Goal: Task Accomplishment & Management: Complete application form

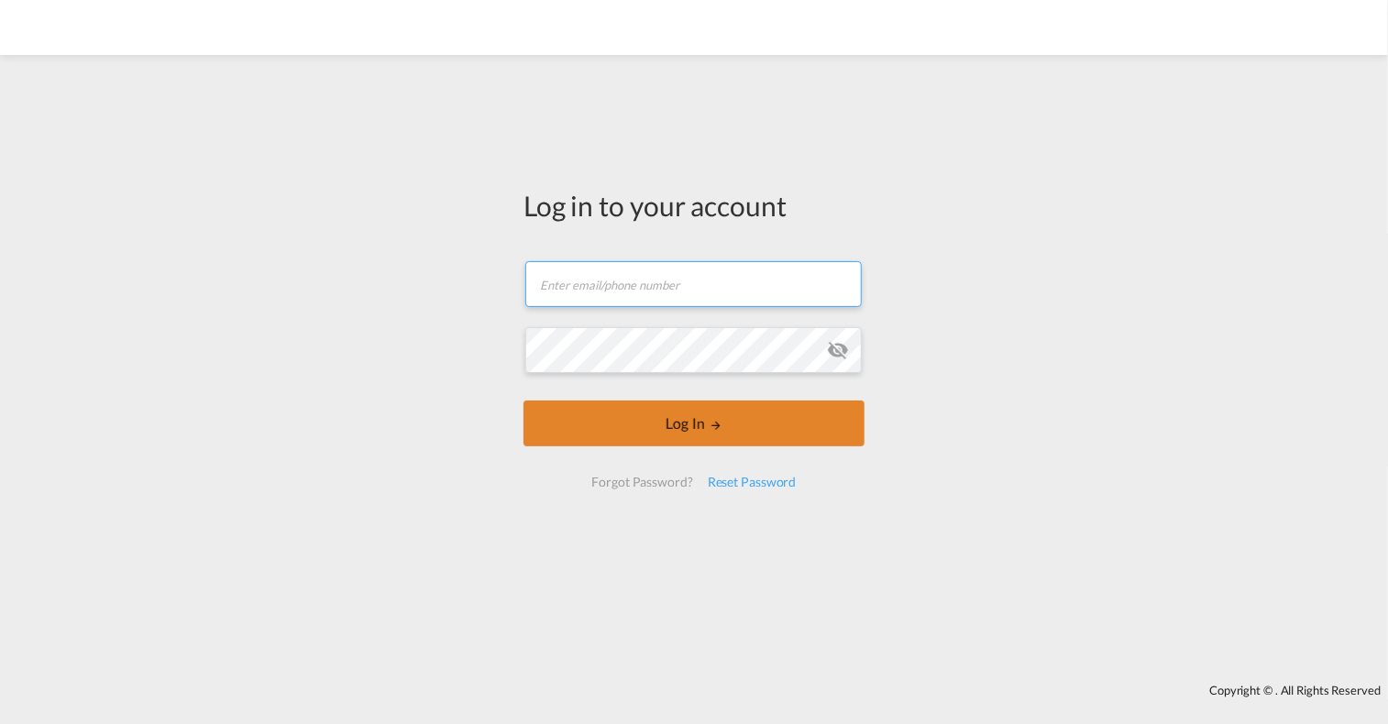
type input "[PERSON_NAME][EMAIL_ADDRESS][PERSON_NAME][DOMAIN_NAME]"
click at [679, 434] on button "Log In" at bounding box center [694, 424] width 341 height 46
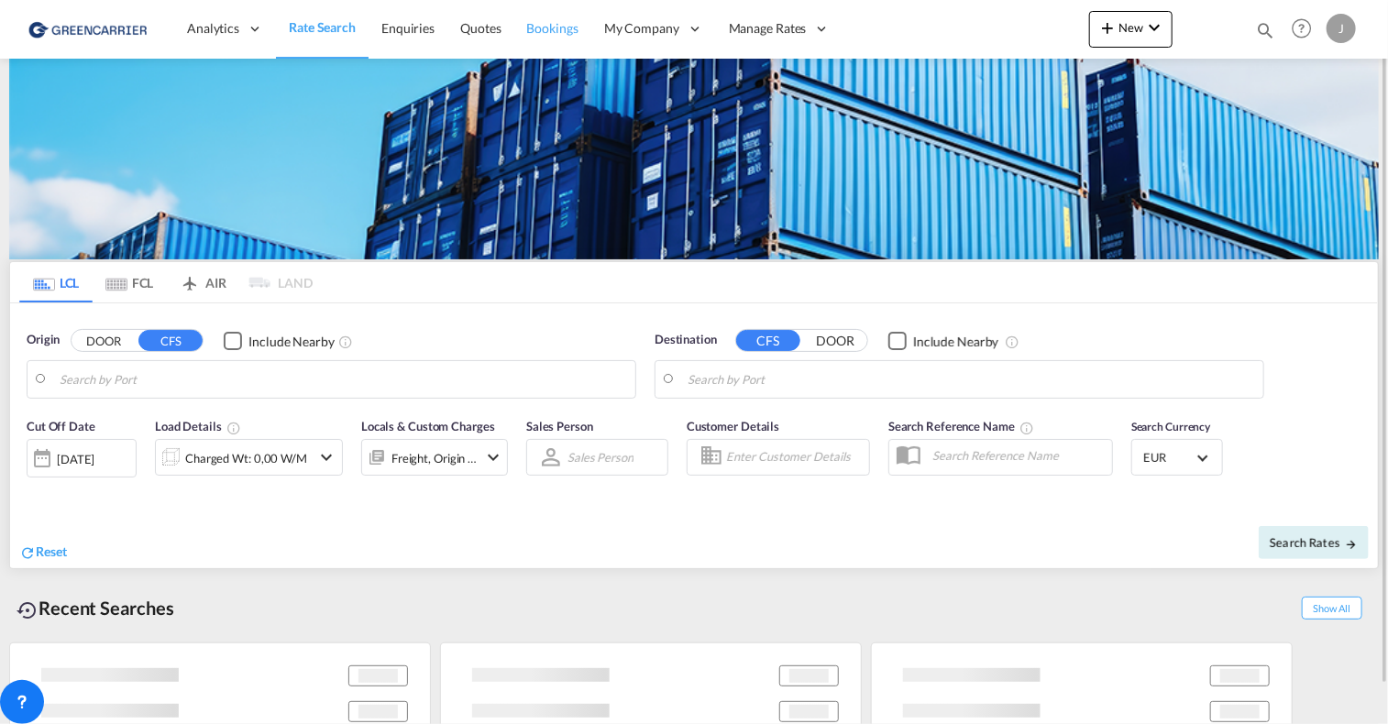
type input "[GEOGRAPHIC_DATA], [GEOGRAPHIC_DATA]"
type input "[GEOGRAPHIC_DATA], SH, CNSHA"
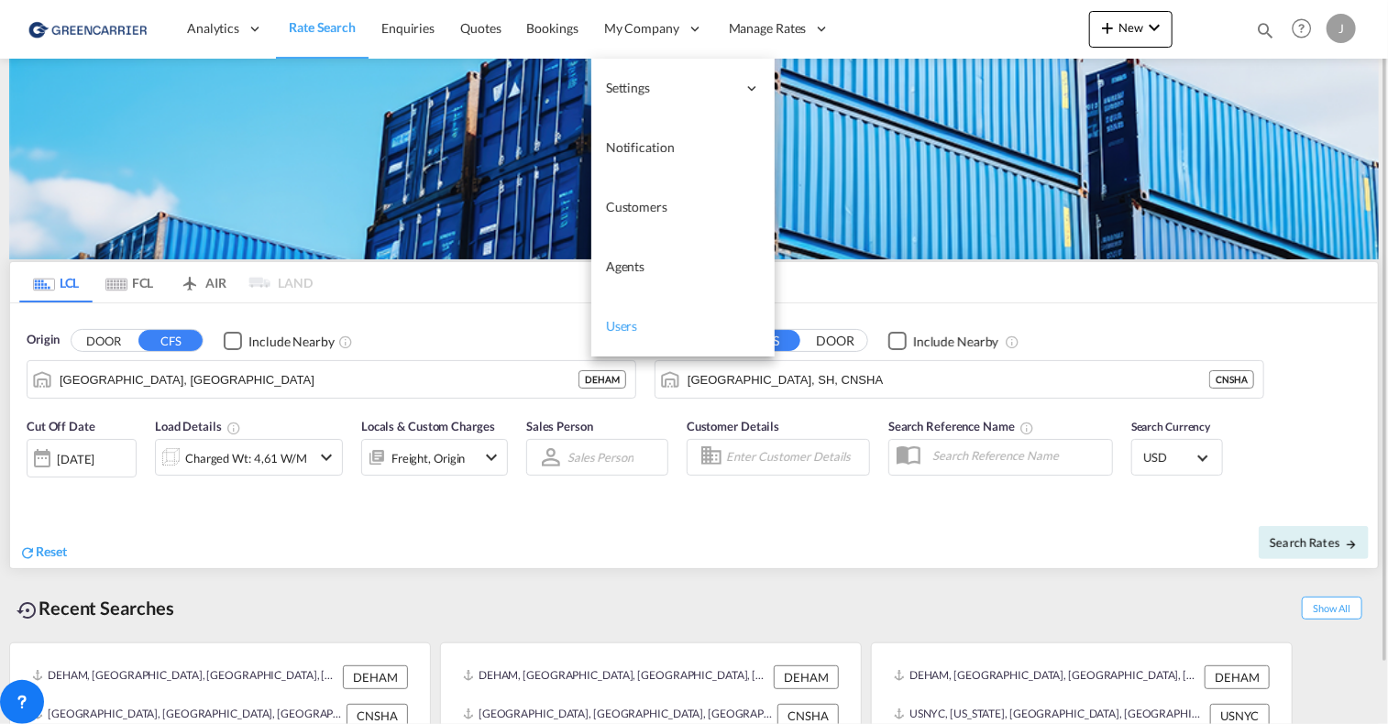
click at [624, 327] on span "Users" at bounding box center [622, 326] width 32 height 16
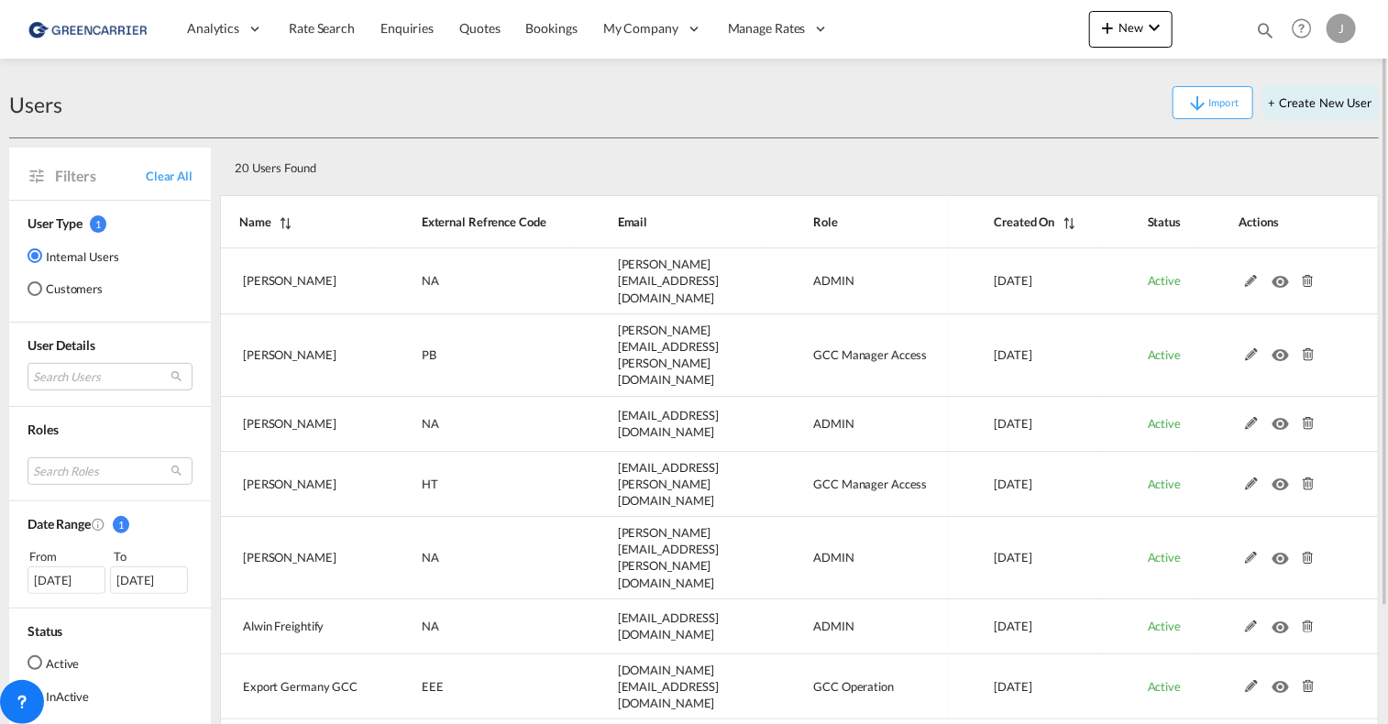
click at [56, 285] on md-radio-button "Customers" at bounding box center [74, 289] width 92 height 18
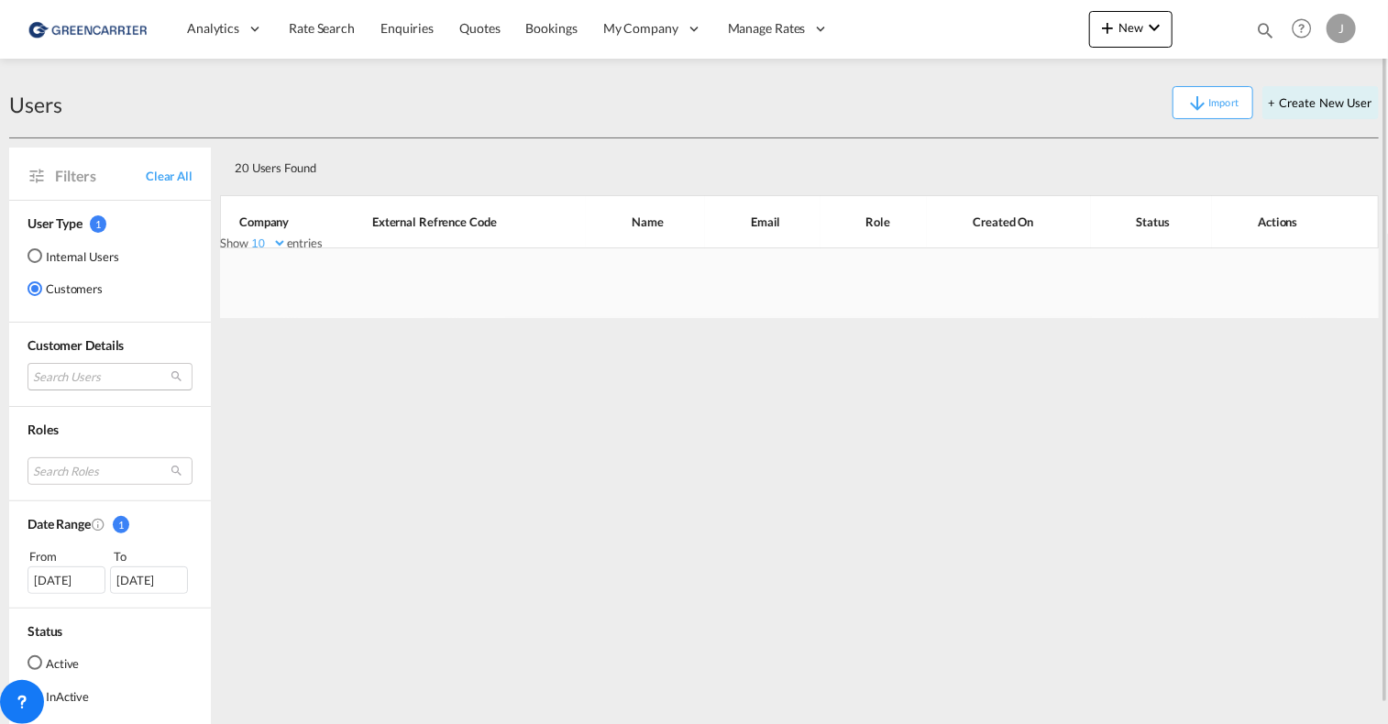
click at [46, 379] on md-select "Search Users" at bounding box center [110, 377] width 165 height 28
click at [65, 372] on input "search" at bounding box center [133, 377] width 197 height 17
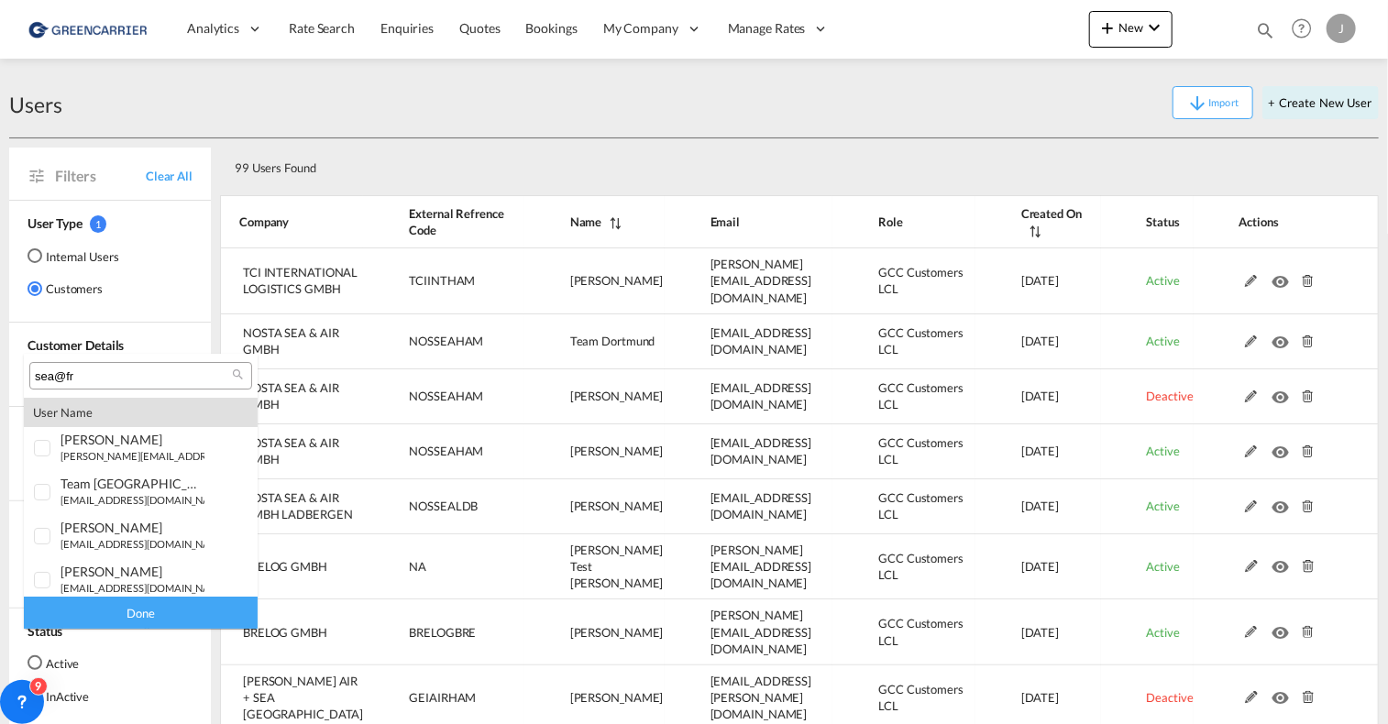
type input "sea@fre"
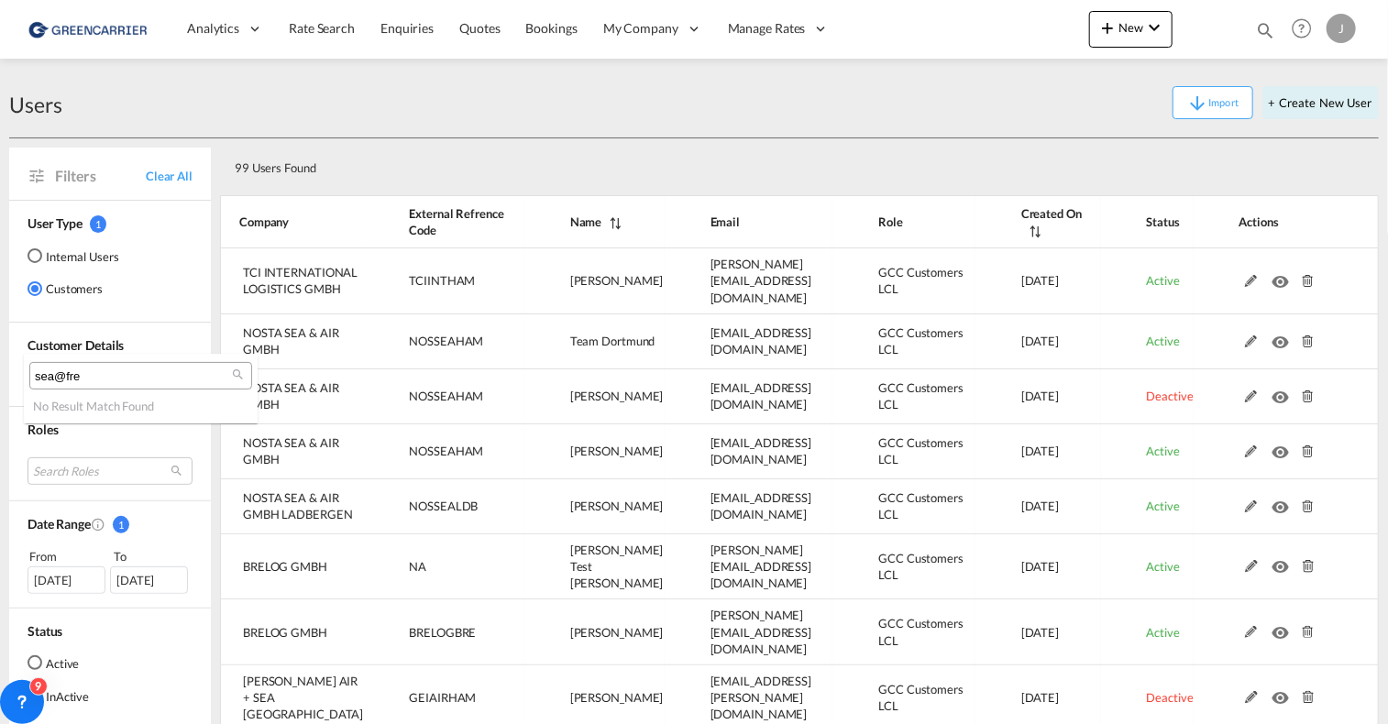
drag, startPoint x: 99, startPoint y: 371, endPoint x: 39, endPoint y: 371, distance: 59.6
click at [24, 371] on md-select-header "sea@fre" at bounding box center [141, 376] width 234 height 44
click at [537, 133] on md-backdrop at bounding box center [694, 362] width 1388 height 724
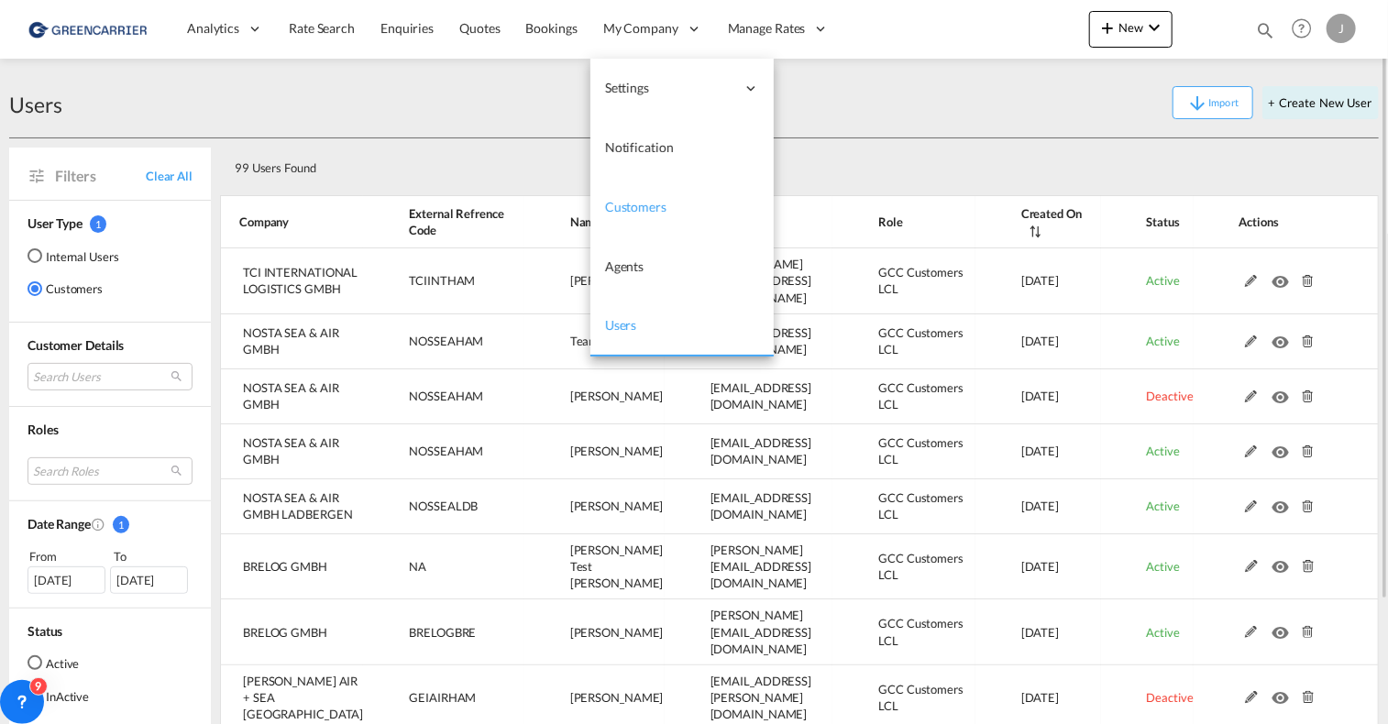
click at [635, 207] on span "Customers" at bounding box center [635, 207] width 61 height 16
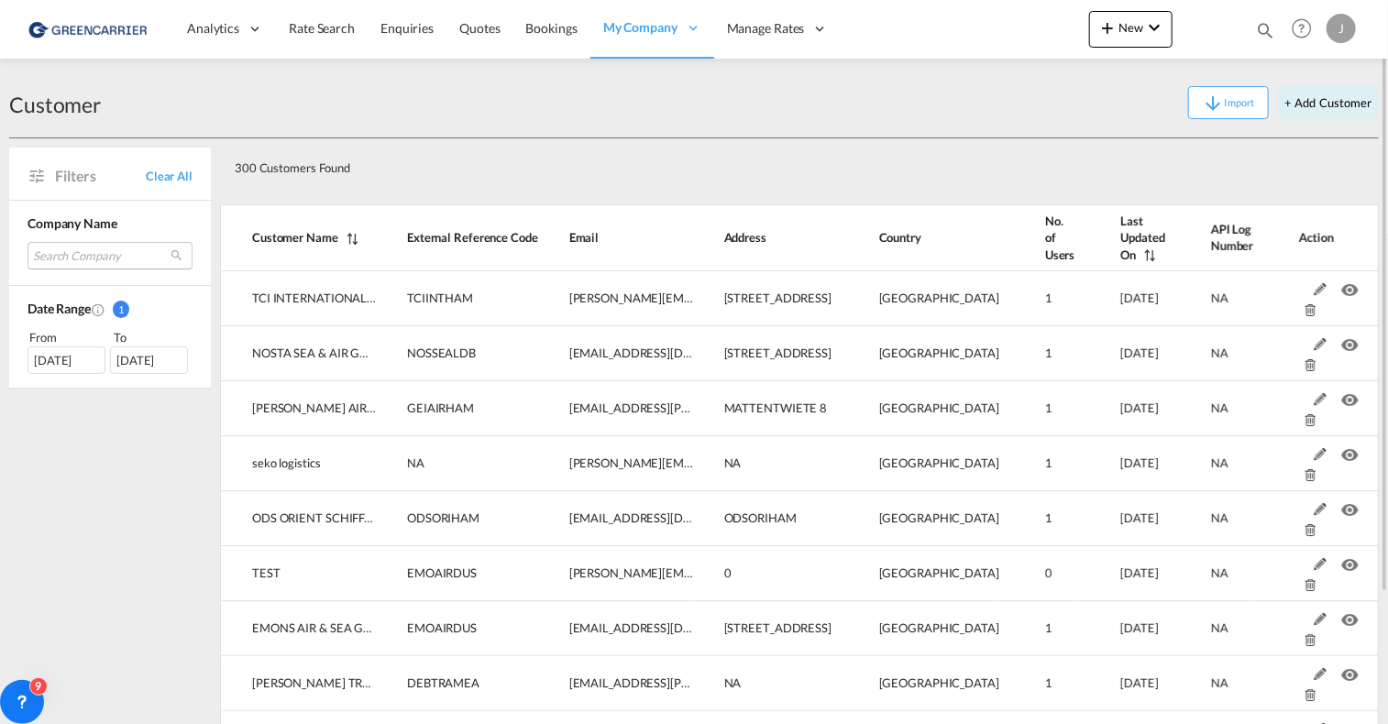
click at [84, 252] on md-select "Search Company tci international logistics gmbh nosta sea & air gmbh ladbergen …" at bounding box center [110, 256] width 165 height 28
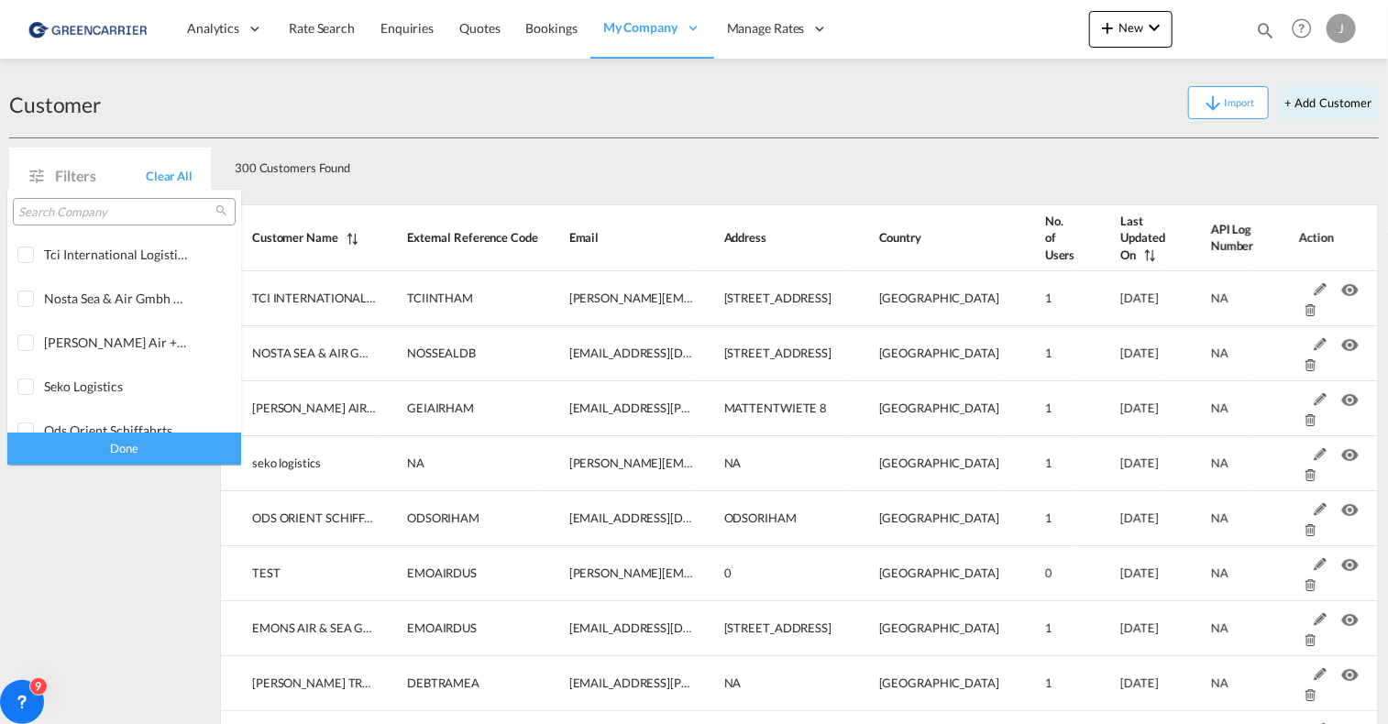
click at [69, 215] on input "search" at bounding box center [116, 212] width 197 height 17
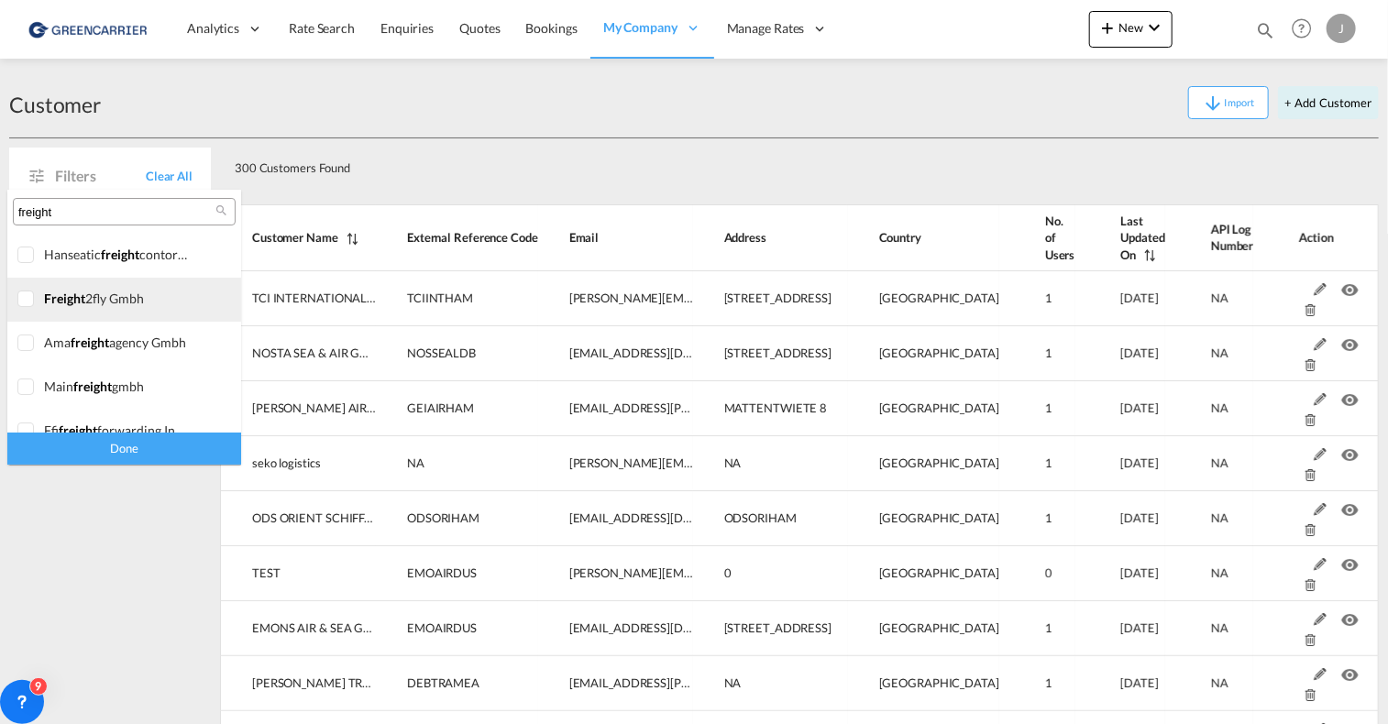
type input "freight"
click at [26, 297] on div at bounding box center [26, 300] width 18 height 18
click at [95, 448] on div "Done" at bounding box center [124, 449] width 234 height 32
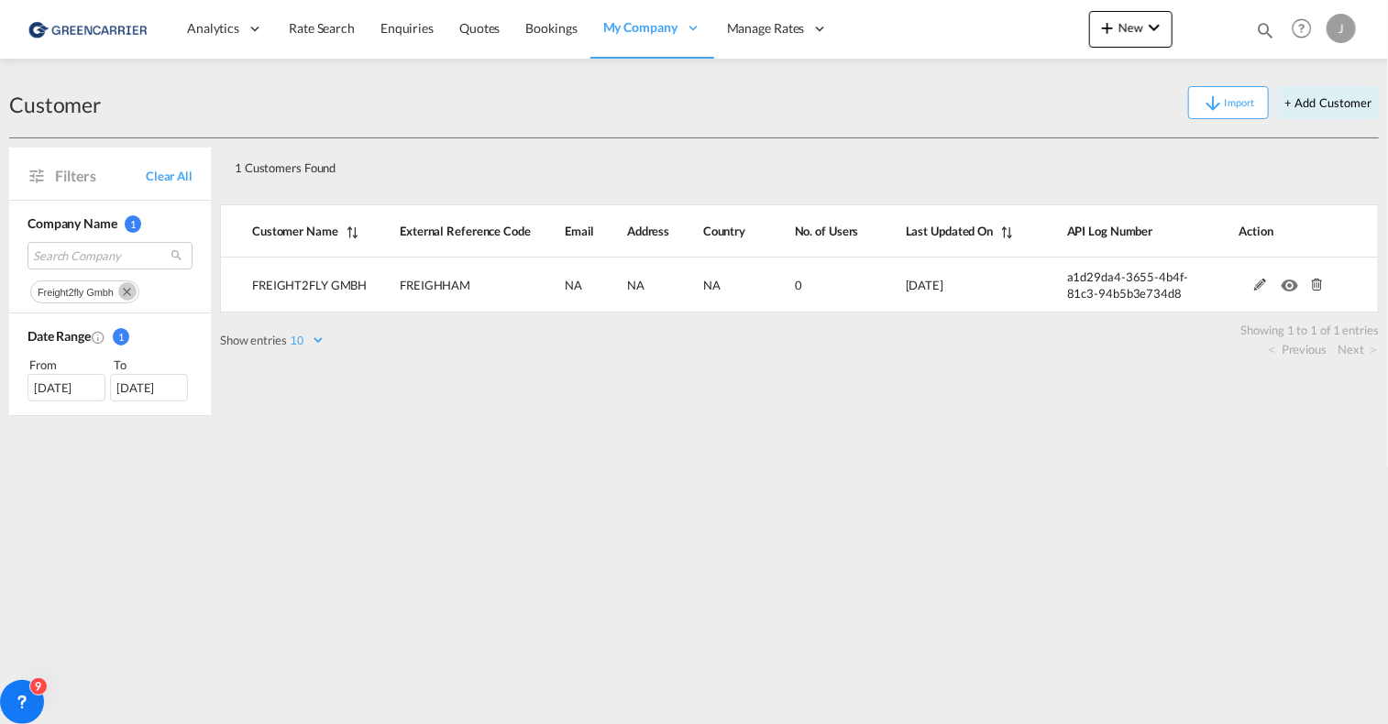
click at [691, 537] on md-content "Analytics Reports Dashboard Rate Search Enquiries Quotes Bookings" at bounding box center [694, 362] width 1388 height 724
drag, startPoint x: 1310, startPoint y: 395, endPoint x: 1298, endPoint y: 388, distance: 14.0
click at [1302, 390] on div "1 Customers Found Show entries 10 25 50 100 Search: Customer Name External Refe…" at bounding box center [799, 277] width 1159 height 278
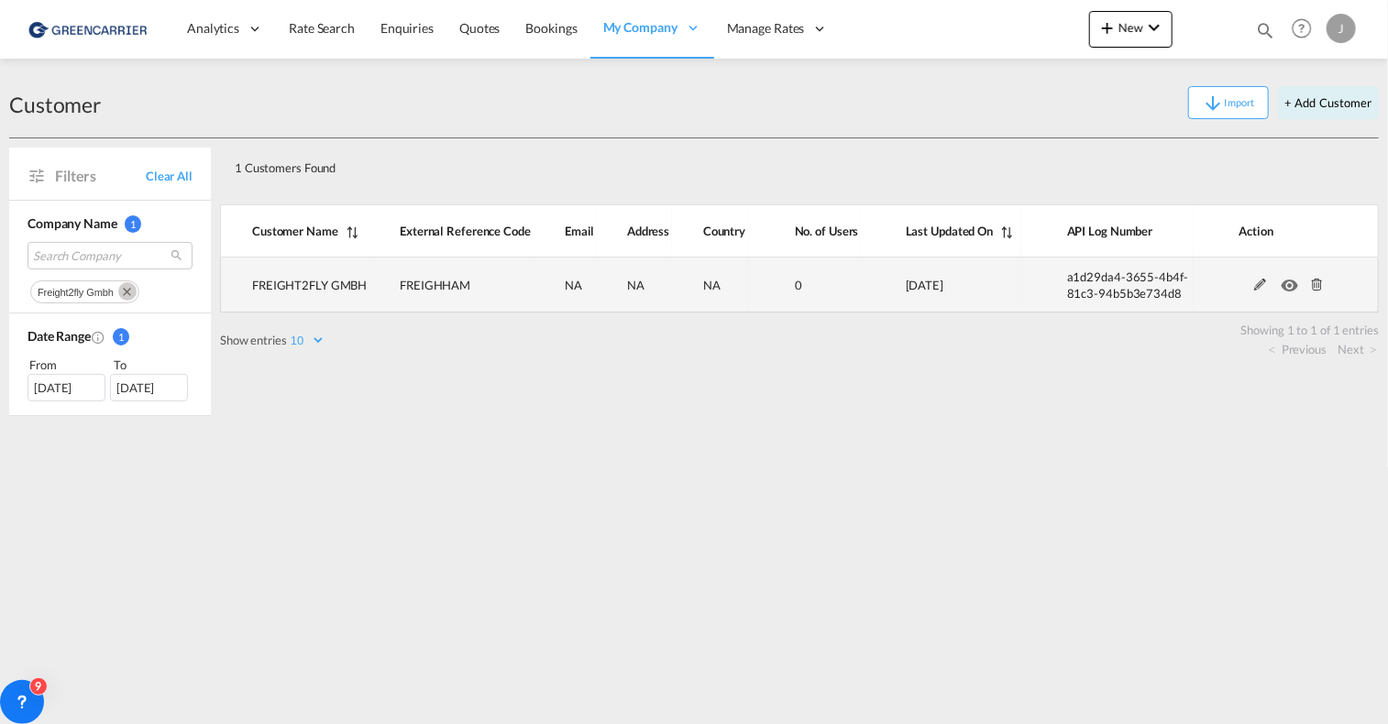
click at [1253, 283] on md-icon at bounding box center [1261, 285] width 24 height 13
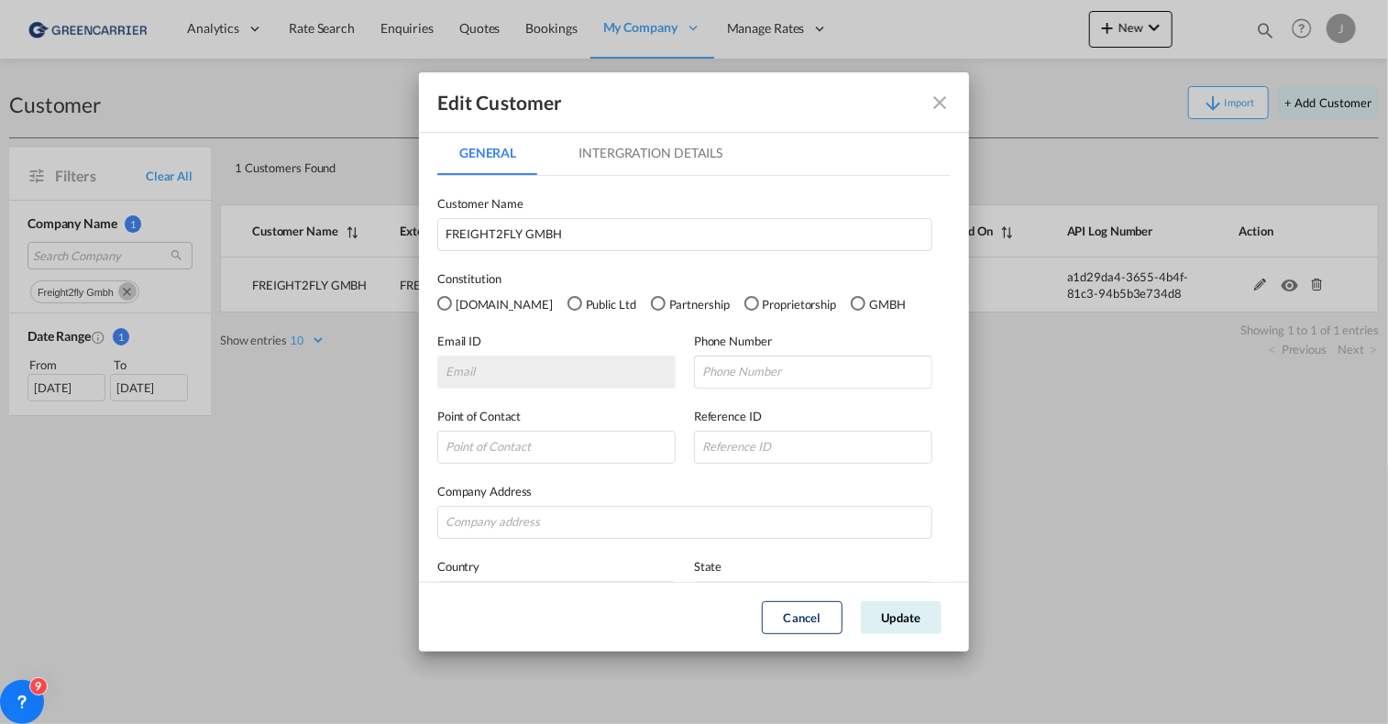
click at [851, 305] on div "GMBH" at bounding box center [858, 303] width 15 height 15
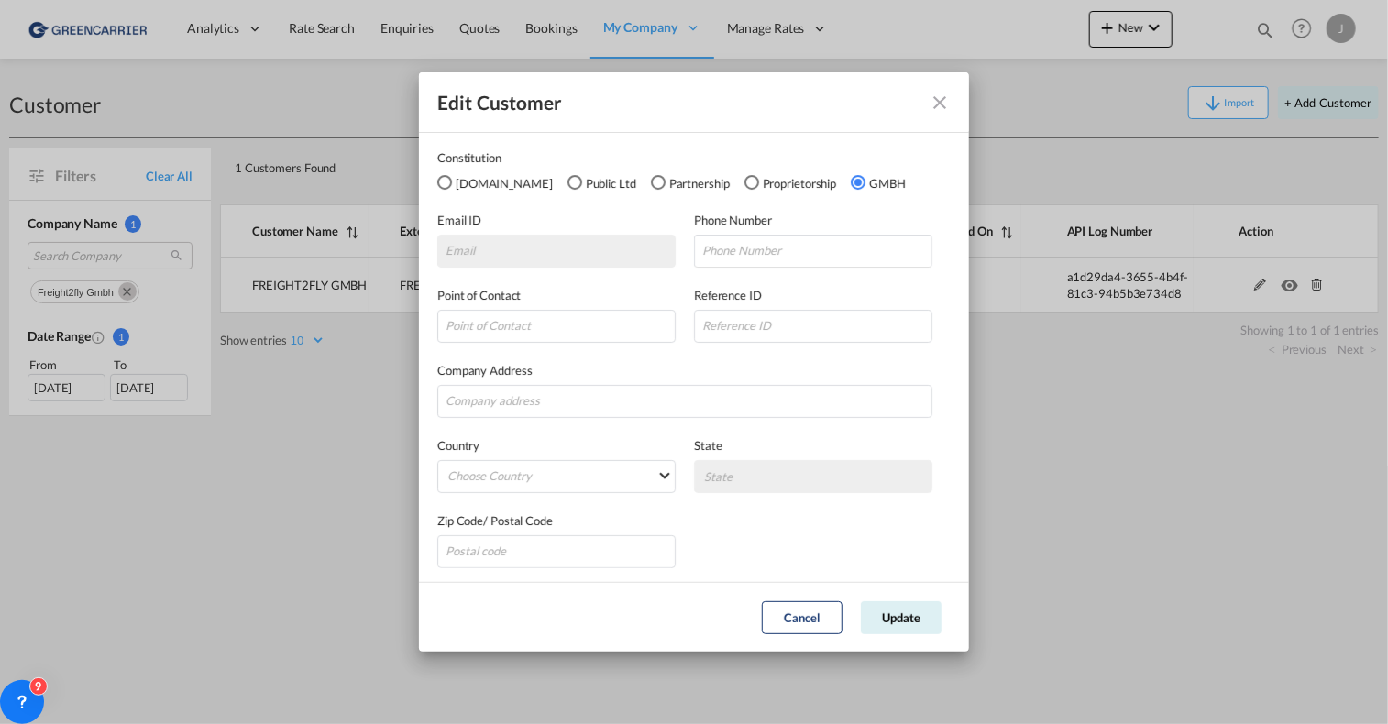
scroll to position [125, 0]
click at [483, 394] on input "GeneralIntergration Details ..." at bounding box center [684, 397] width 495 height 33
paste input "CARGO CITY SUED 639A"
type input "CARGO CITY SUED 639A"
click at [521, 474] on md-select "Choose Country [GEOGRAPHIC_DATA] [GEOGRAPHIC_DATA] [GEOGRAPHIC_DATA] [US_STATE]…" at bounding box center [556, 473] width 238 height 33
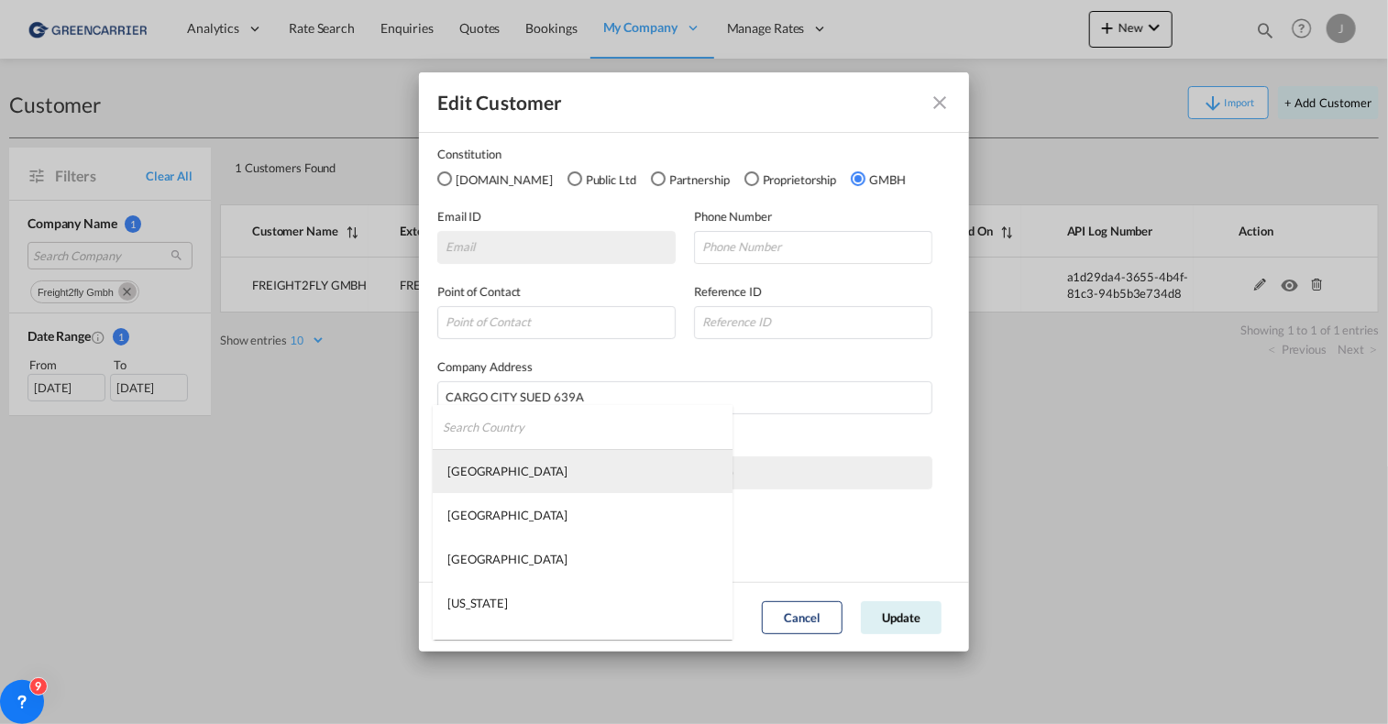
type md-option "[GEOGRAPHIC_DATA]"
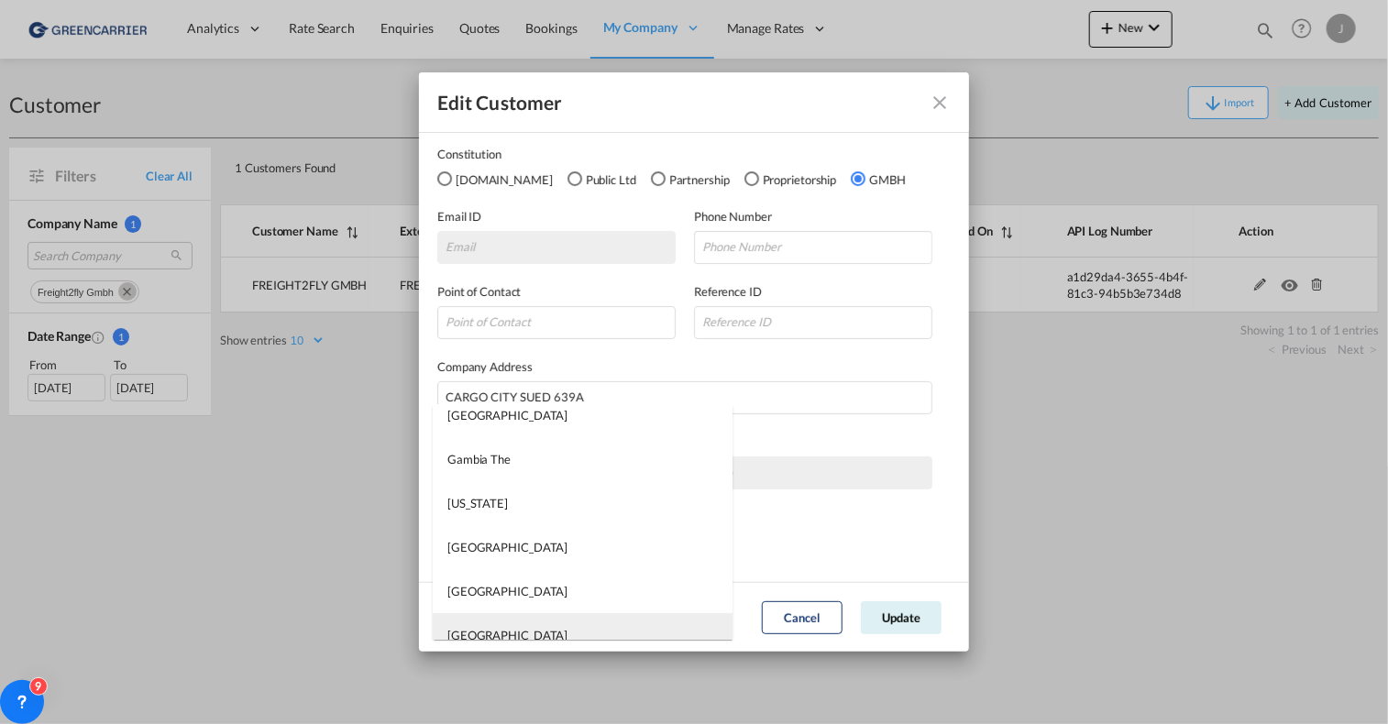
scroll to position [3697, 0]
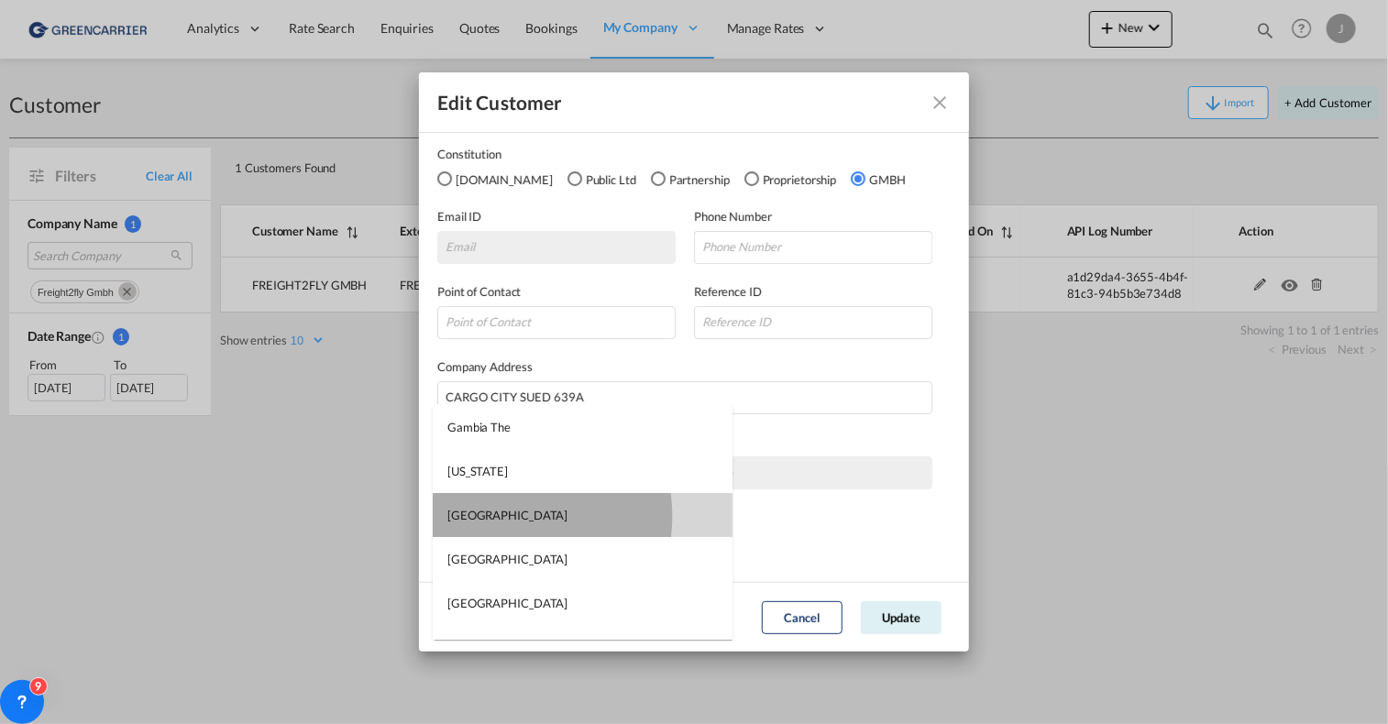
click at [493, 516] on div "[GEOGRAPHIC_DATA]" at bounding box center [508, 515] width 120 height 17
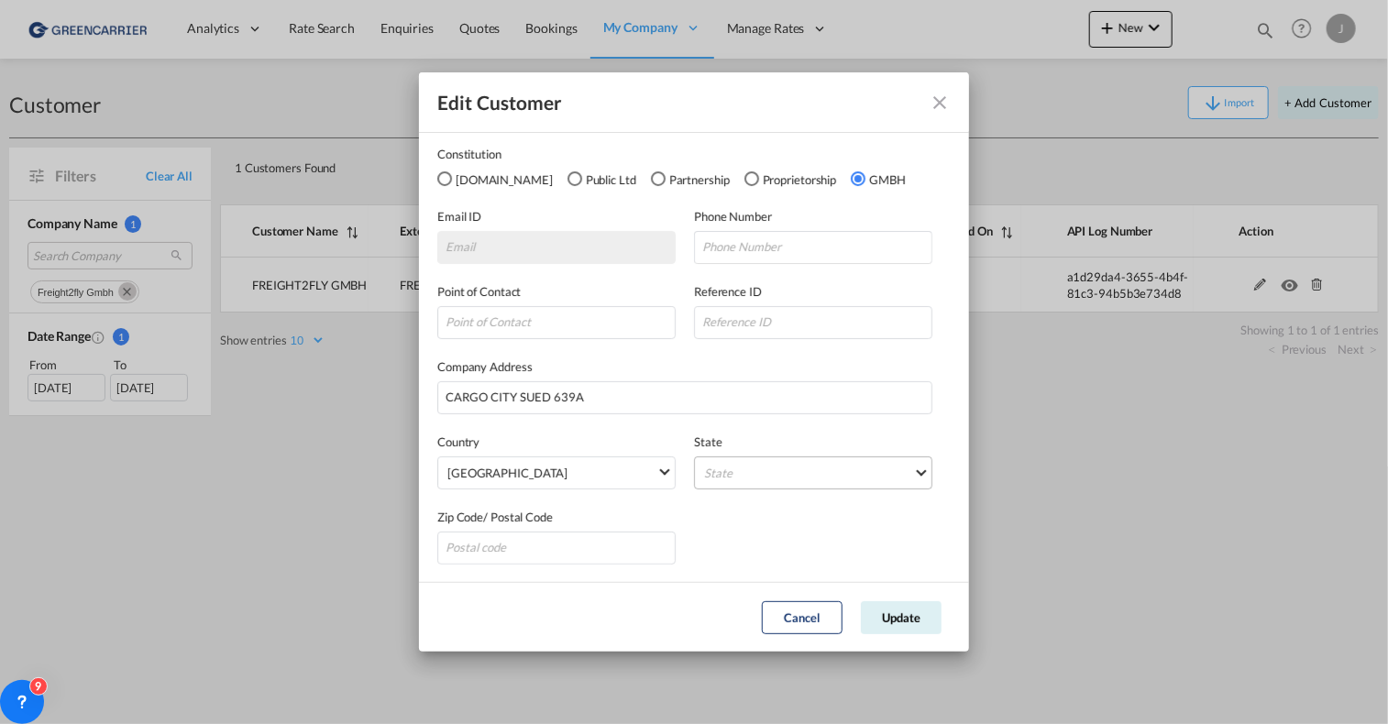
click at [737, 474] on md-select "State [GEOGRAPHIC_DATA] [GEOGRAPHIC_DATA] [GEOGRAPHIC_DATA] [GEOGRAPHIC_DATA] […" at bounding box center [813, 473] width 238 height 33
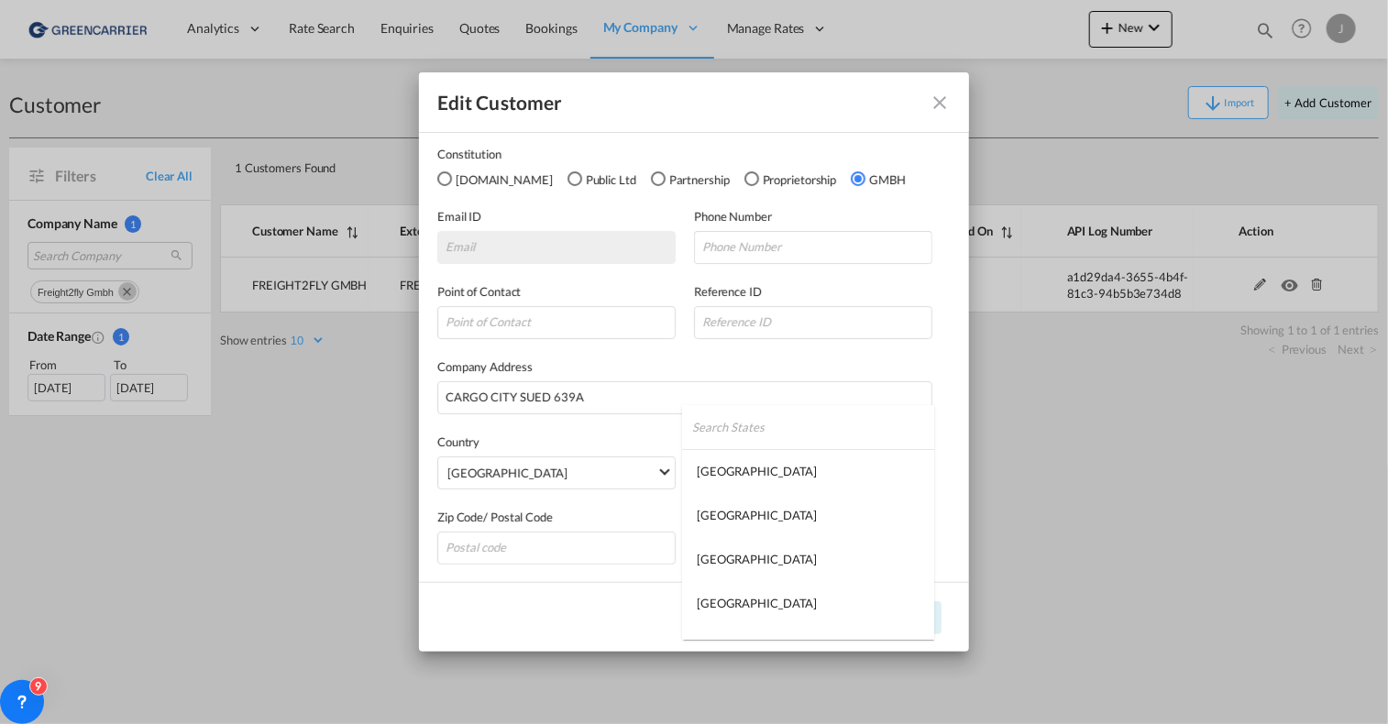
type md-option "[GEOGRAPHIC_DATA]"
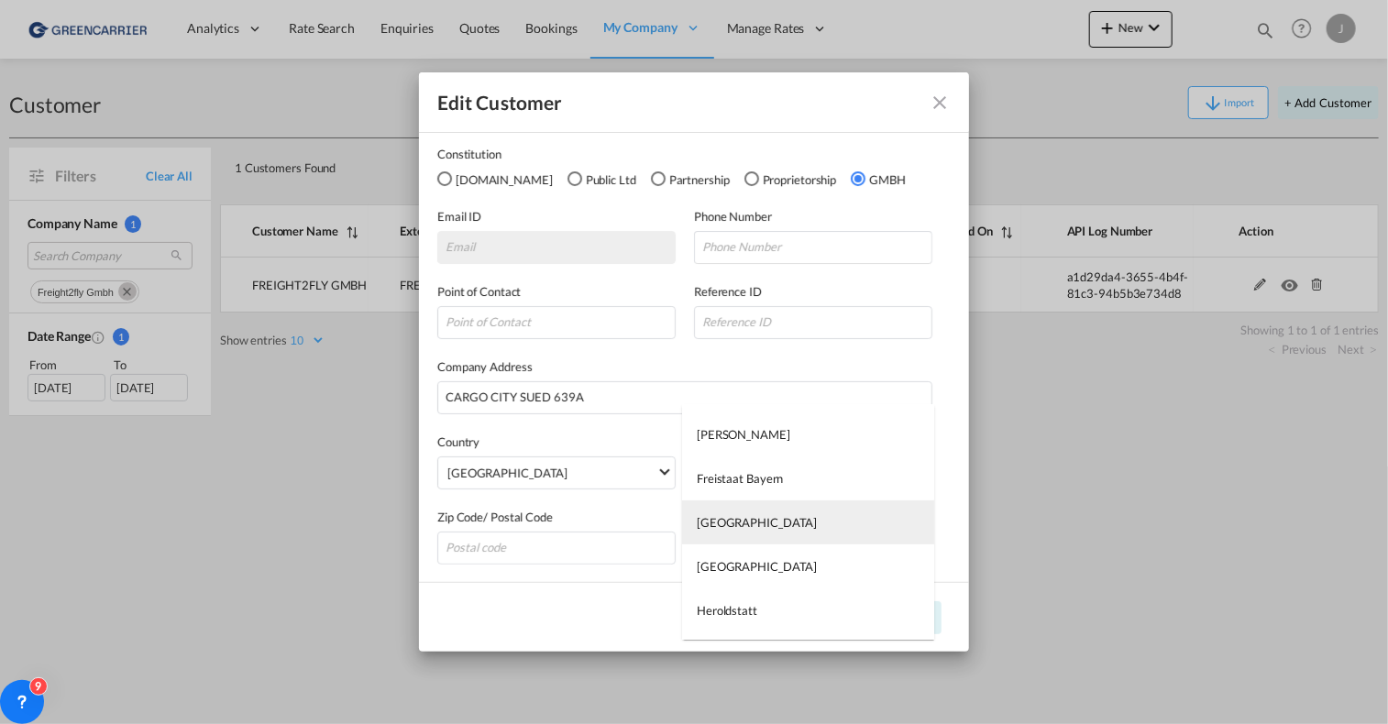
type md-option "[GEOGRAPHIC_DATA]"
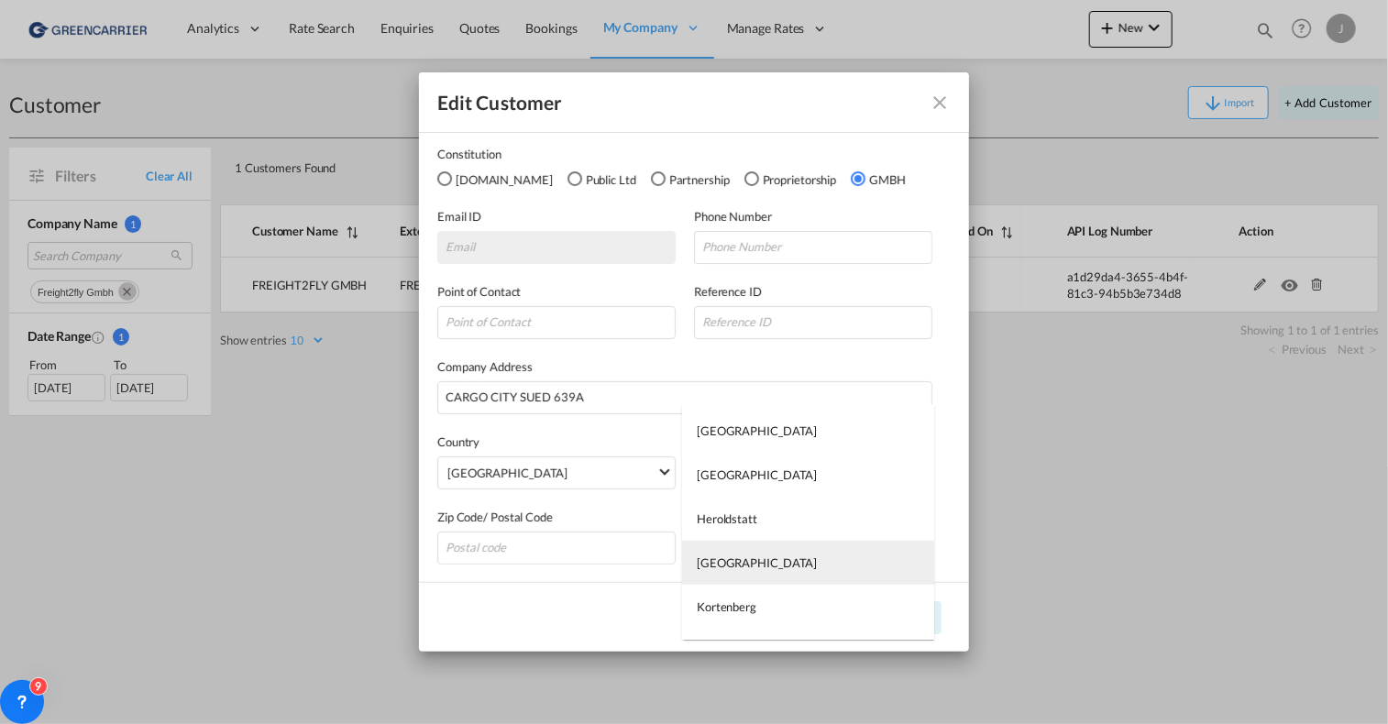
click at [745, 554] on md-option "[GEOGRAPHIC_DATA]" at bounding box center [808, 563] width 252 height 44
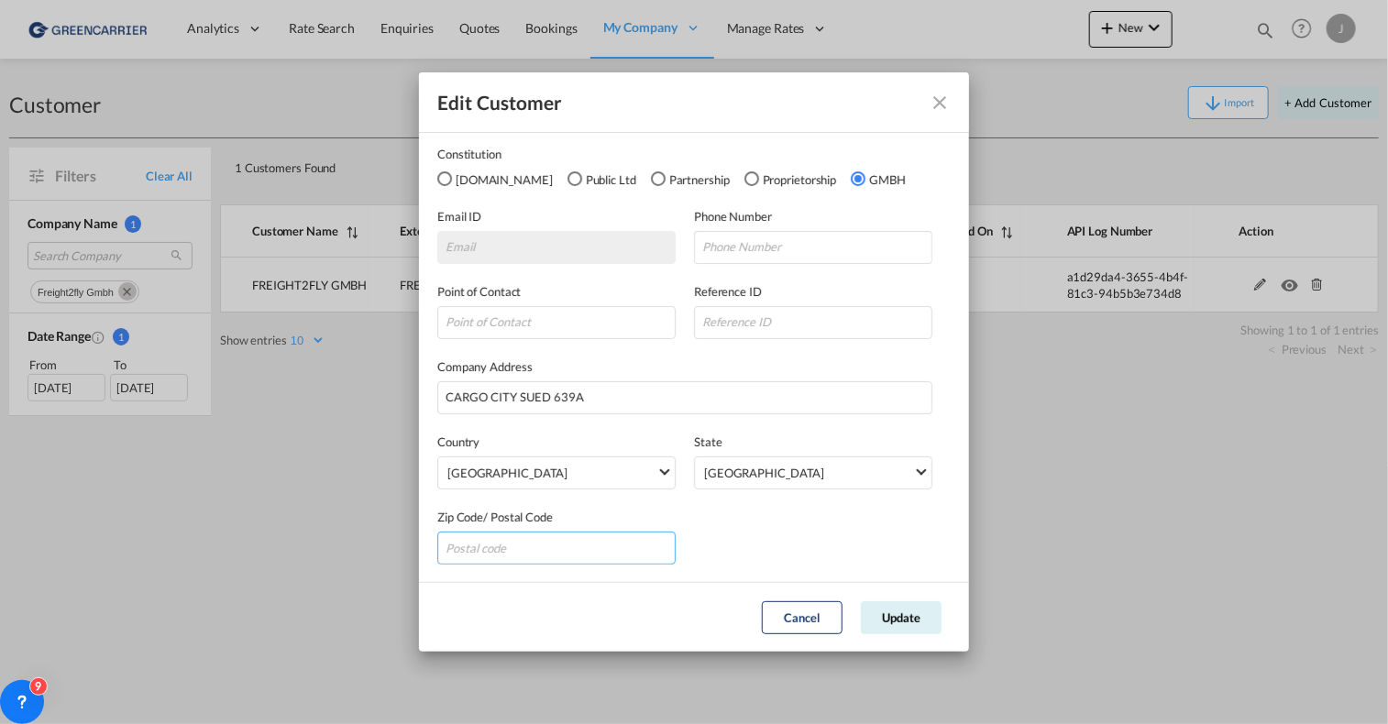
click at [510, 547] on input "GeneralIntergration Details ..." at bounding box center [556, 548] width 238 height 33
type input "60549"
click at [888, 619] on button "Update" at bounding box center [901, 618] width 81 height 33
drag, startPoint x: 424, startPoint y: 260, endPoint x: 437, endPoint y: 258, distance: 13.9
click at [435, 259] on md-dialog-content "General Intergration Details General Intergration Details Customer Name FREIGHT…" at bounding box center [694, 356] width 550 height 451
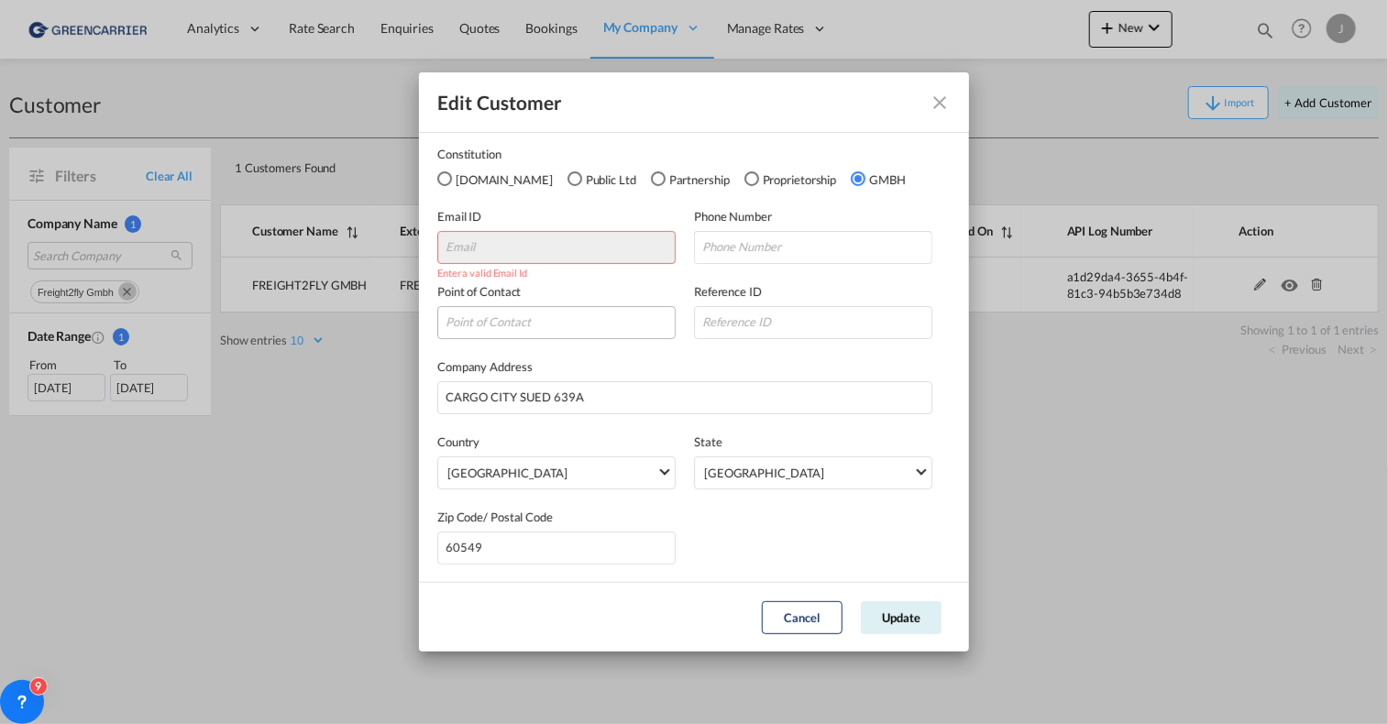
scroll to position [0, 0]
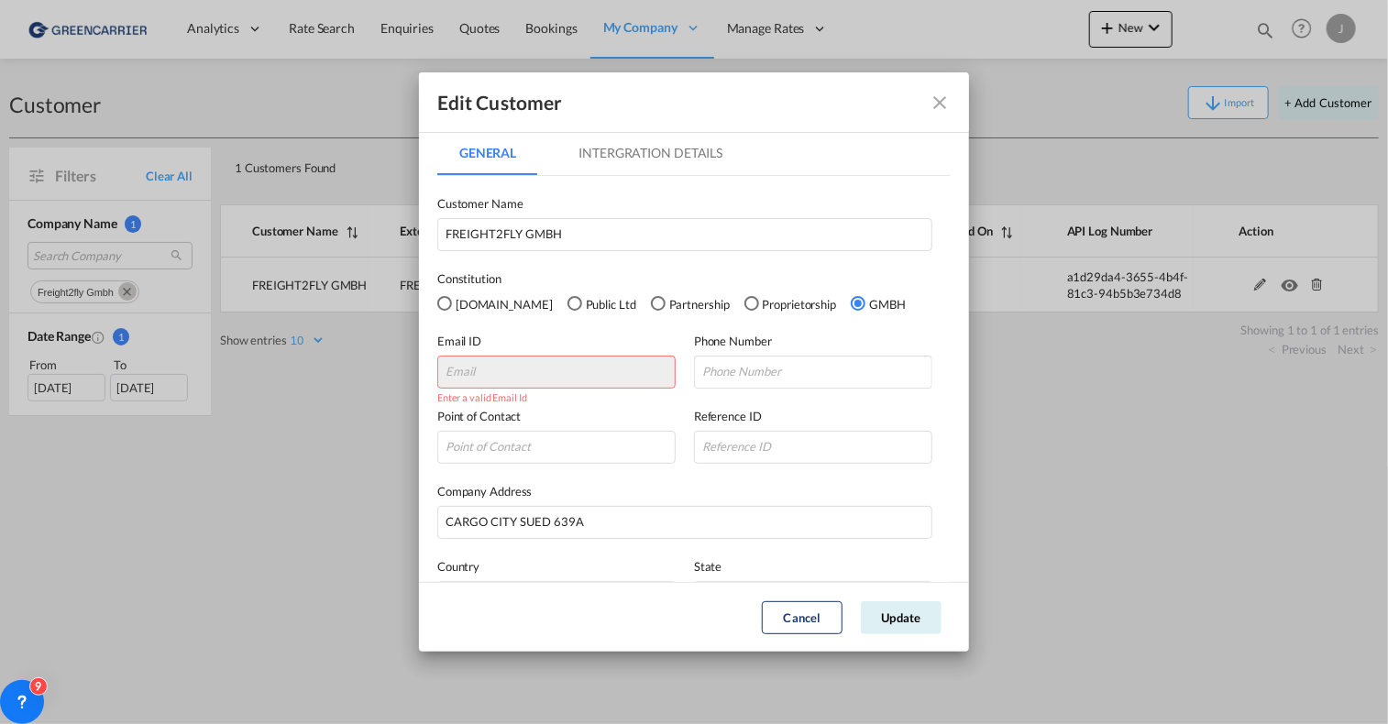
click at [605, 156] on md-tab-item "Intergration Details" at bounding box center [651, 153] width 188 height 44
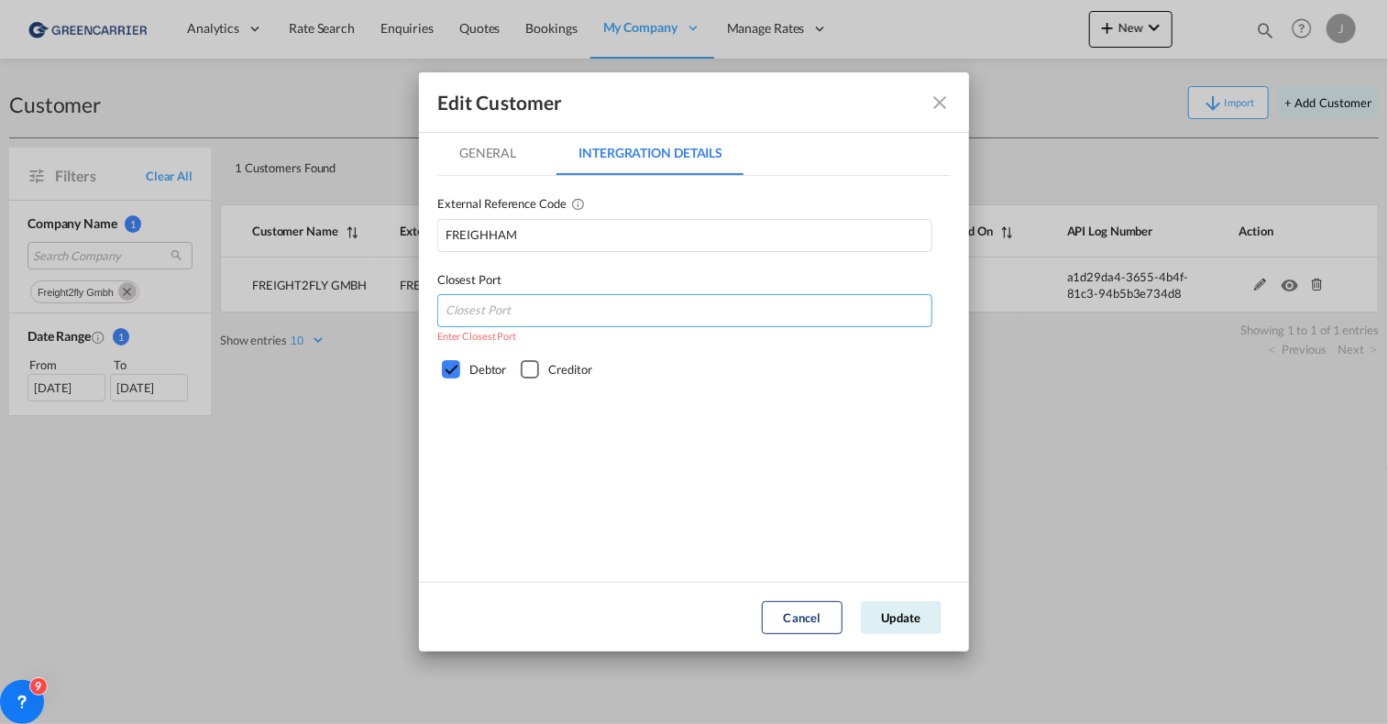
click at [503, 324] on input "GeneralIntergration Details ..." at bounding box center [684, 310] width 495 height 33
type input "DEHAM"
click at [480, 161] on md-tab-item "General" at bounding box center [487, 153] width 101 height 44
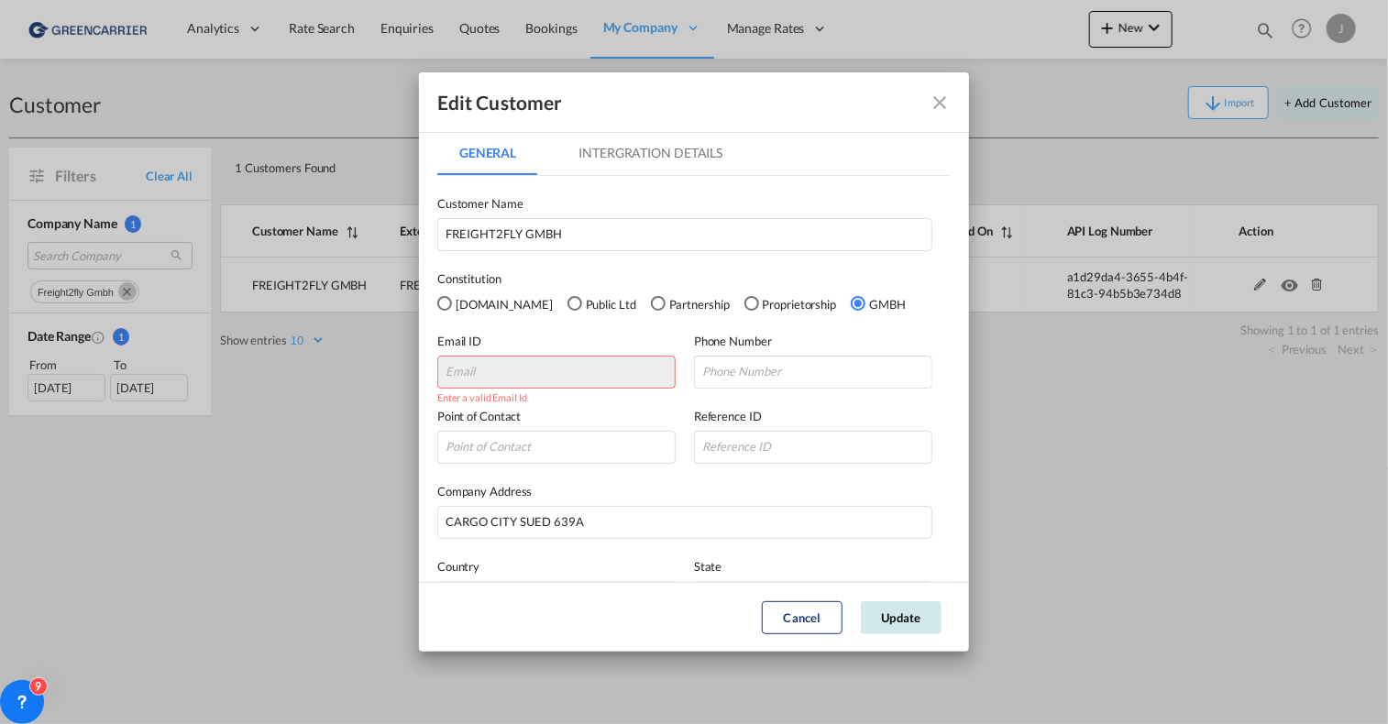
click at [889, 604] on button "Update" at bounding box center [901, 618] width 81 height 33
click at [943, 109] on md-icon "icon-close fg-AAA8AD" at bounding box center [940, 103] width 22 height 22
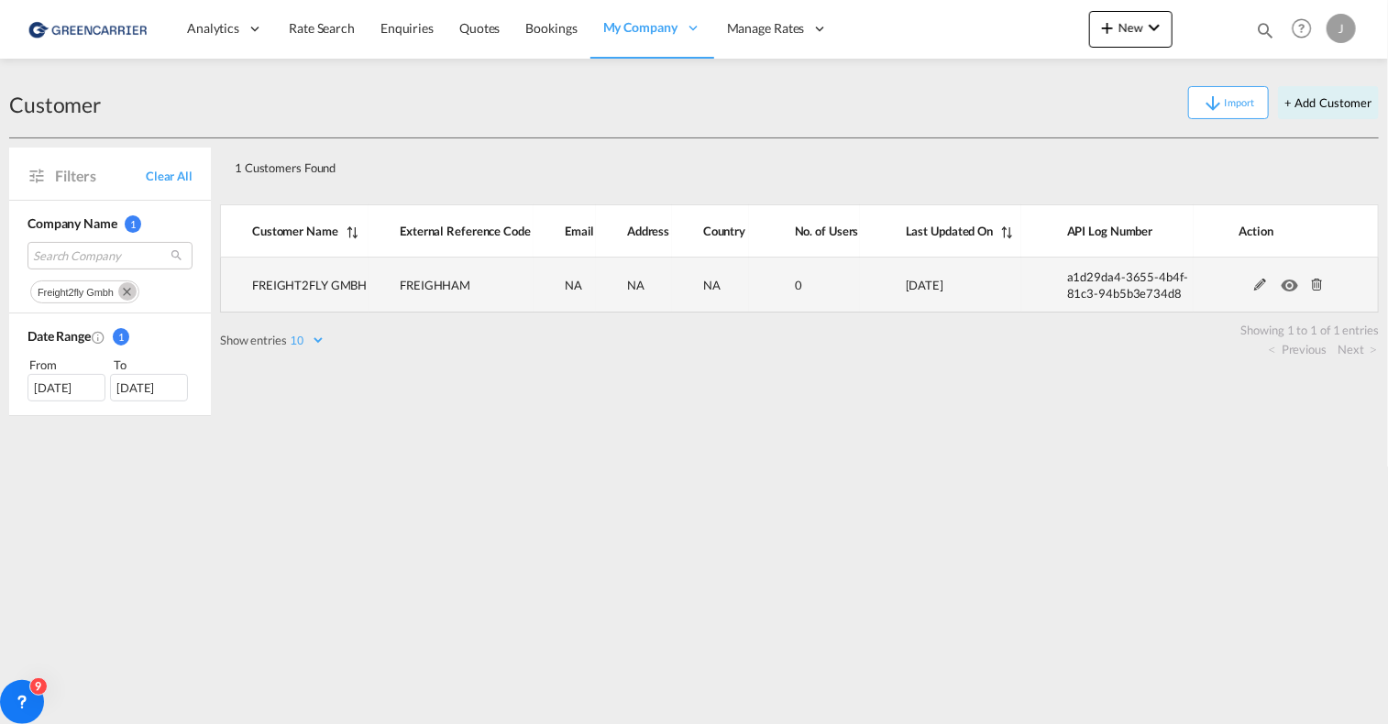
click at [1316, 283] on md-icon at bounding box center [1318, 285] width 24 height 13
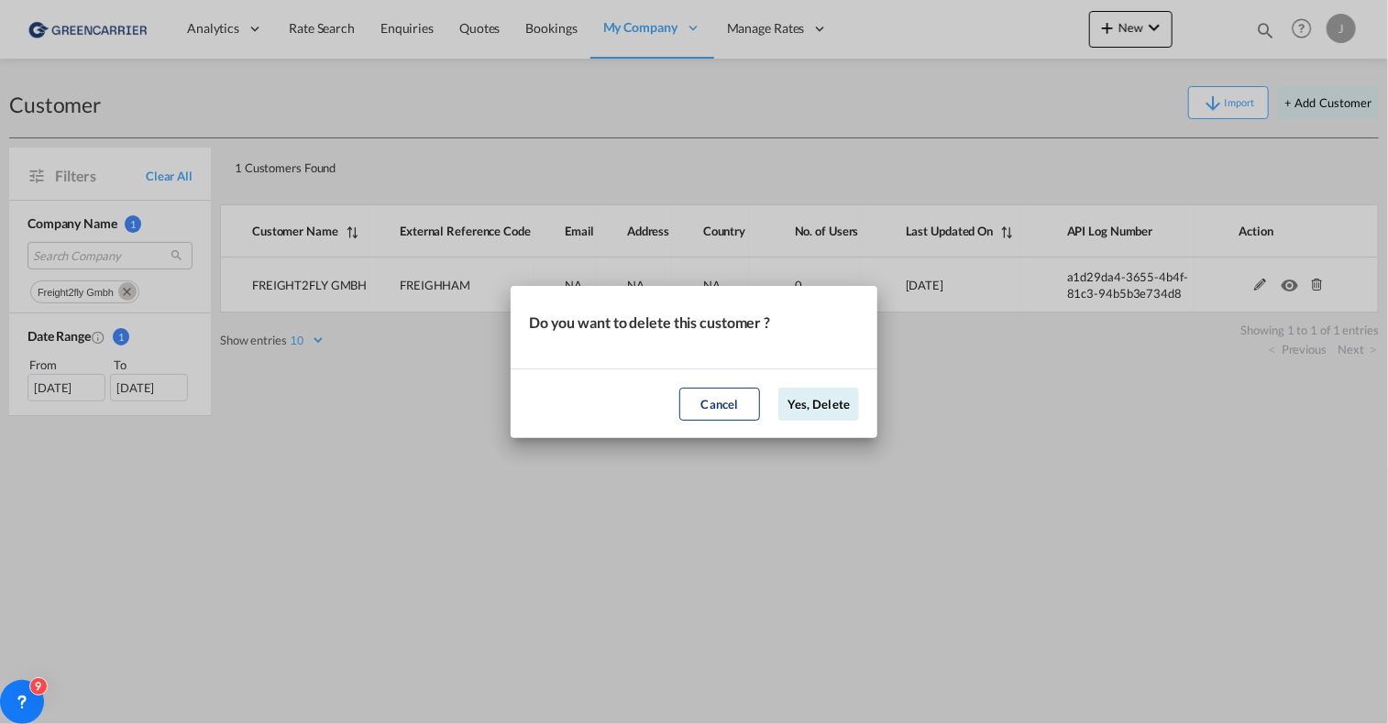
drag, startPoint x: 827, startPoint y: 406, endPoint x: 810, endPoint y: 386, distance: 26.7
click at [827, 406] on button "Yes, Delete" at bounding box center [819, 404] width 81 height 33
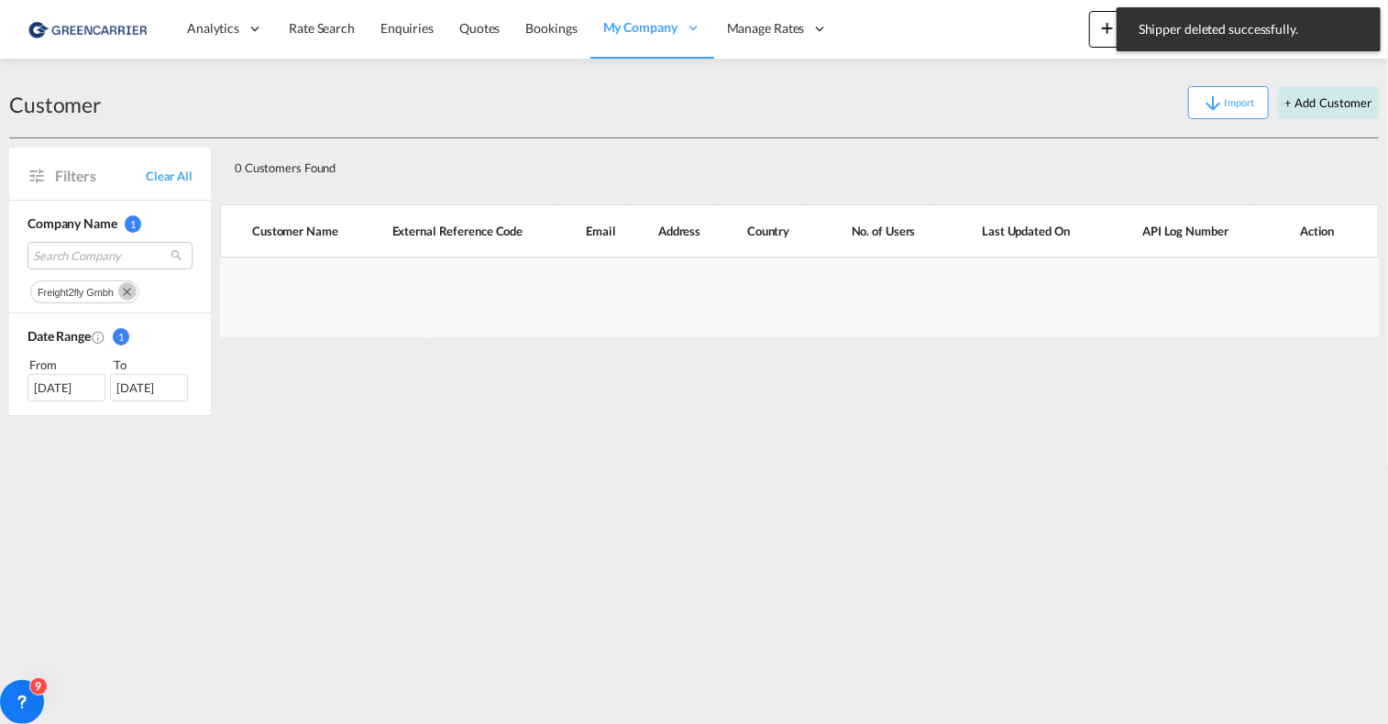
click at [1313, 97] on button "+ Add Customer" at bounding box center [1328, 102] width 101 height 33
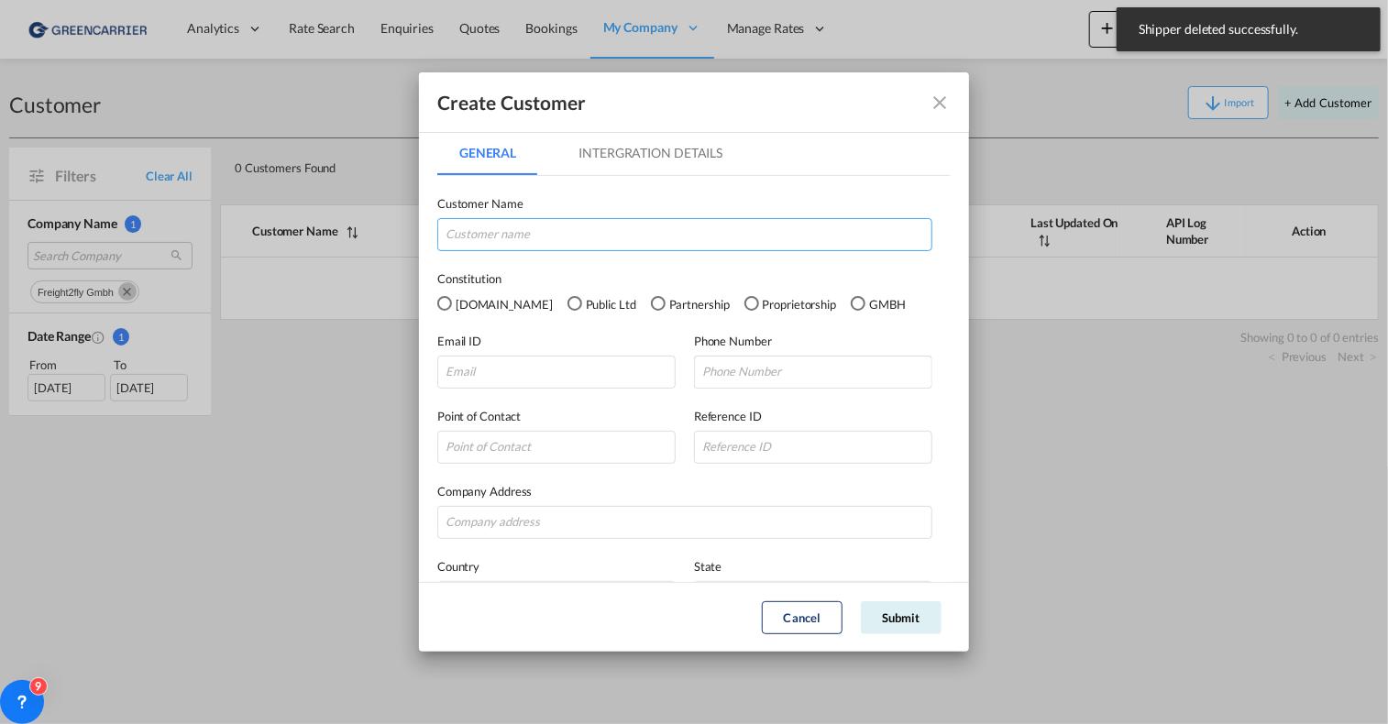
click at [508, 231] on input "GeneralIntergration Details ..." at bounding box center [684, 234] width 495 height 33
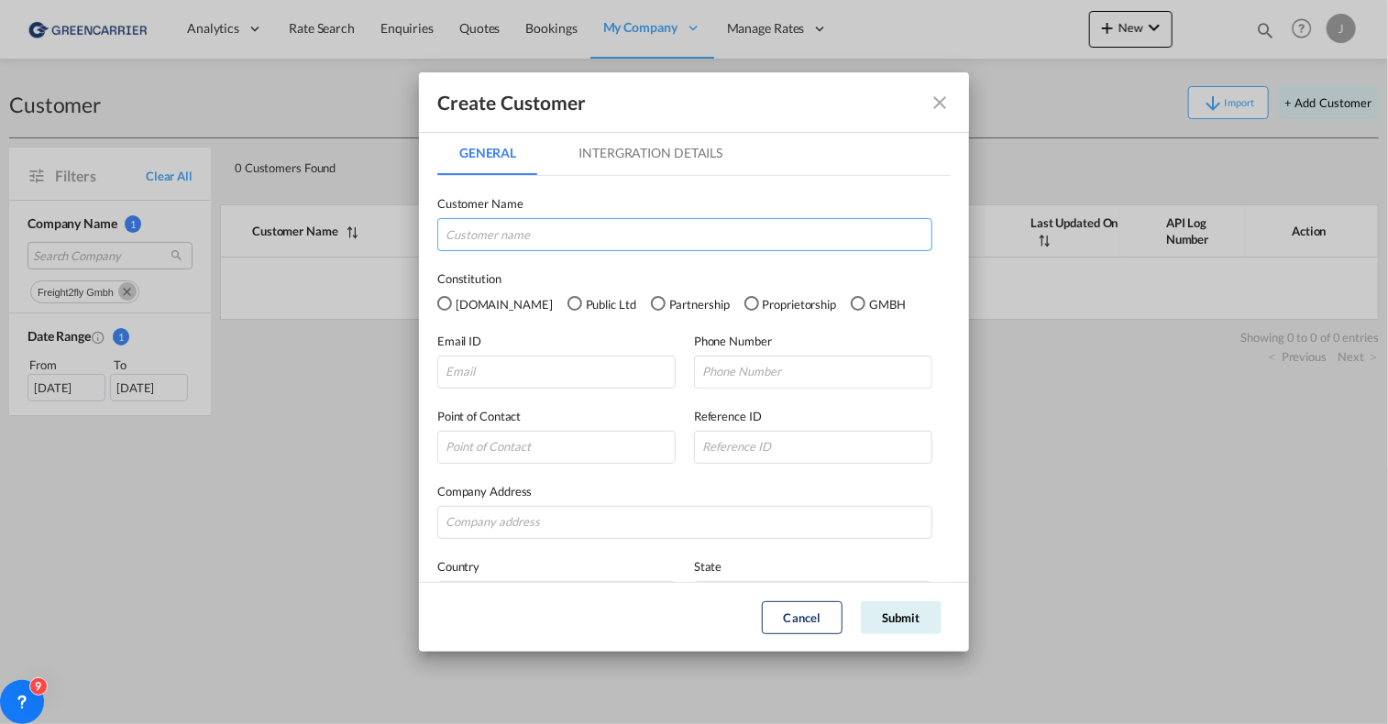
type input "FREIGHT2FLY GMBH"
type input "CARGO CITY SUED 639A"
type input "60549"
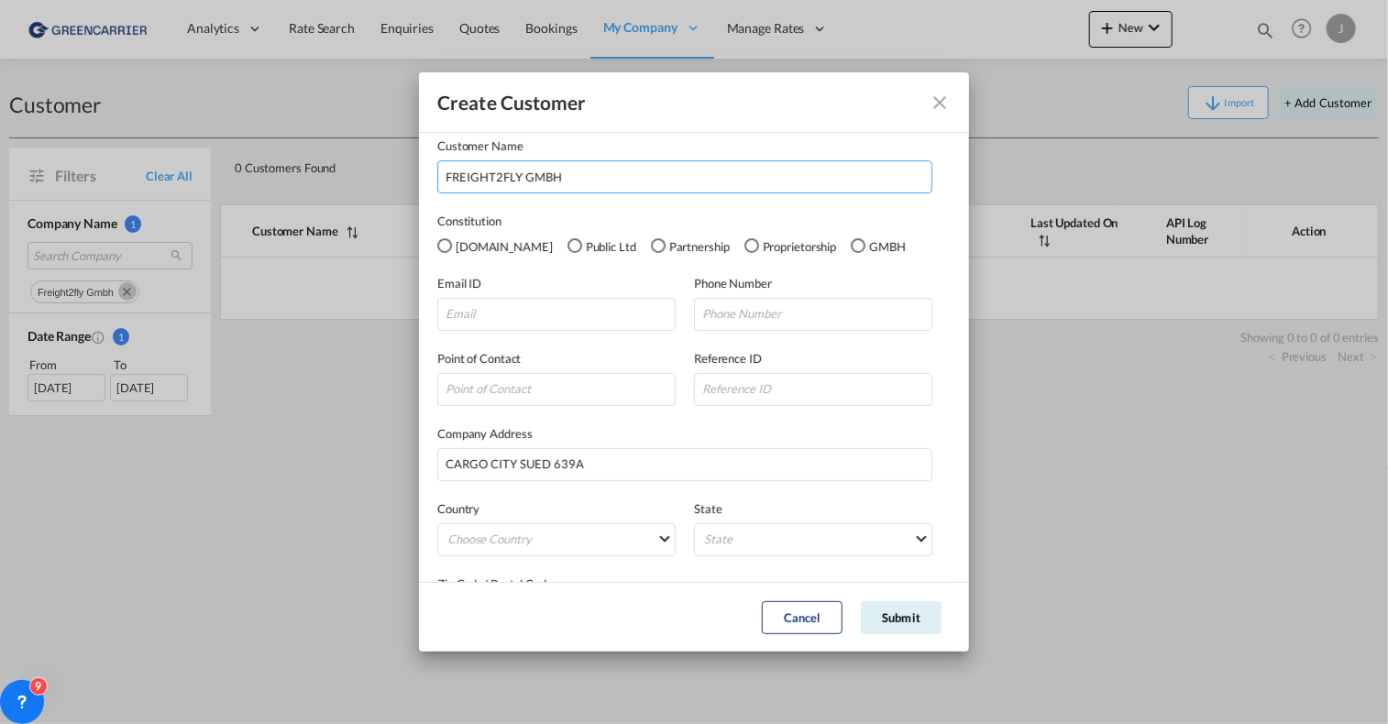
scroll to position [92, 0]
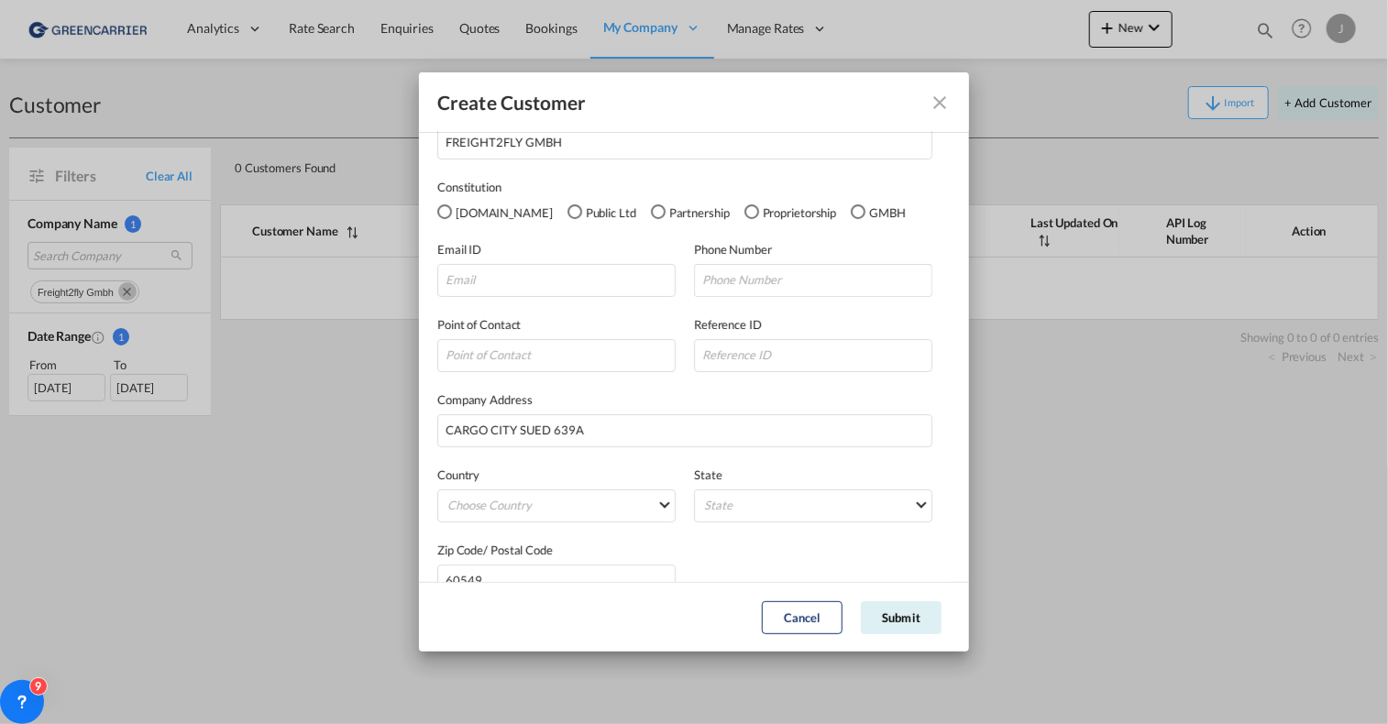
click at [851, 210] on div "GMBH" at bounding box center [858, 211] width 15 height 15
click at [470, 288] on input "GeneralIntergration Details ..." at bounding box center [556, 280] width 238 height 33
paste input "CARGO CITY SUED 639A"
type input "CARGO CITY SUED 639A"
paste input "[EMAIL_ADDRESS][DOMAIN_NAME]"
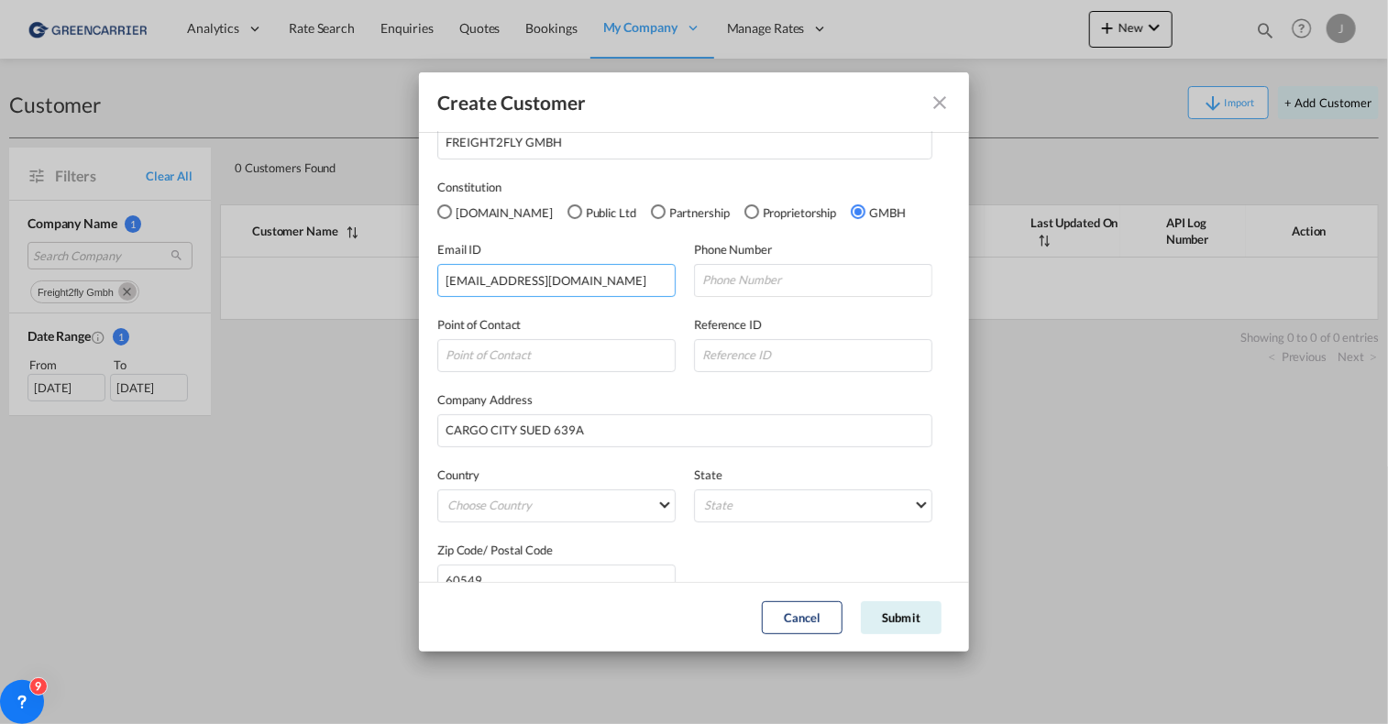
type input "[EMAIL_ADDRESS][DOMAIN_NAME]"
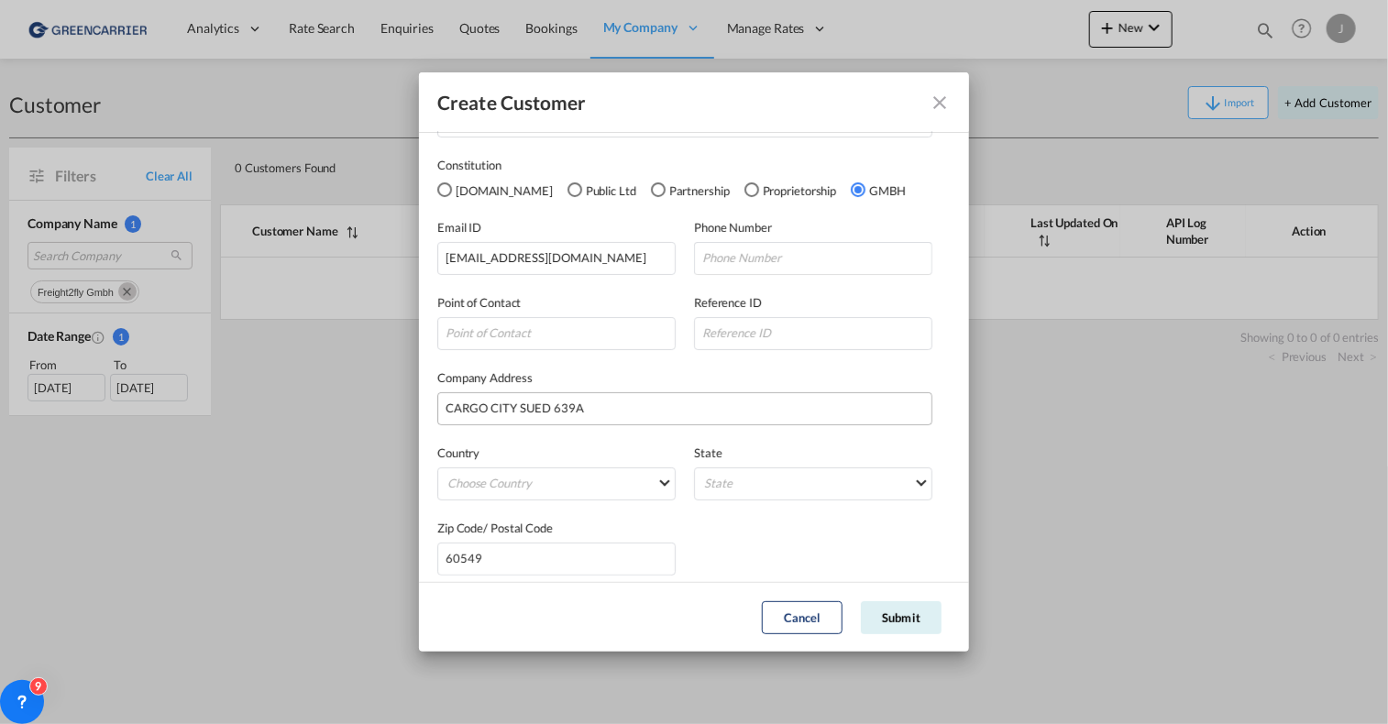
scroll to position [125, 0]
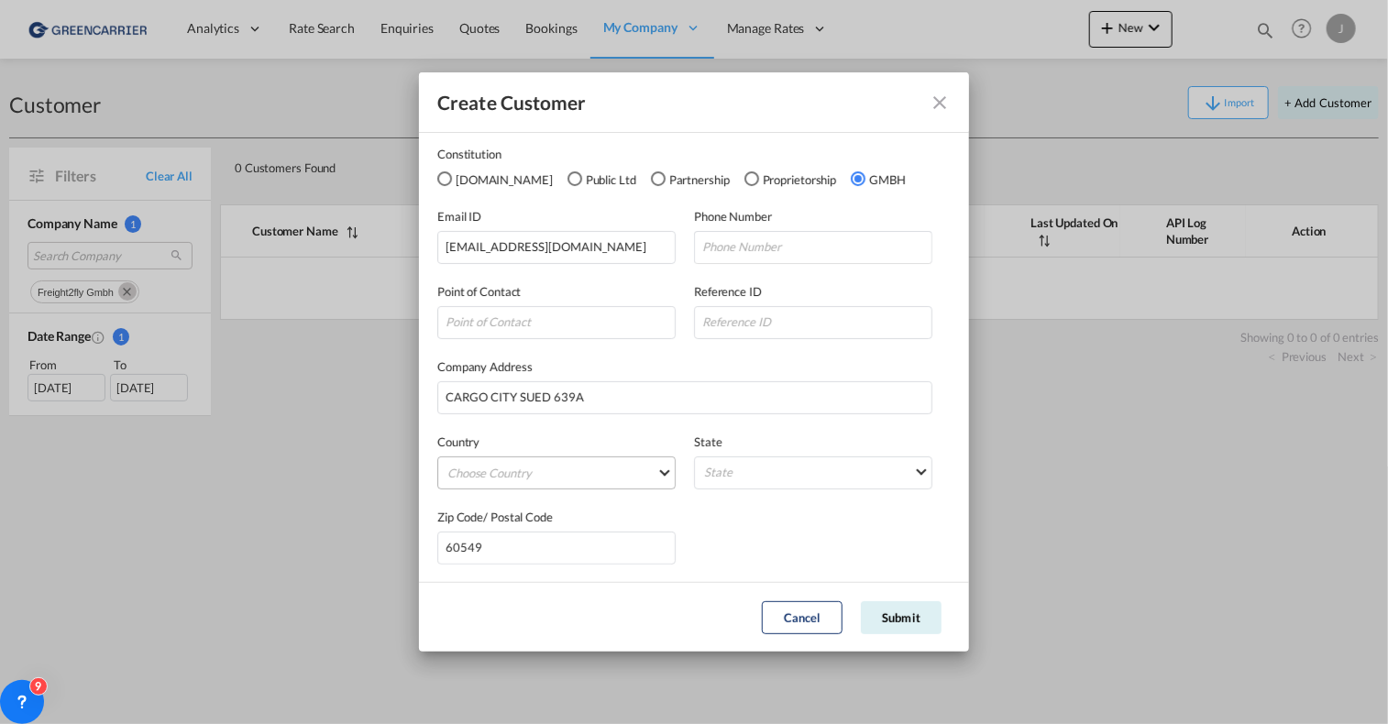
click at [537, 484] on md-select "Choose Country [GEOGRAPHIC_DATA] [GEOGRAPHIC_DATA] [GEOGRAPHIC_DATA] [US_STATE]…" at bounding box center [556, 473] width 238 height 33
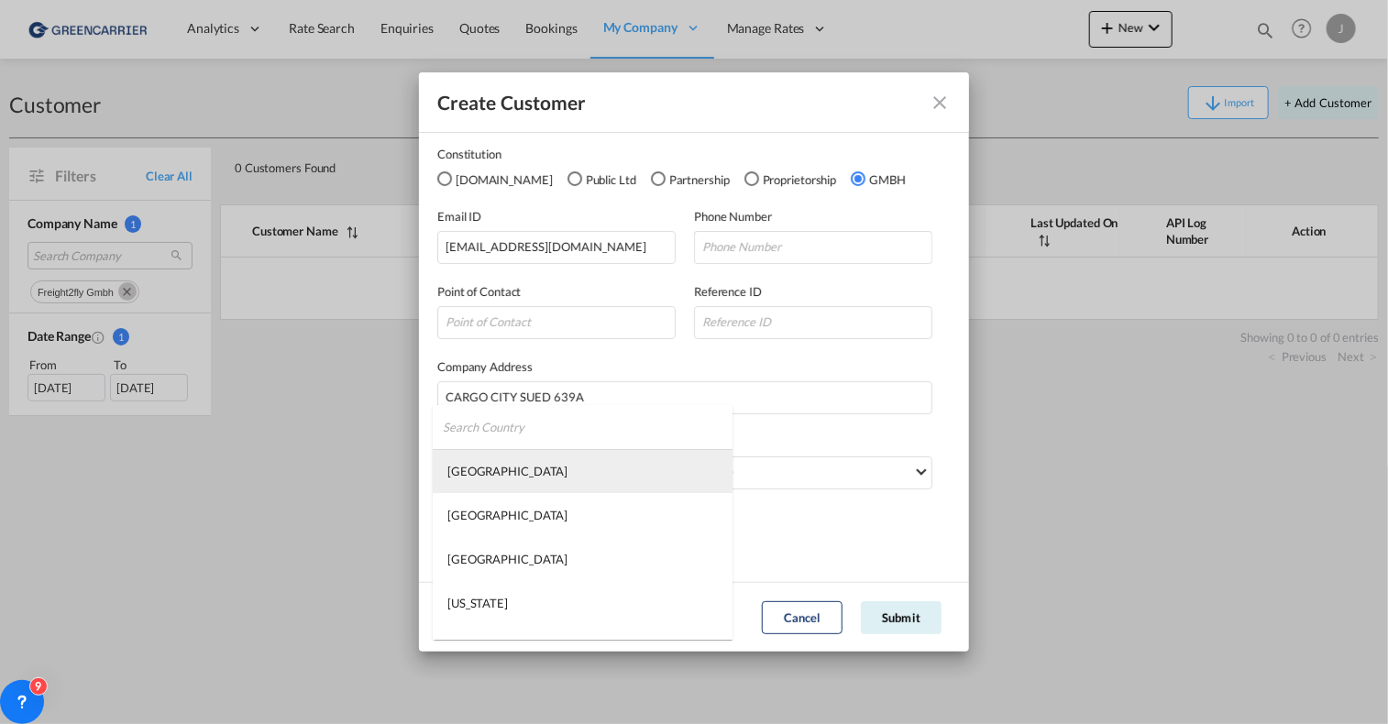
type md-option "[GEOGRAPHIC_DATA]"
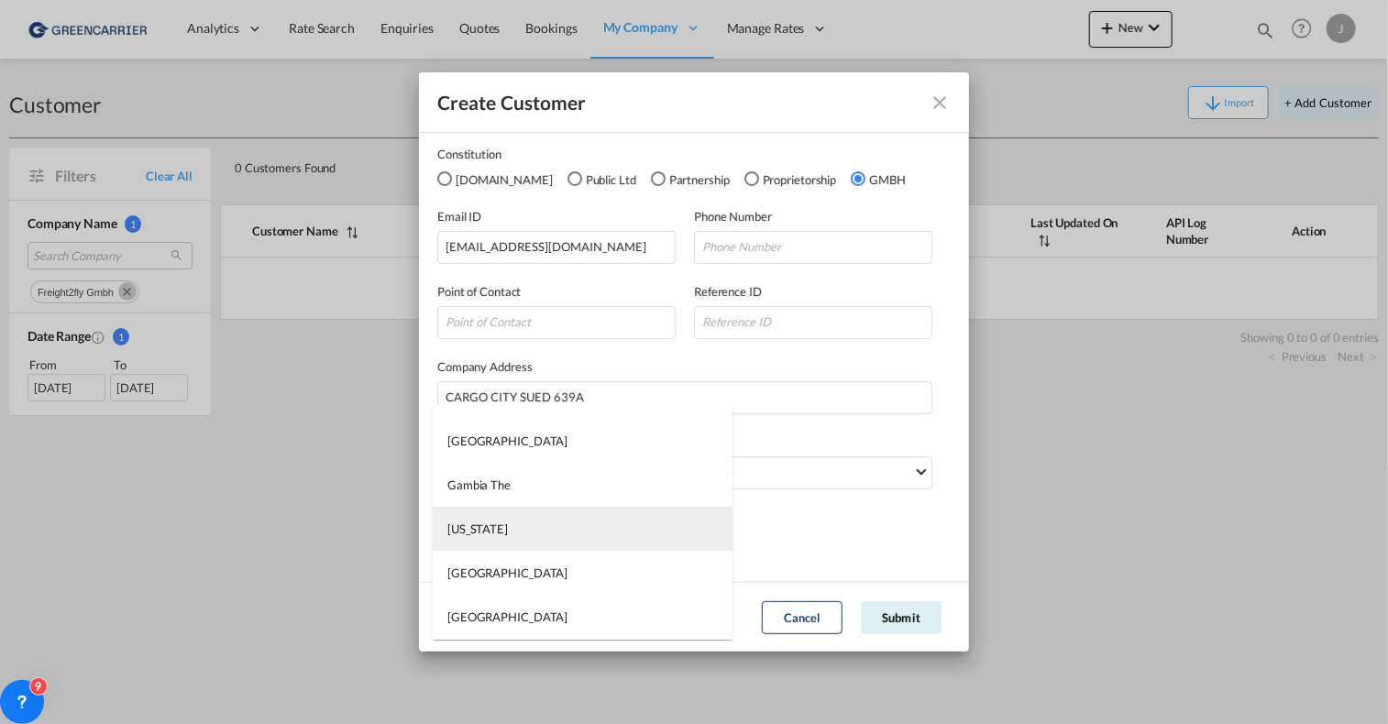
type md-option "[US_STATE]"
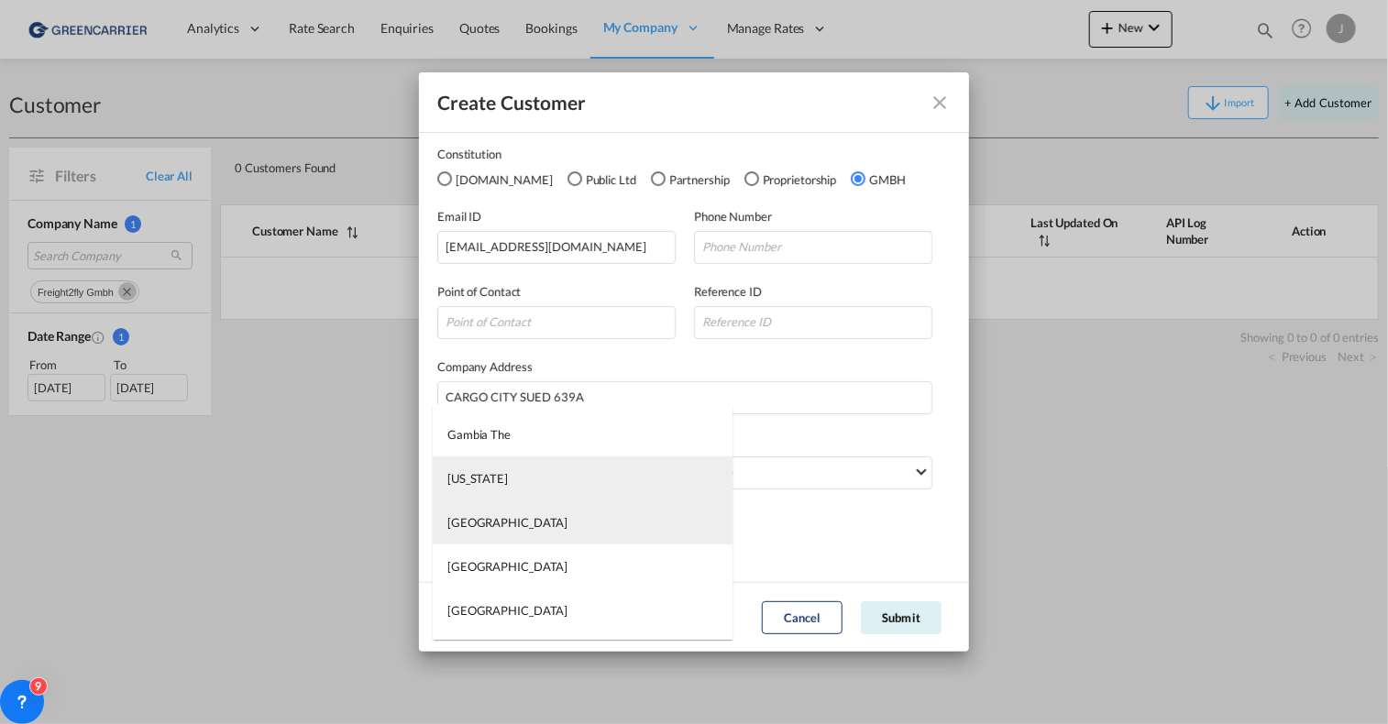
type md-option "[GEOGRAPHIC_DATA]"
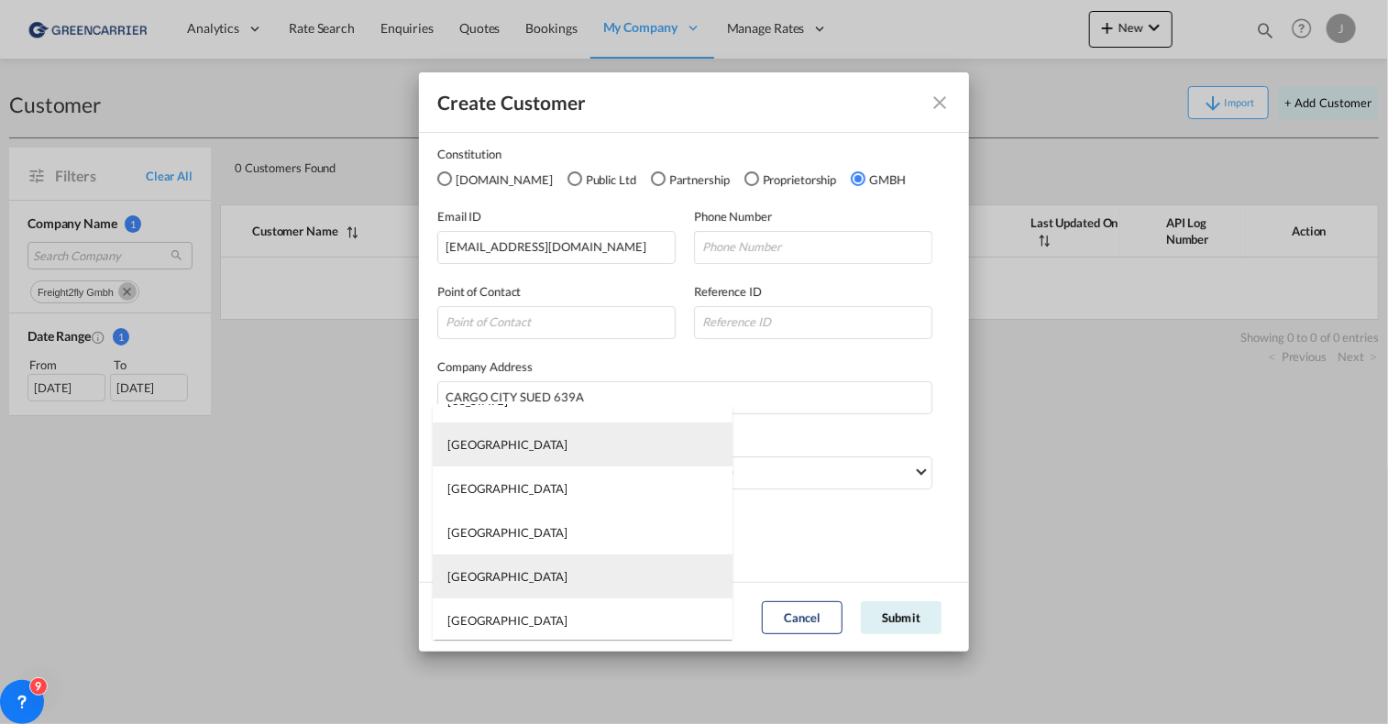
scroll to position [3782, 0]
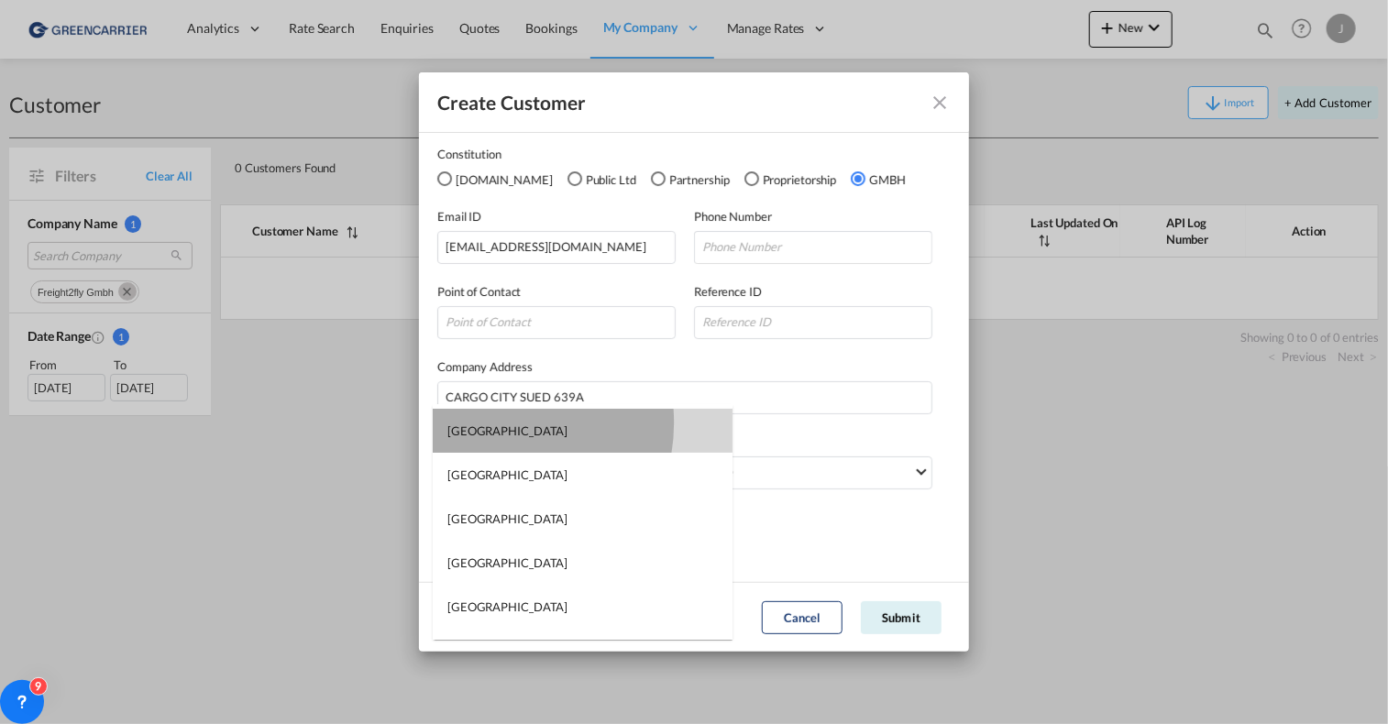
click at [492, 423] on div "[GEOGRAPHIC_DATA]" at bounding box center [508, 431] width 120 height 17
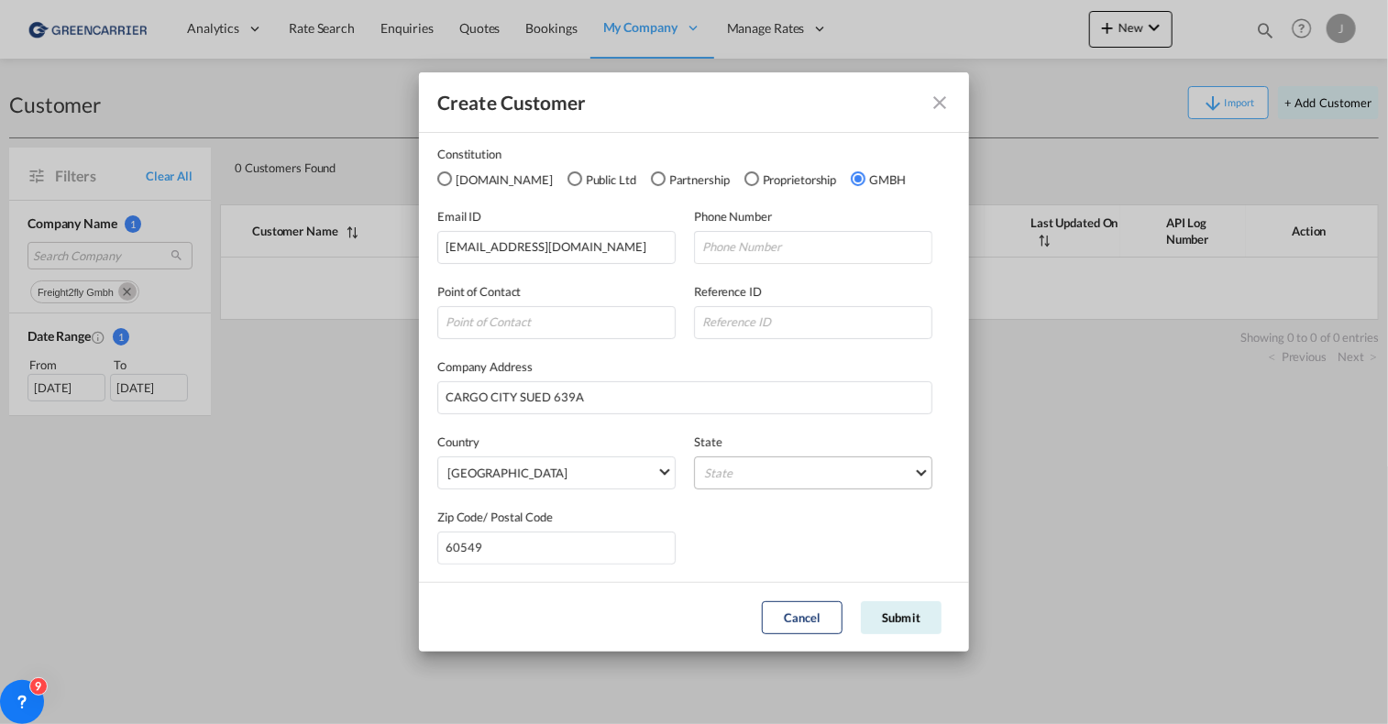
click at [741, 473] on md-select "State [GEOGRAPHIC_DATA] [GEOGRAPHIC_DATA] [GEOGRAPHIC_DATA] [GEOGRAPHIC_DATA] […" at bounding box center [813, 473] width 238 height 33
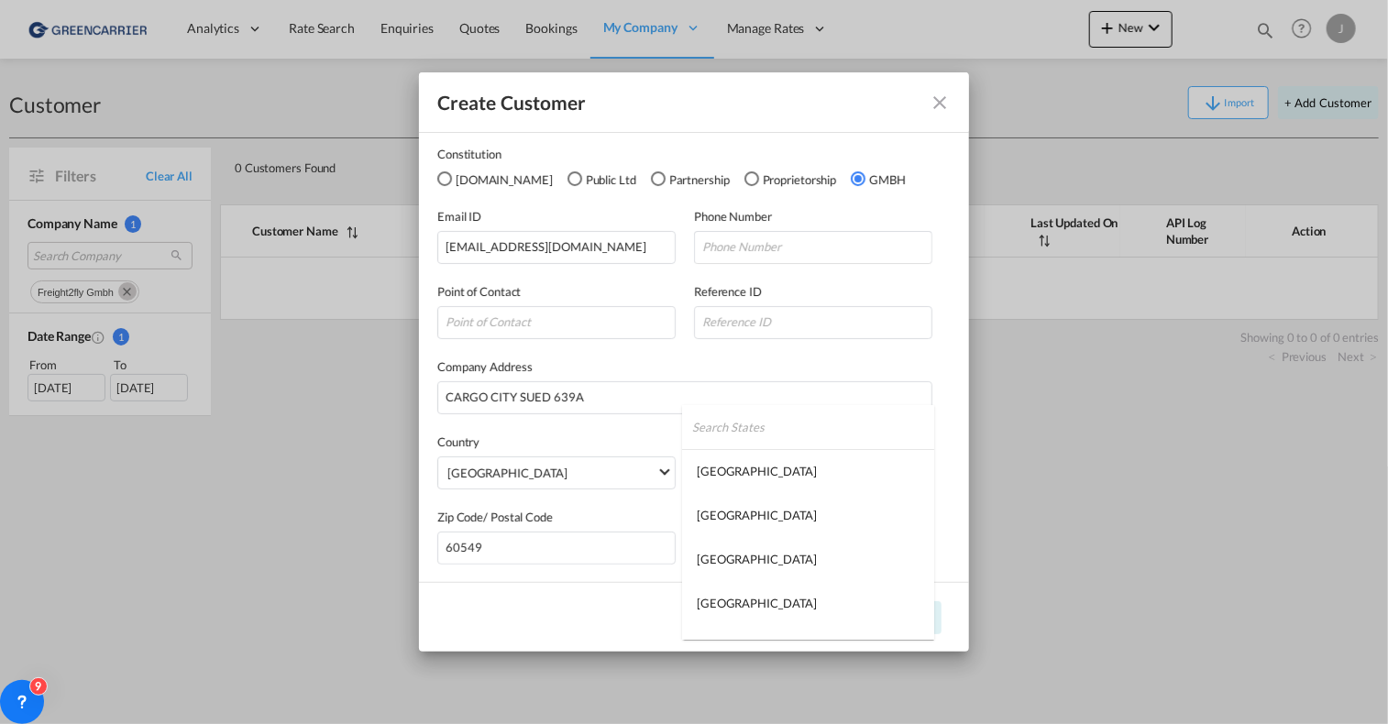
type md-option "[GEOGRAPHIC_DATA]"
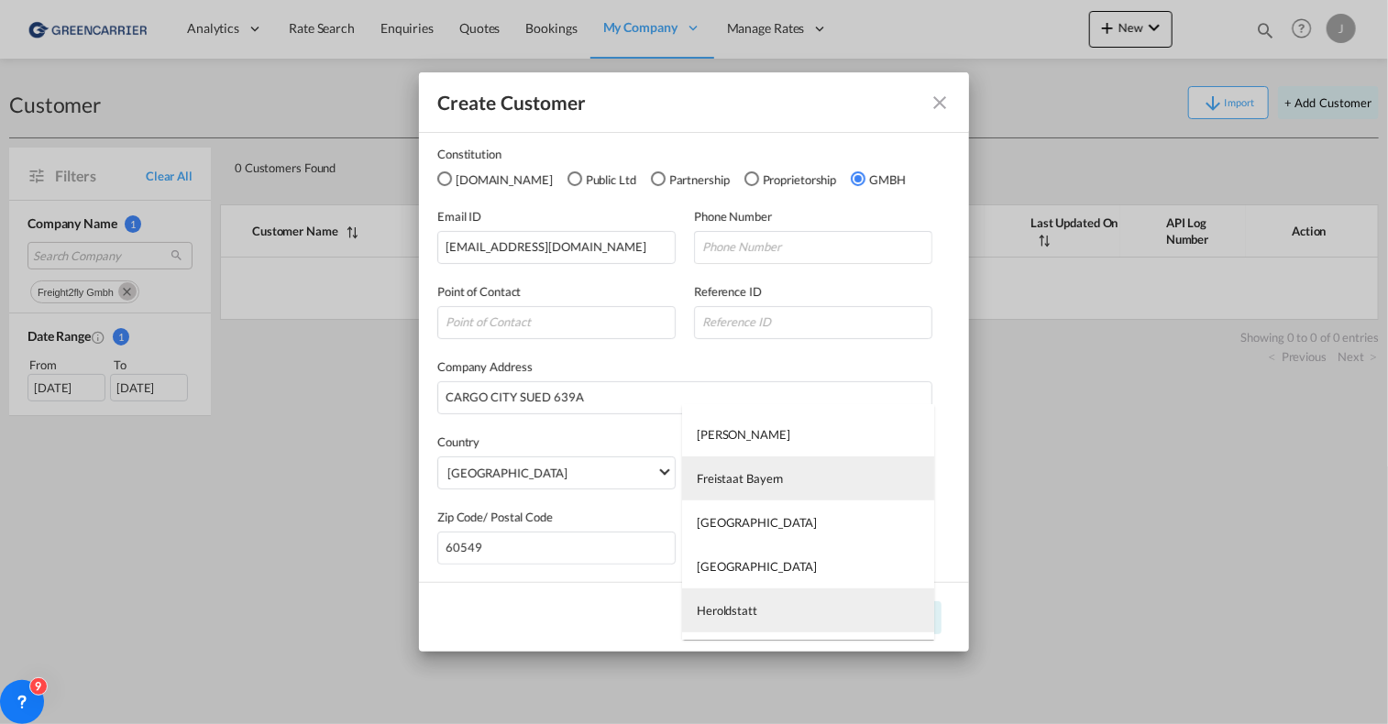
type md-option "Heroldstatt"
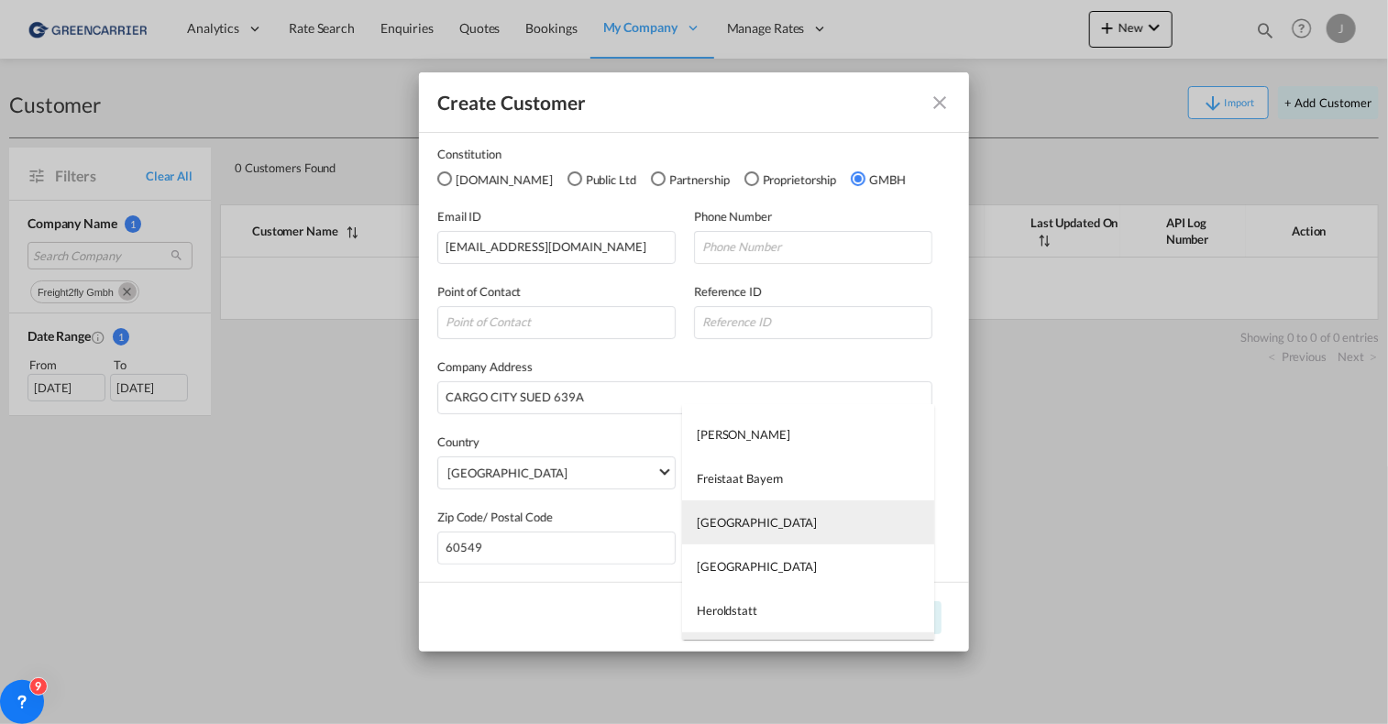
type md-option "[GEOGRAPHIC_DATA]"
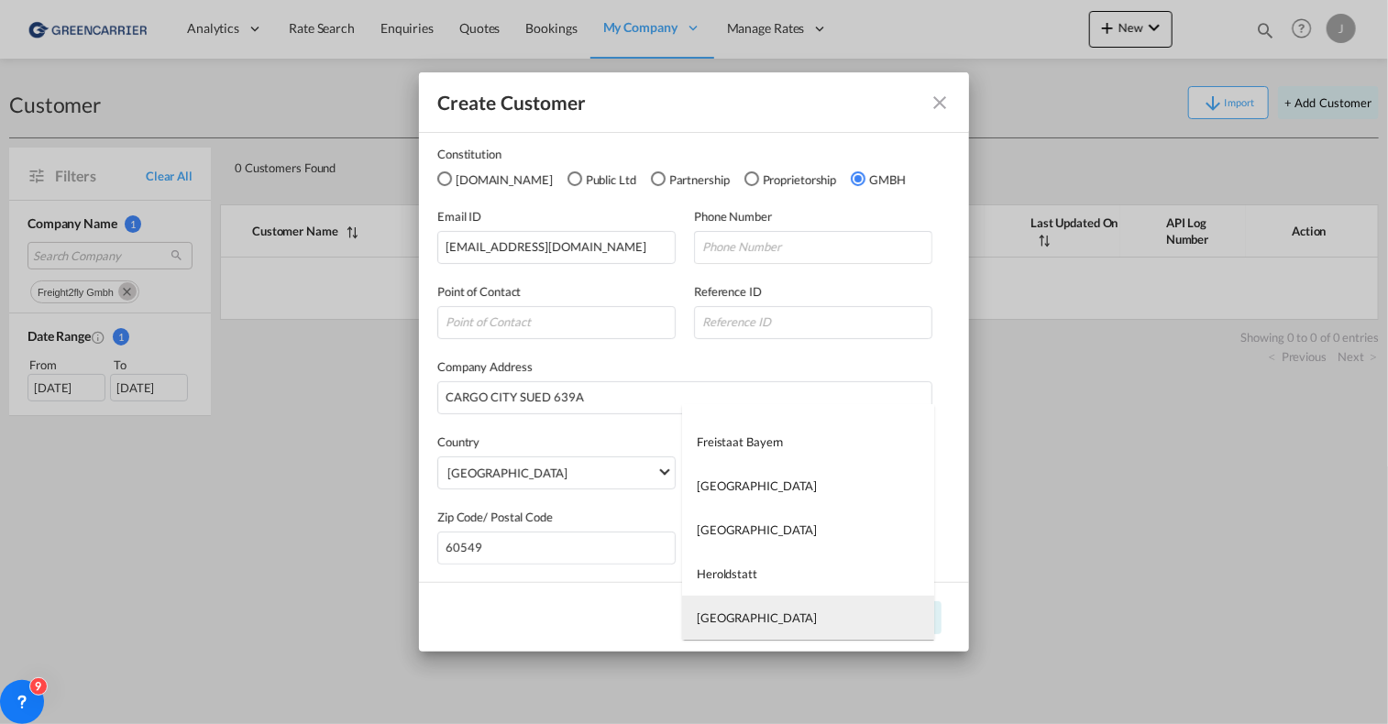
click at [730, 611] on div "[GEOGRAPHIC_DATA]" at bounding box center [757, 618] width 120 height 17
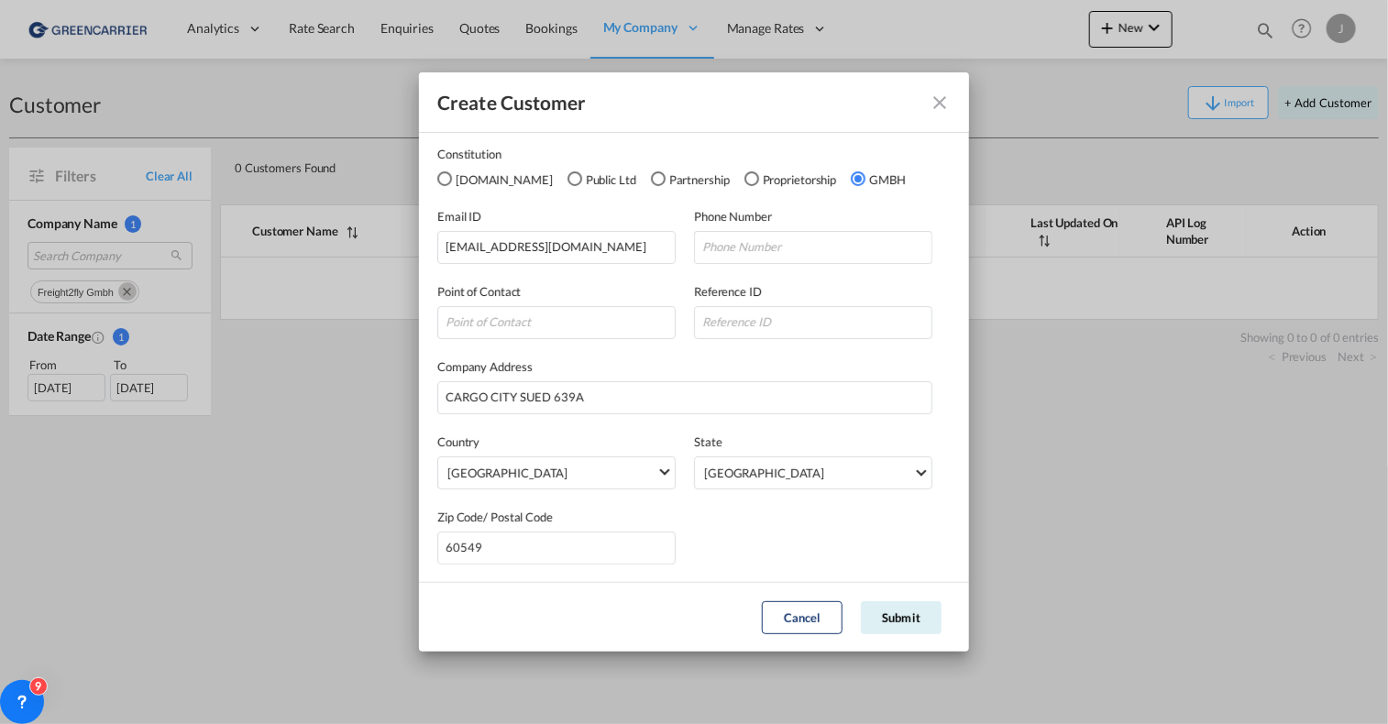
scroll to position [0, 0]
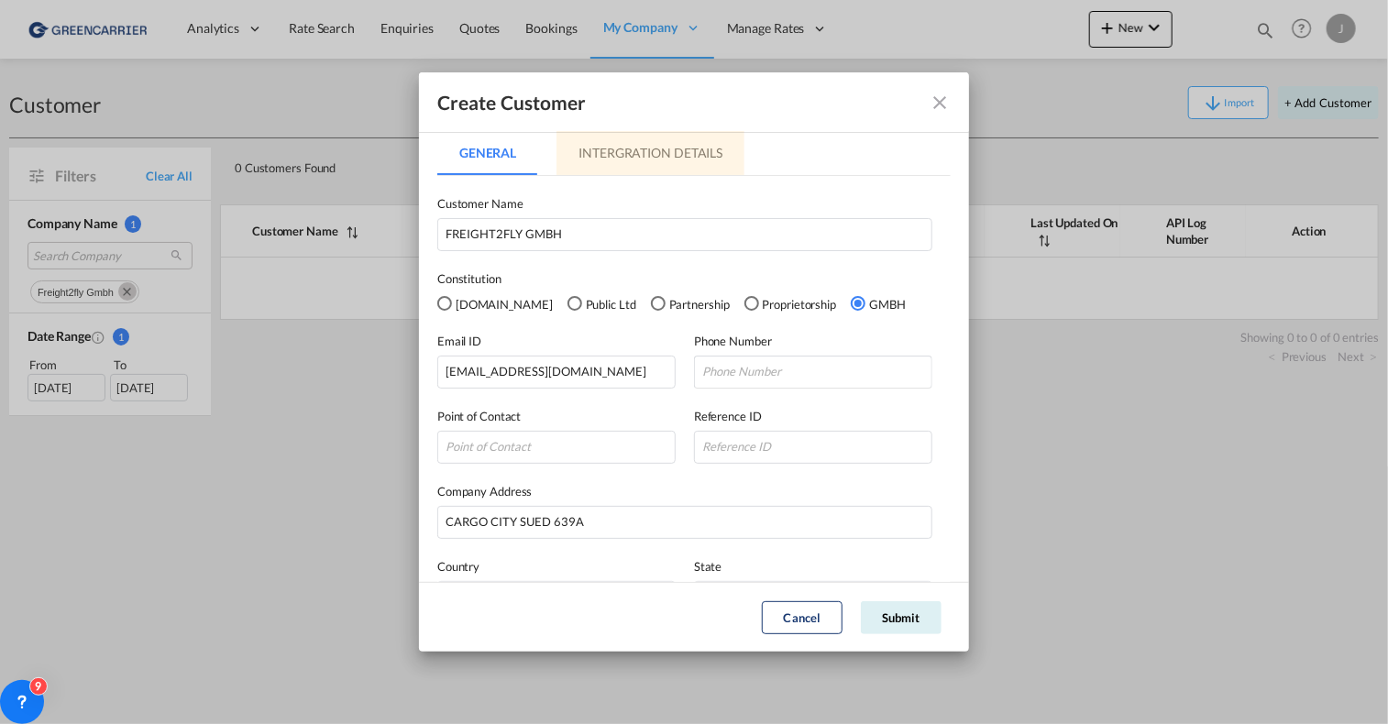
click at [603, 160] on md-tab-item "Intergration Details" at bounding box center [651, 153] width 188 height 44
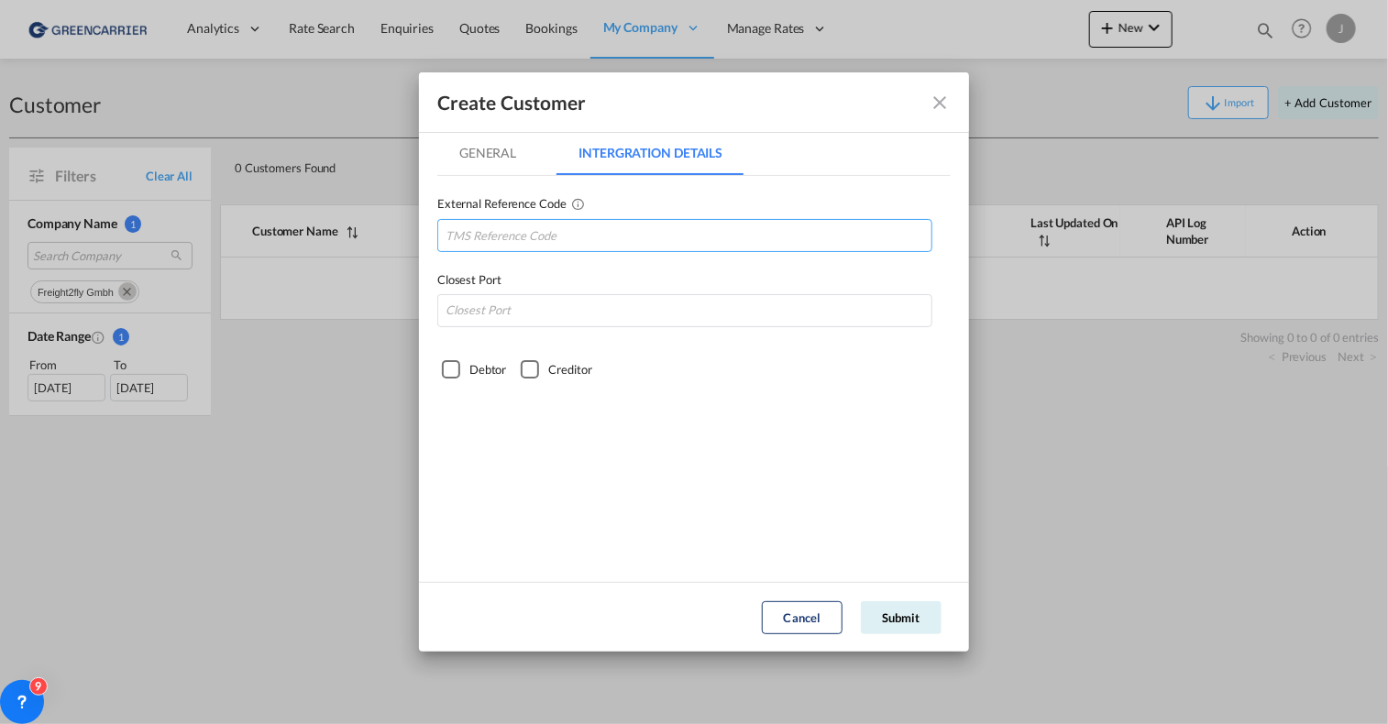
click at [565, 231] on input "GeneralIntergration Details ..." at bounding box center [684, 235] width 495 height 33
click at [506, 236] on input "GeneralIntergration Details ..." at bounding box center [684, 235] width 495 height 33
paste input "FREIGHHAM"
type input "FREIGHHAM"
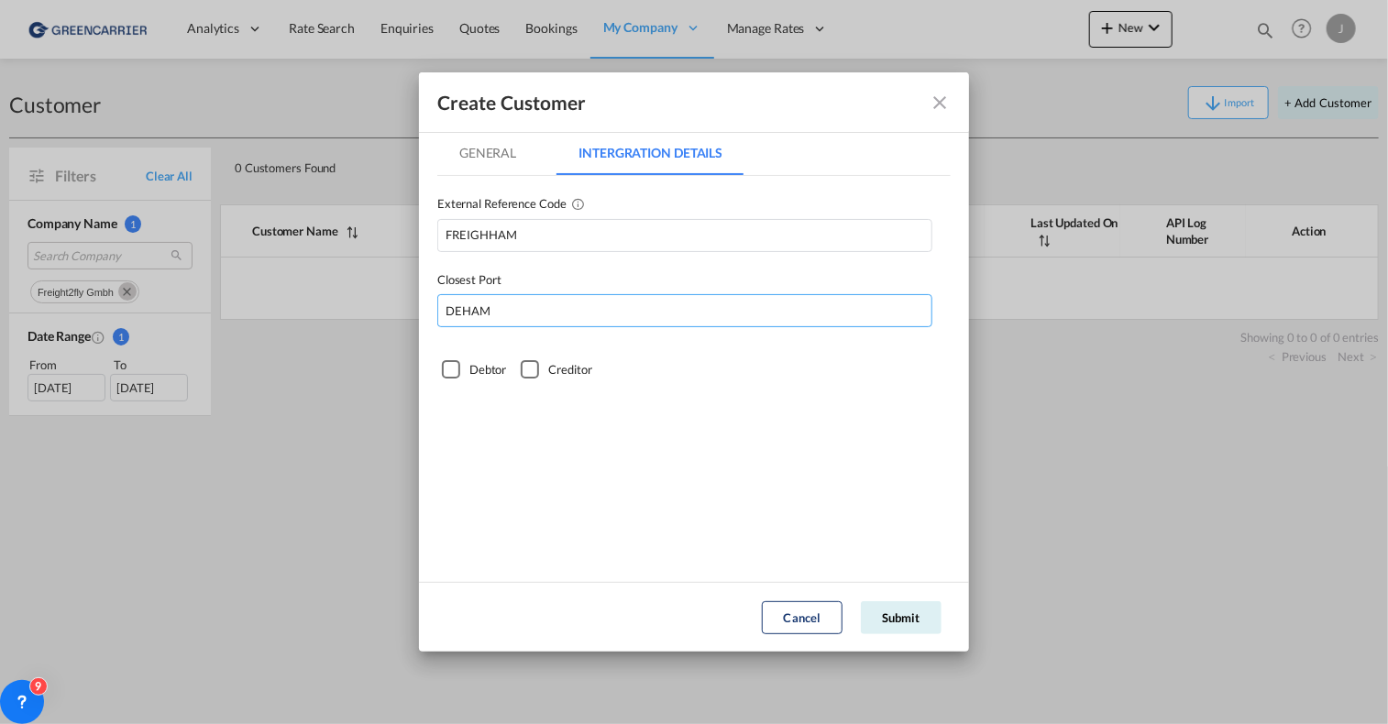
type input "DEHAM"
click at [454, 366] on div "Debtor" at bounding box center [451, 369] width 18 height 18
click at [488, 147] on md-tab-item "General" at bounding box center [487, 153] width 101 height 44
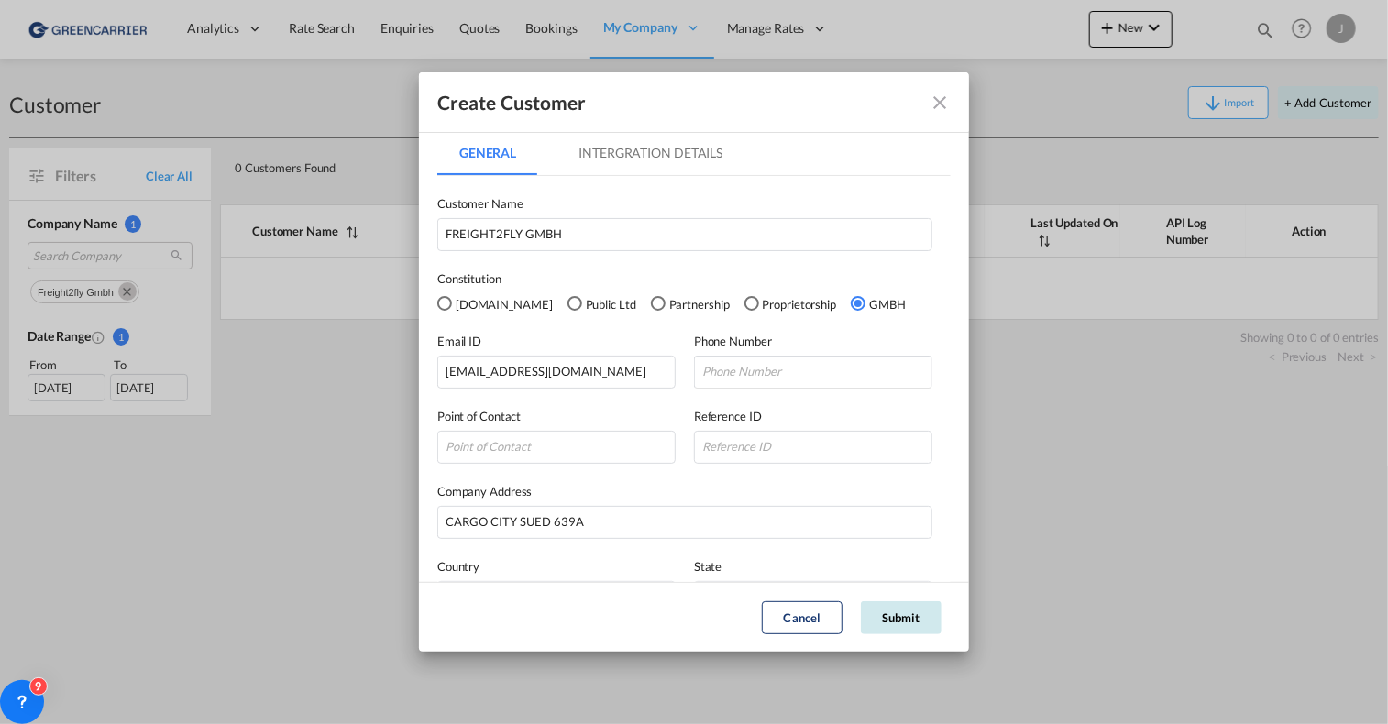
click at [903, 618] on button "Submit" at bounding box center [901, 618] width 81 height 33
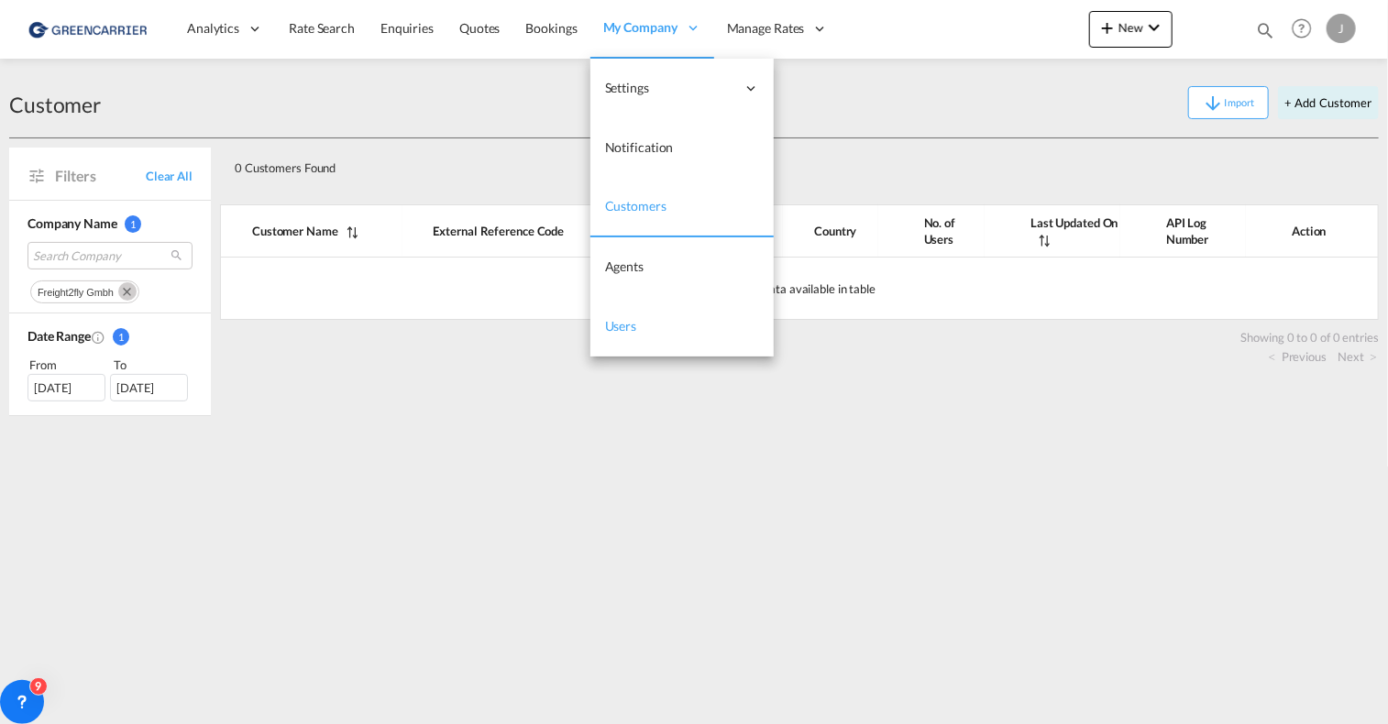
click at [635, 325] on link "Users" at bounding box center [682, 327] width 183 height 60
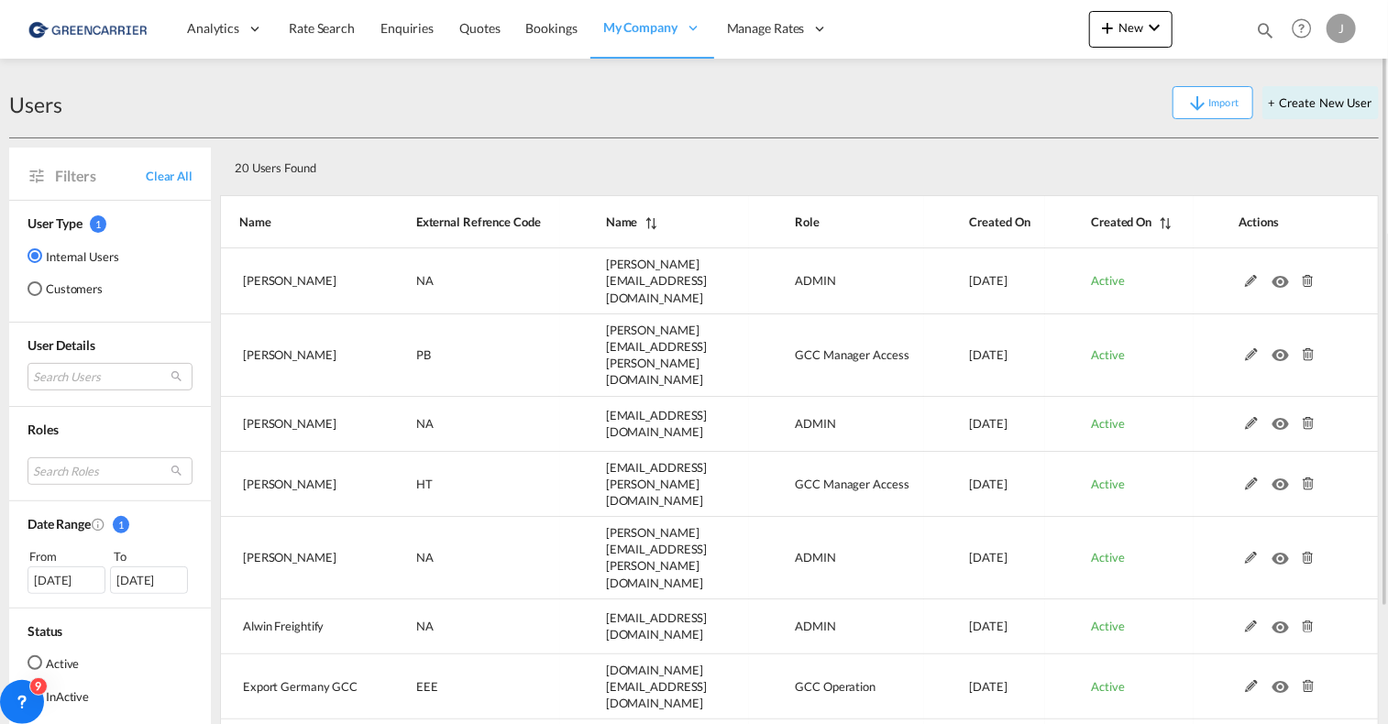
click at [62, 293] on md-radio-button "Customers" at bounding box center [74, 289] width 92 height 18
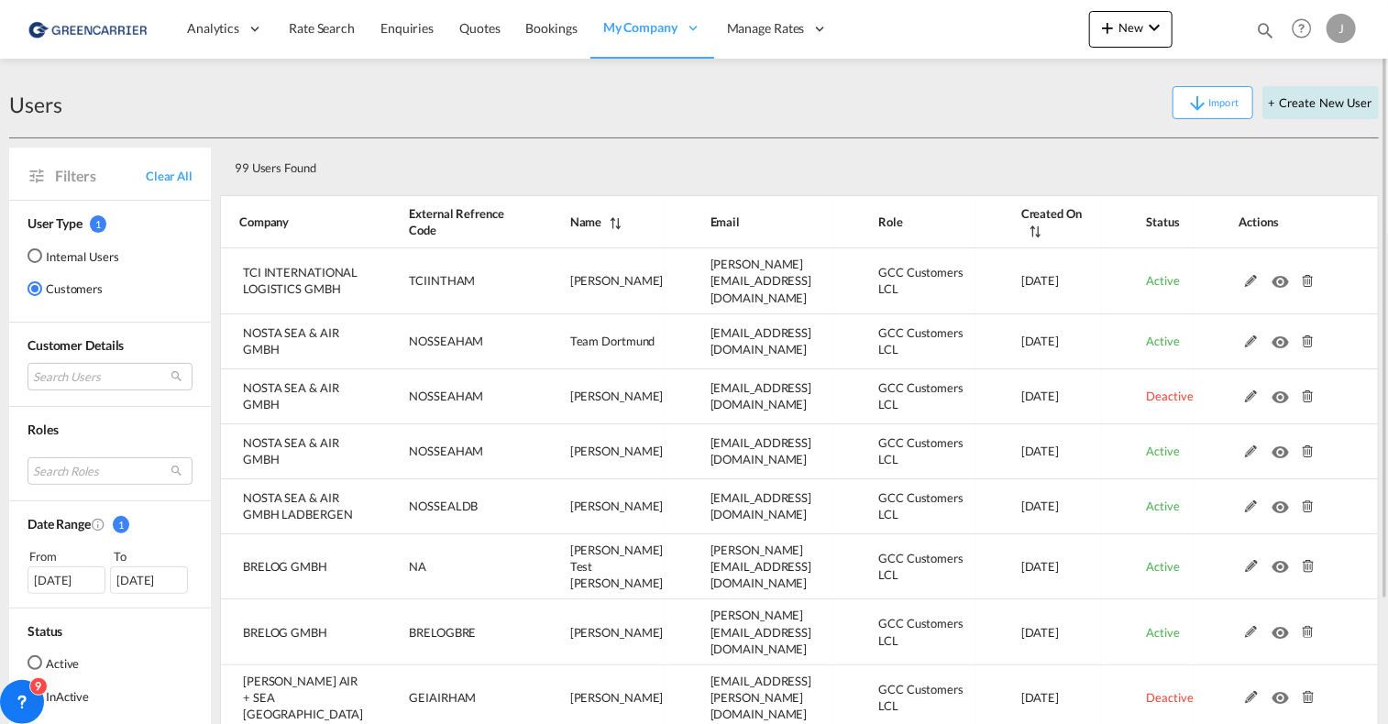
click at [1290, 105] on button "+ Create New User" at bounding box center [1321, 102] width 116 height 33
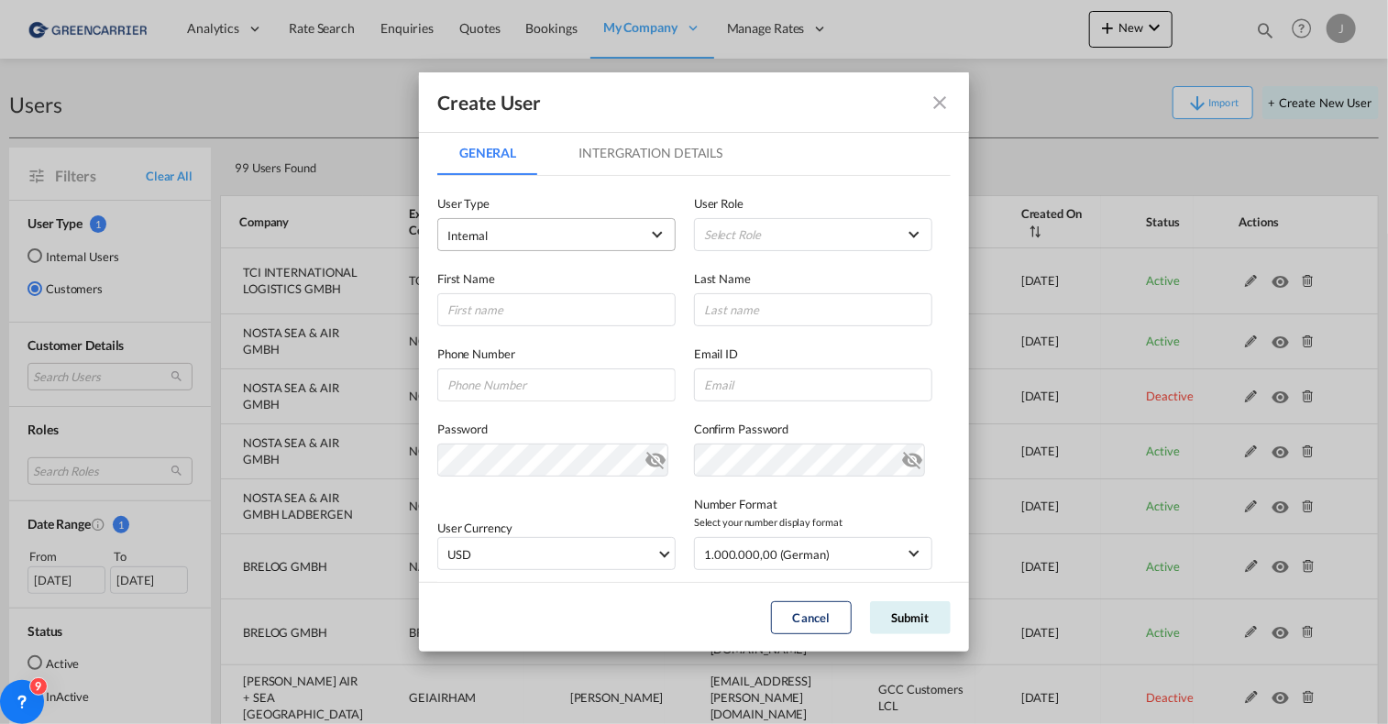
click at [524, 236] on span "Internal" at bounding box center [544, 236] width 193 height 18
click at [493, 280] on span "Customer" at bounding box center [474, 278] width 51 height 15
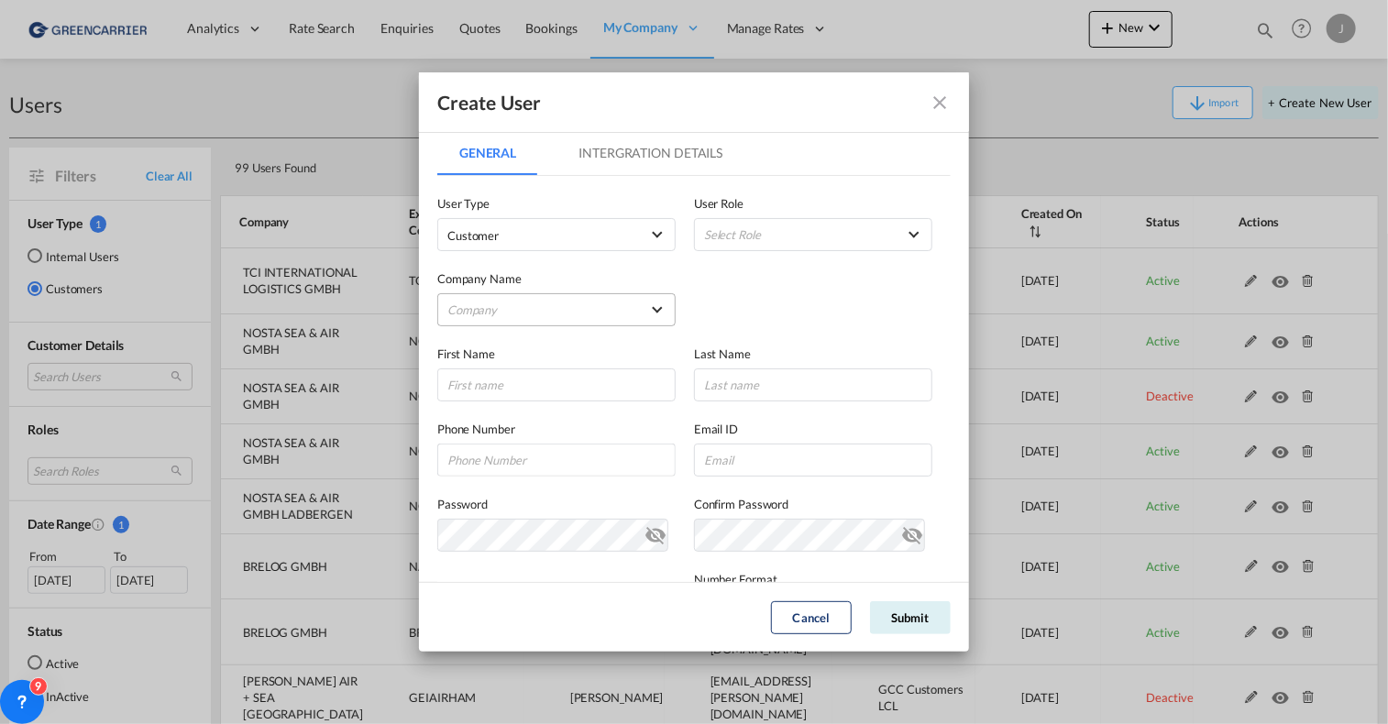
click at [520, 315] on md-select "Company [PERSON_NAME] & Co. GmbH BENDIX TRANSPORT DANMARK CARGO PARTNER GMBH CA…" at bounding box center [556, 309] width 238 height 33
click at [506, 265] on input "search" at bounding box center [590, 266] width 320 height 44
type input "freight2"
click at [517, 313] on div "FREIGHT2FLY GMBH" at bounding box center [506, 310] width 115 height 17
type input "[PERSON_NAME]"
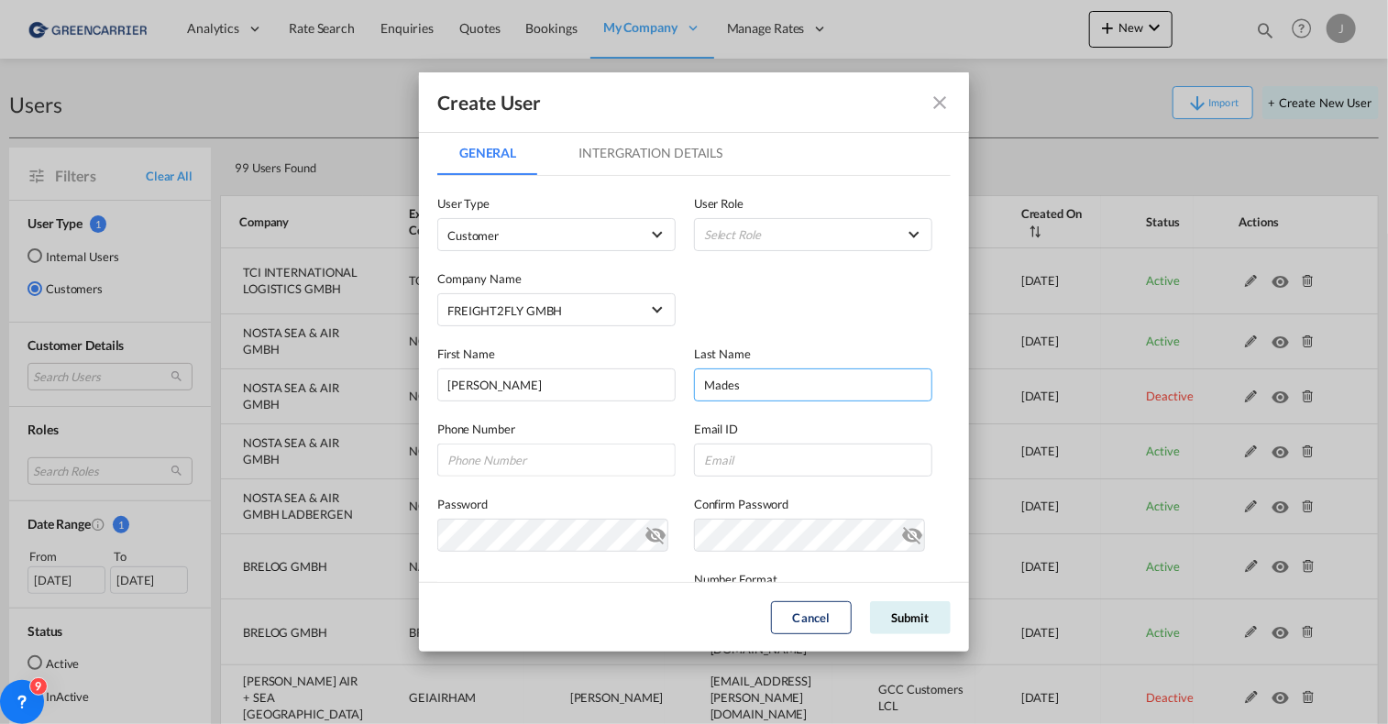
type input "Mades"
paste input "[EMAIL_ADDRESS][DOMAIN_NAME]"
drag, startPoint x: 521, startPoint y: 459, endPoint x: 424, endPoint y: 459, distance: 97.2
click at [424, 459] on md-dialog-content "General Intergration Details General Intergration Details User Type Customer Us…" at bounding box center [694, 356] width 550 height 451
type input "[EMAIL_ADDRESS][DOMAIN_NAME]"
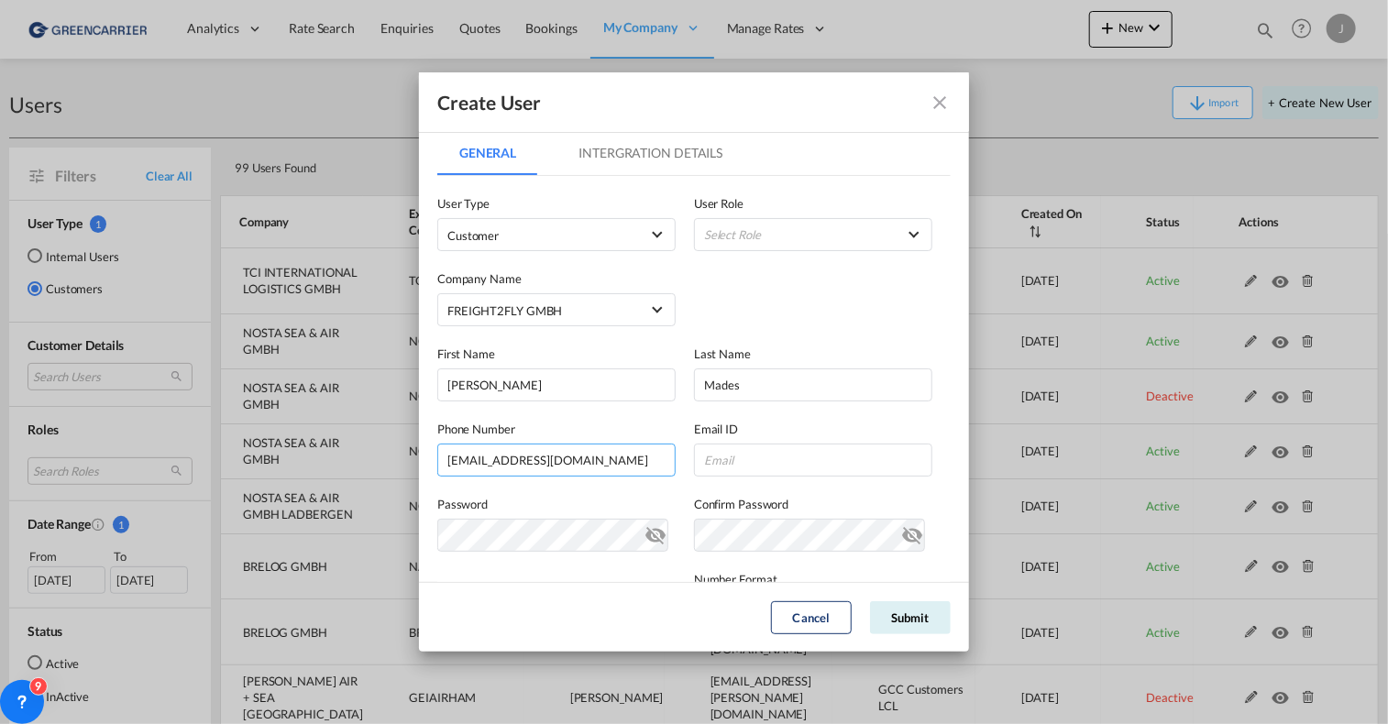
drag, startPoint x: 580, startPoint y: 456, endPoint x: 398, endPoint y: 451, distance: 181.6
click at [398, 451] on div "Create User General Intergration Details General Intergration Details User Type…" at bounding box center [694, 362] width 1388 height 724
click at [757, 456] on input "GeneralIntergration Details ..." at bounding box center [813, 460] width 238 height 33
paste input "[EMAIL_ADDRESS][DOMAIN_NAME]"
type input "[EMAIL_ADDRESS][DOMAIN_NAME]"
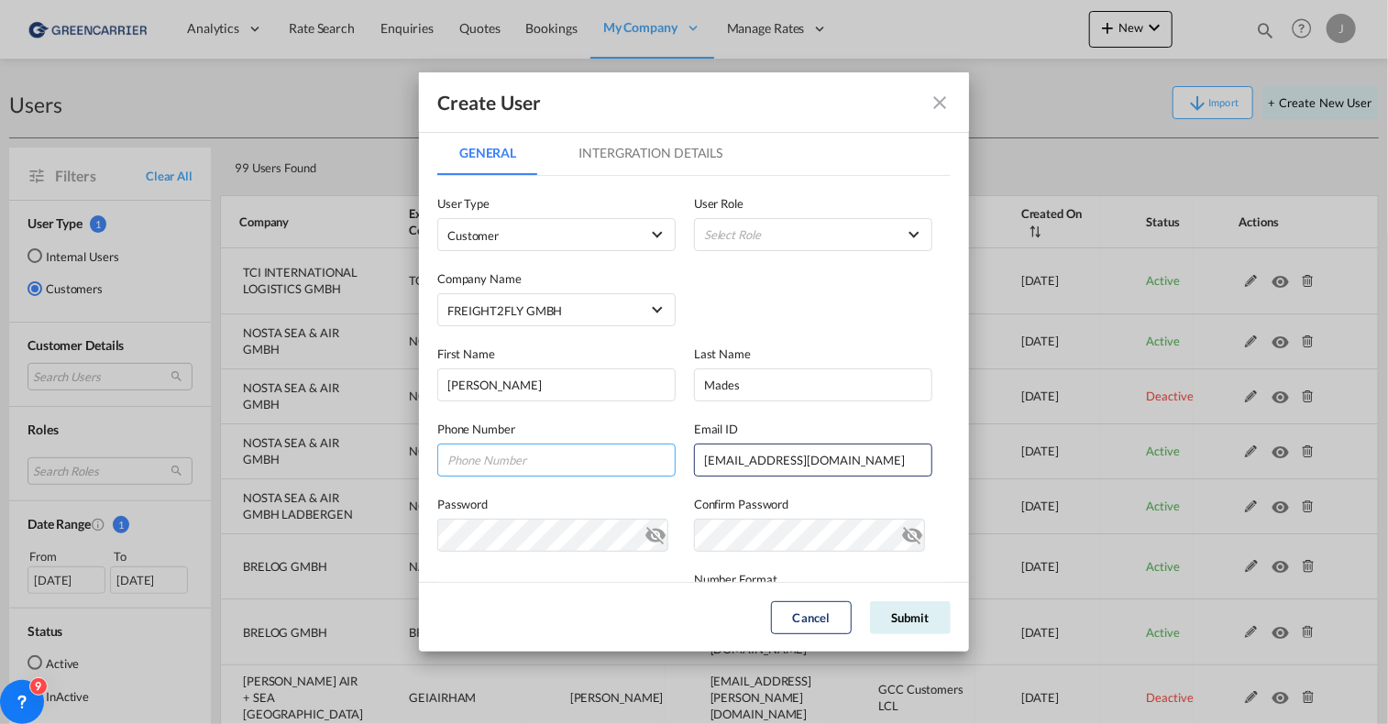
click at [602, 454] on input "GeneralIntergration Details ..." at bounding box center [556, 460] width 238 height 33
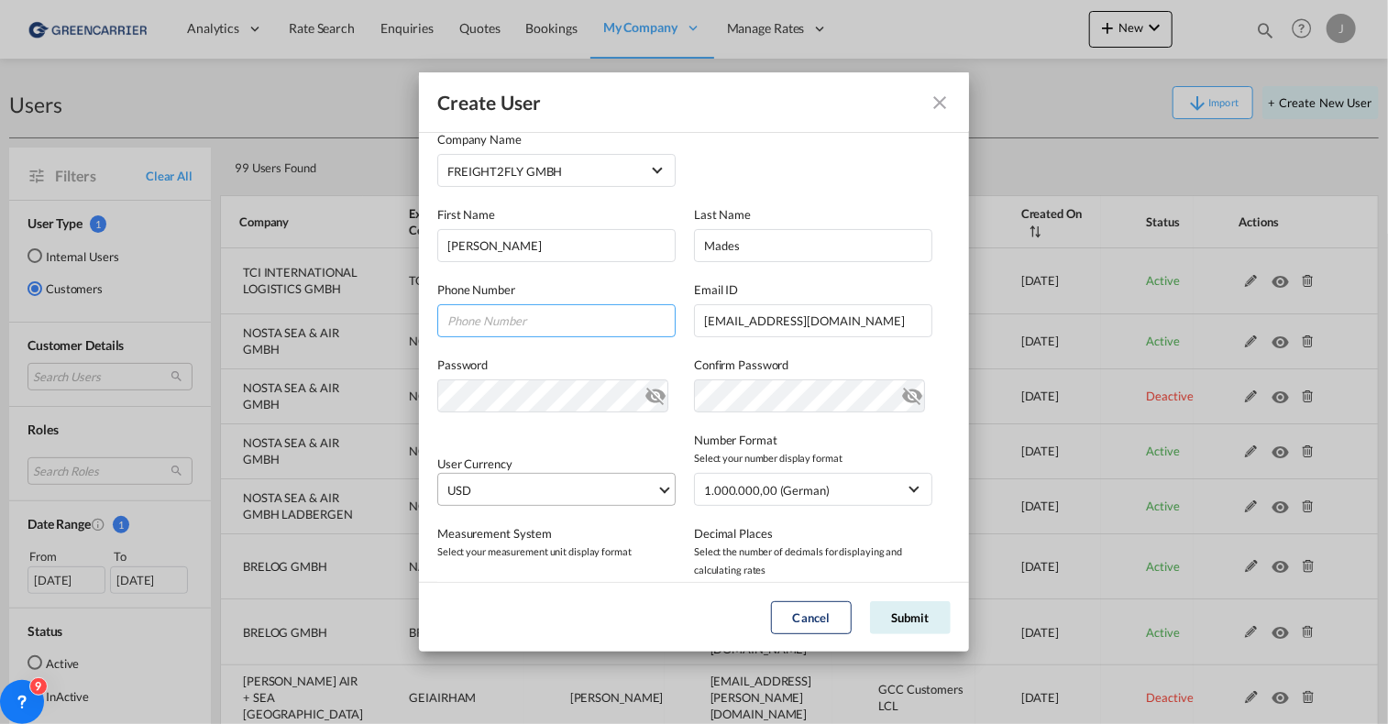
scroll to position [275, 0]
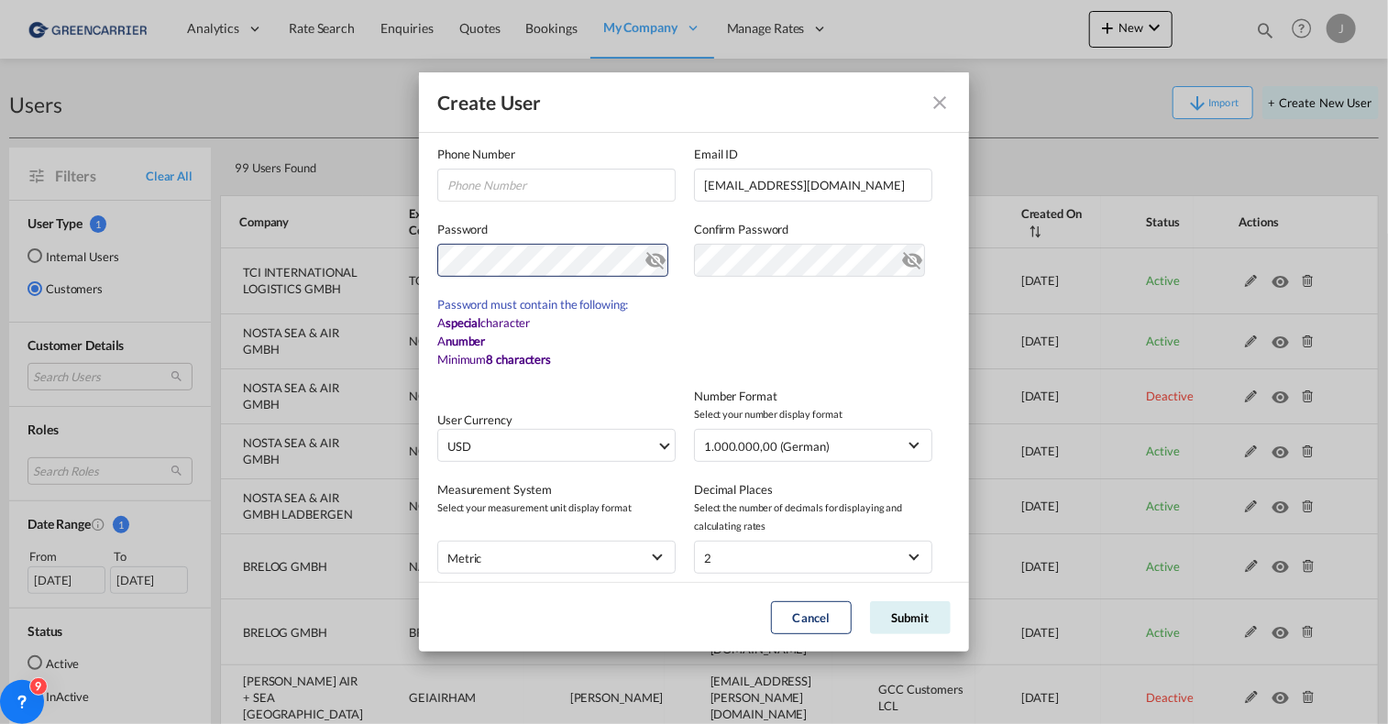
click at [646, 259] on md-icon "icon-eye-off" at bounding box center [656, 257] width 22 height 22
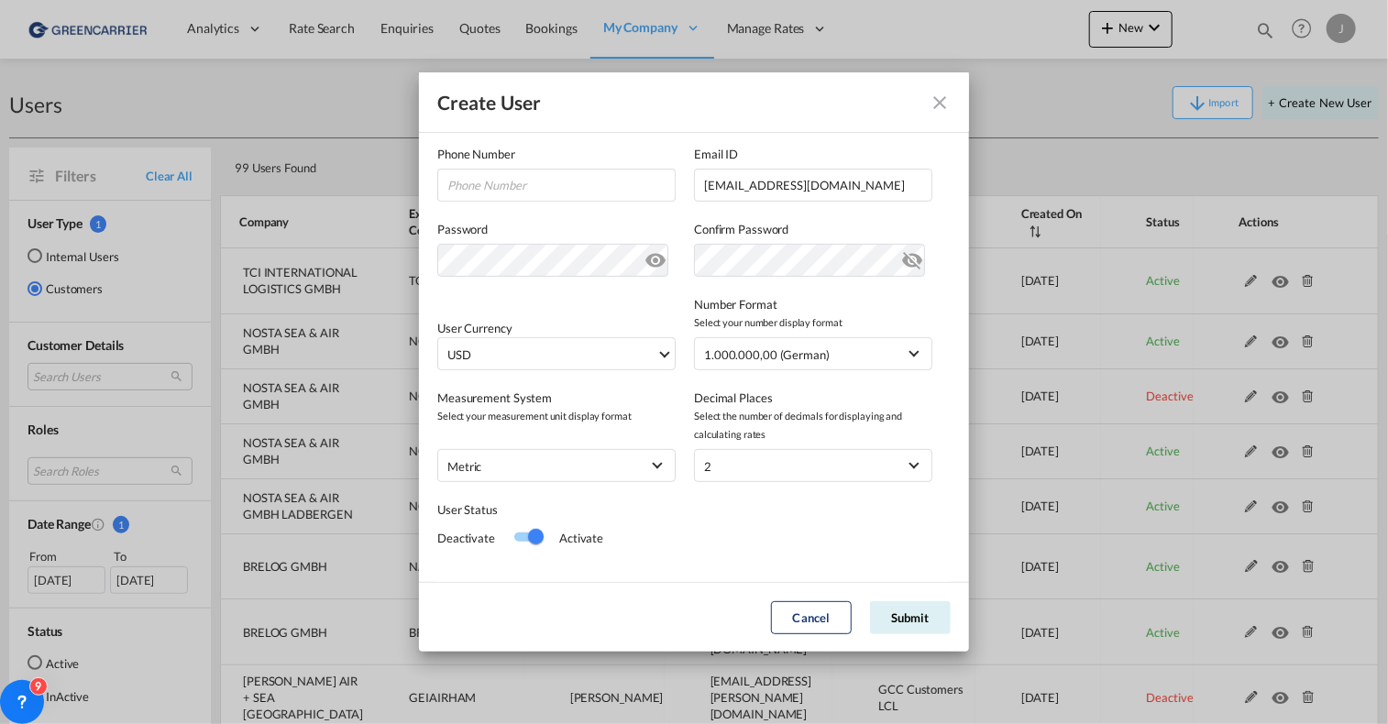
click at [901, 254] on md-icon "icon-eye-off" at bounding box center [912, 257] width 22 height 22
click at [586, 357] on span "USD" at bounding box center [552, 355] width 209 height 18
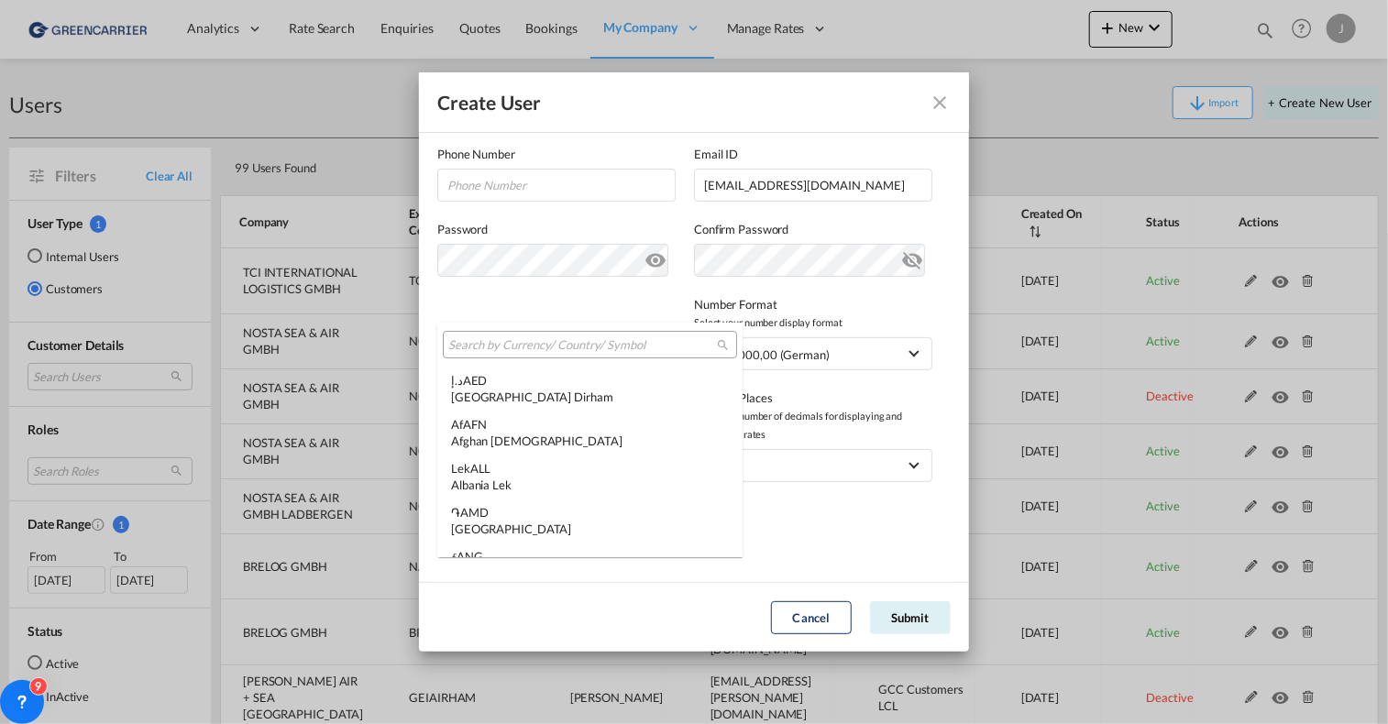
scroll to position [6331, 0]
click at [525, 337] on input "search" at bounding box center [582, 345] width 269 height 17
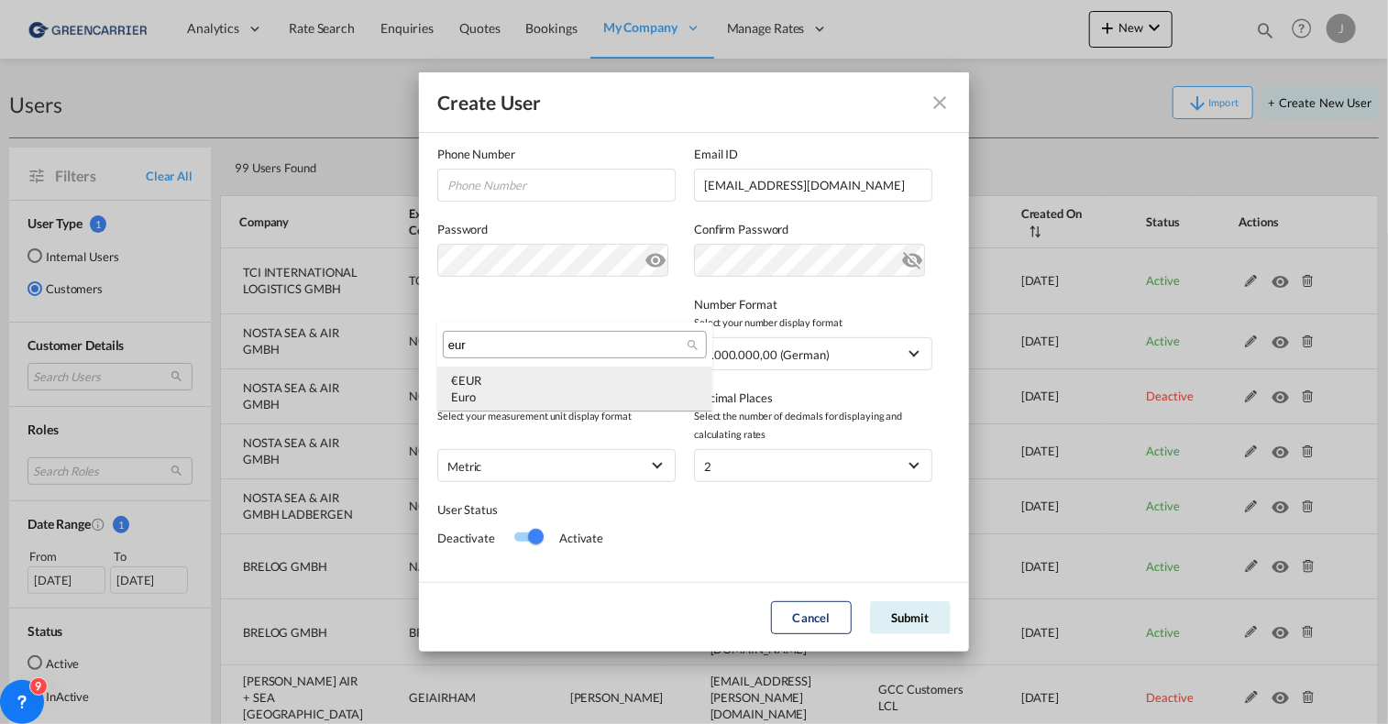
type input "eur"
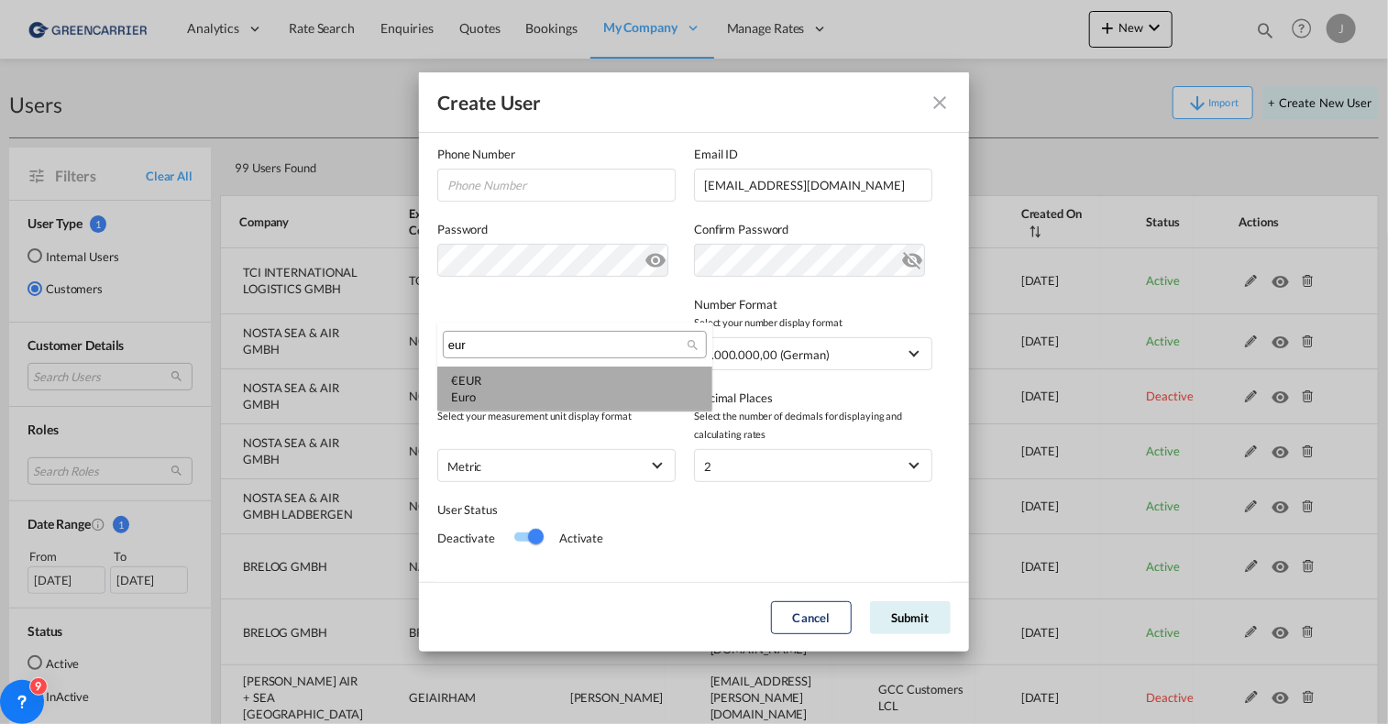
click at [495, 380] on div "€ EUR Euro" at bounding box center [575, 388] width 248 height 33
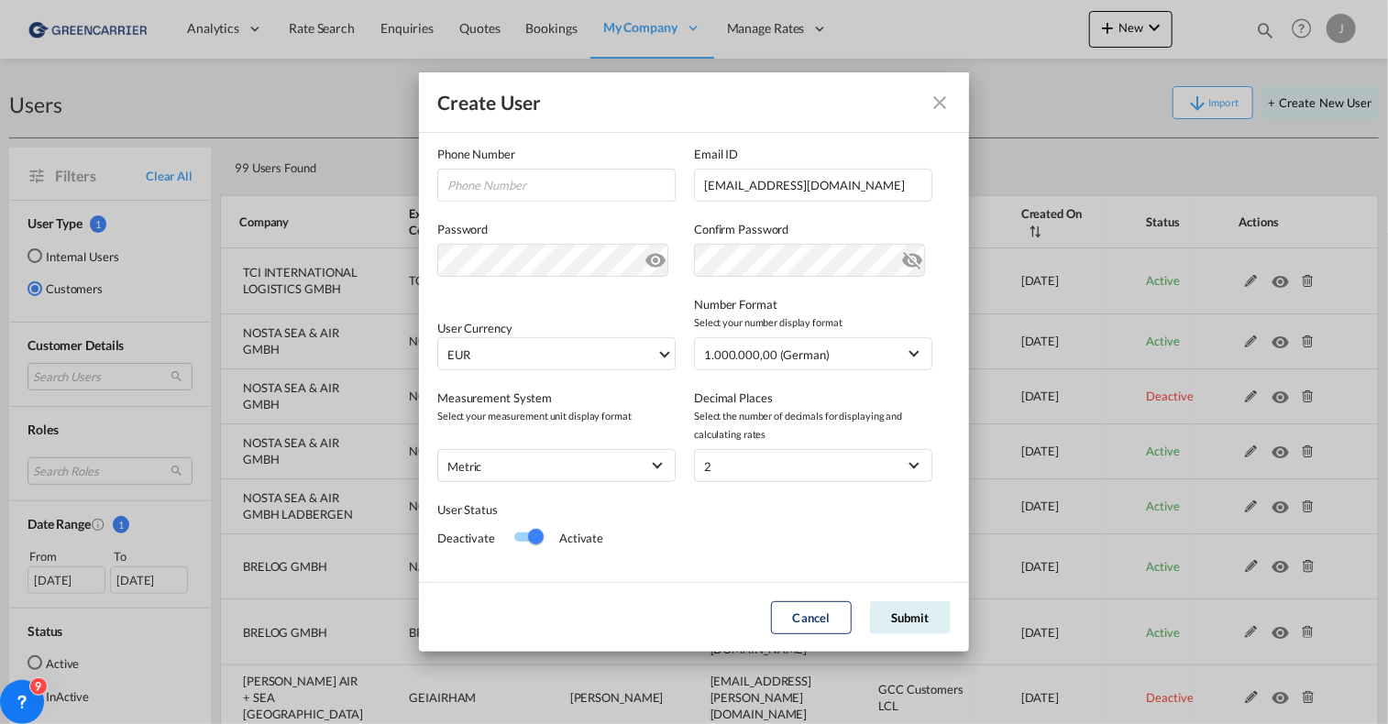
click at [518, 292] on div "User Currency EUR undefined Number Format Select your number display format 1.0…" at bounding box center [694, 324] width 514 height 94
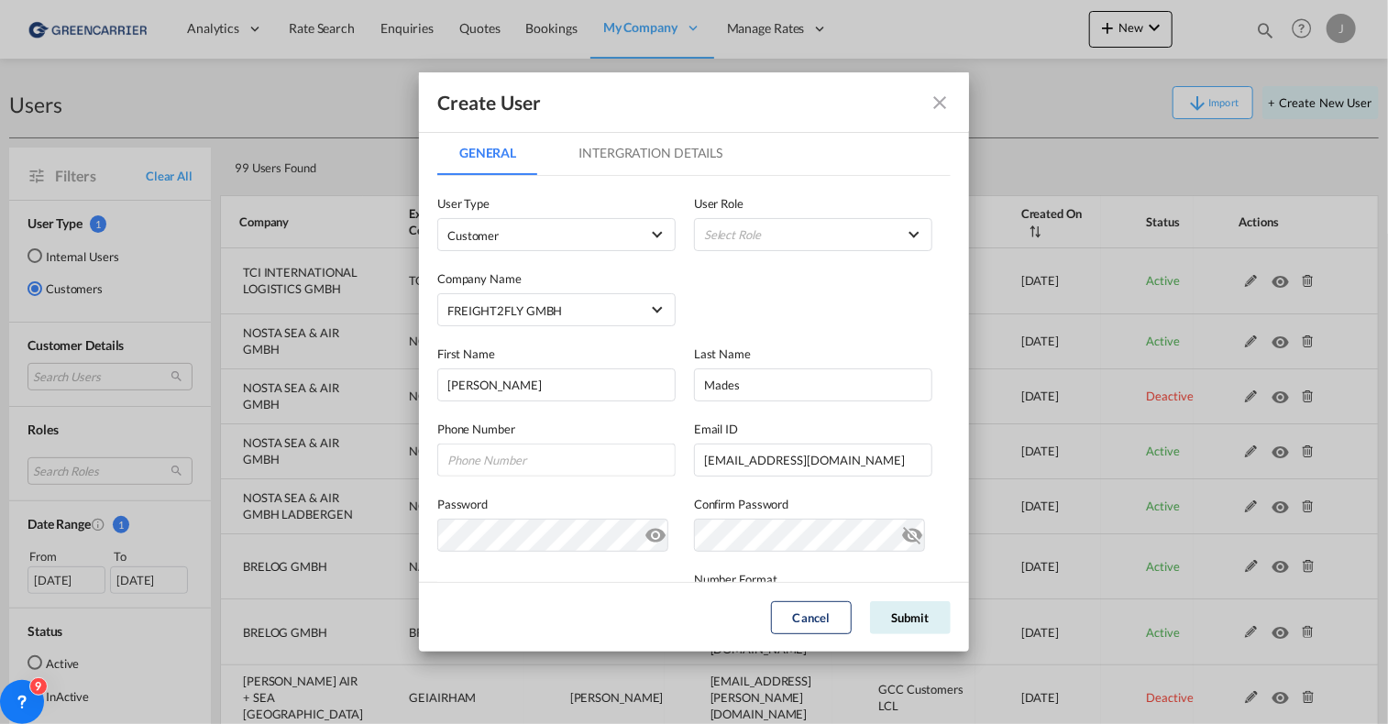
click at [635, 162] on md-tab-item "Intergration Details" at bounding box center [651, 153] width 188 height 44
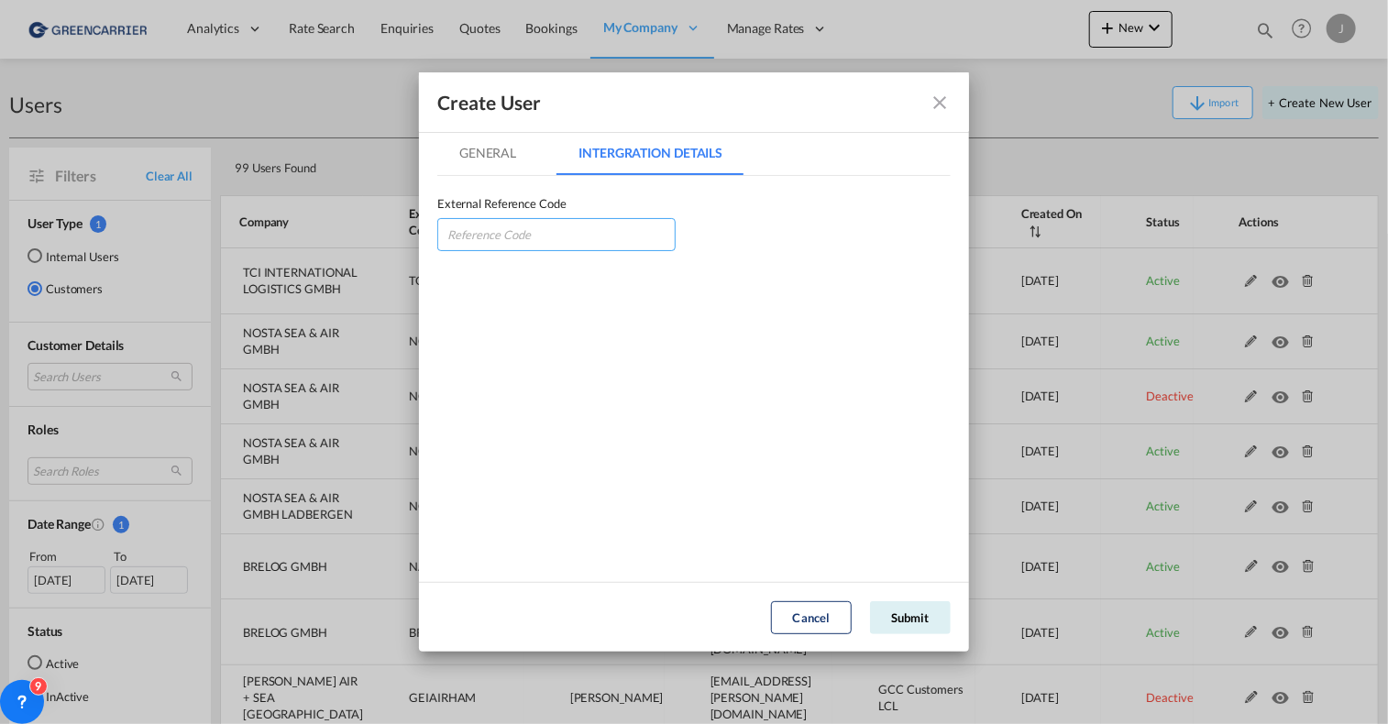
click at [554, 227] on input "GeneralIntergration Details ..." at bounding box center [556, 234] width 238 height 33
click at [532, 228] on input "GeneralIntergration Details ..." at bounding box center [556, 234] width 238 height 33
paste input "FREIGHHAM"
type input "FREIGHHAM"
click at [498, 158] on md-tab-item "General" at bounding box center [487, 153] width 101 height 44
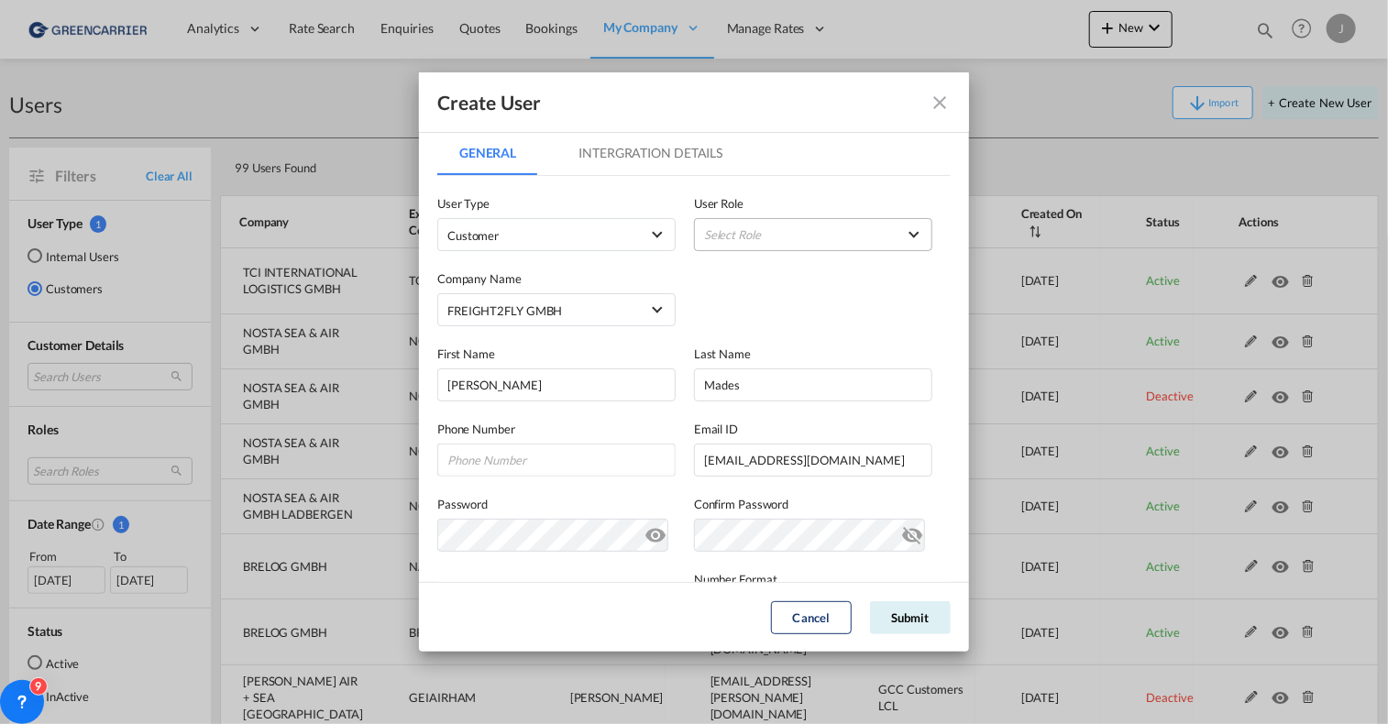
click at [711, 239] on md-select "Select Role BCO GLOBAL GCC Customers FCL USER_DEFINED GCC Customers LCL USER_DE…" at bounding box center [813, 234] width 238 height 33
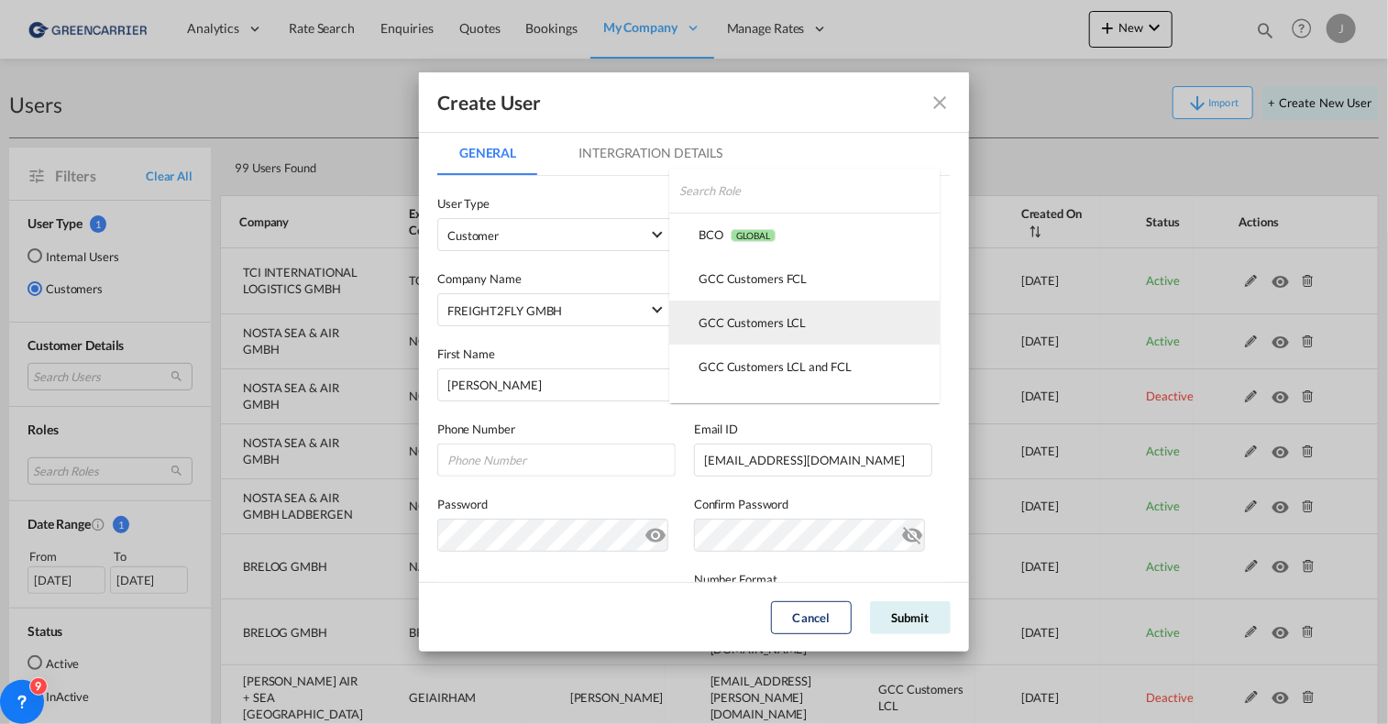
click at [756, 330] on div "GCC Customers LCL USER_DEFINED" at bounding box center [752, 323] width 107 height 17
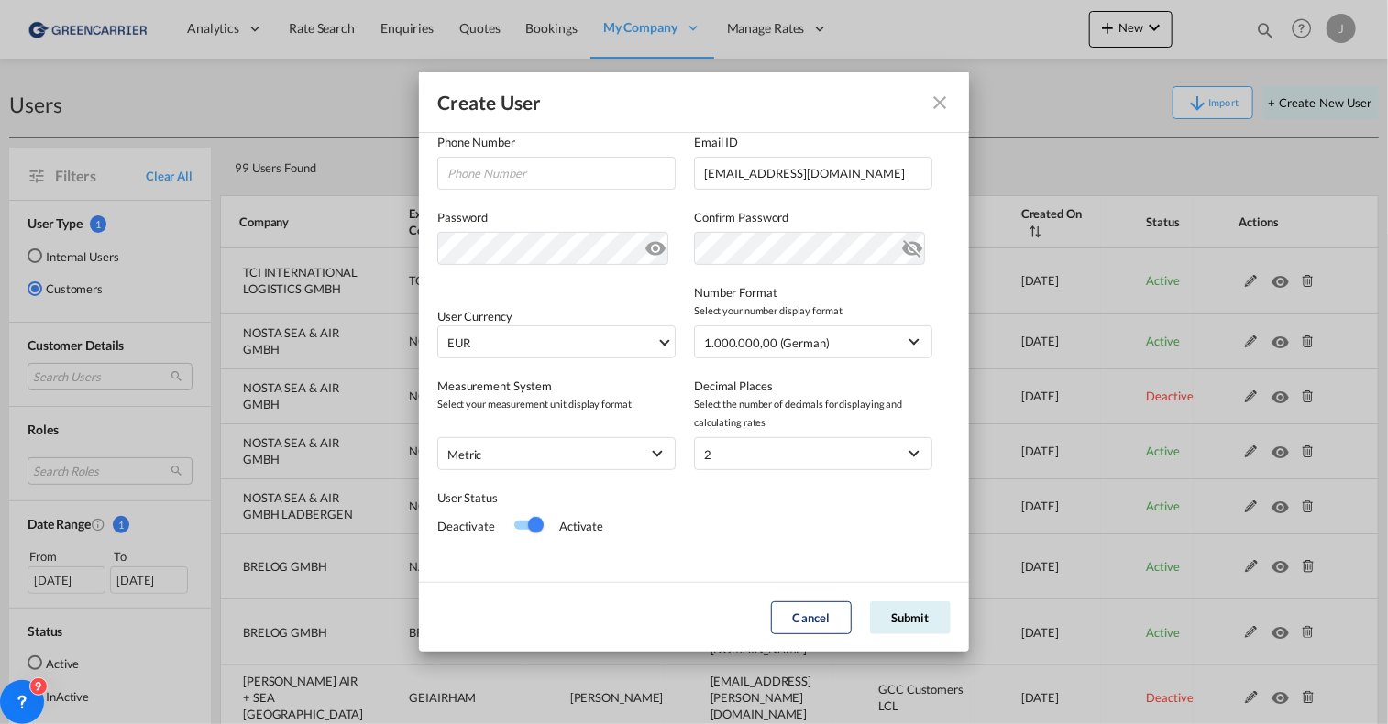
scroll to position [299, 0]
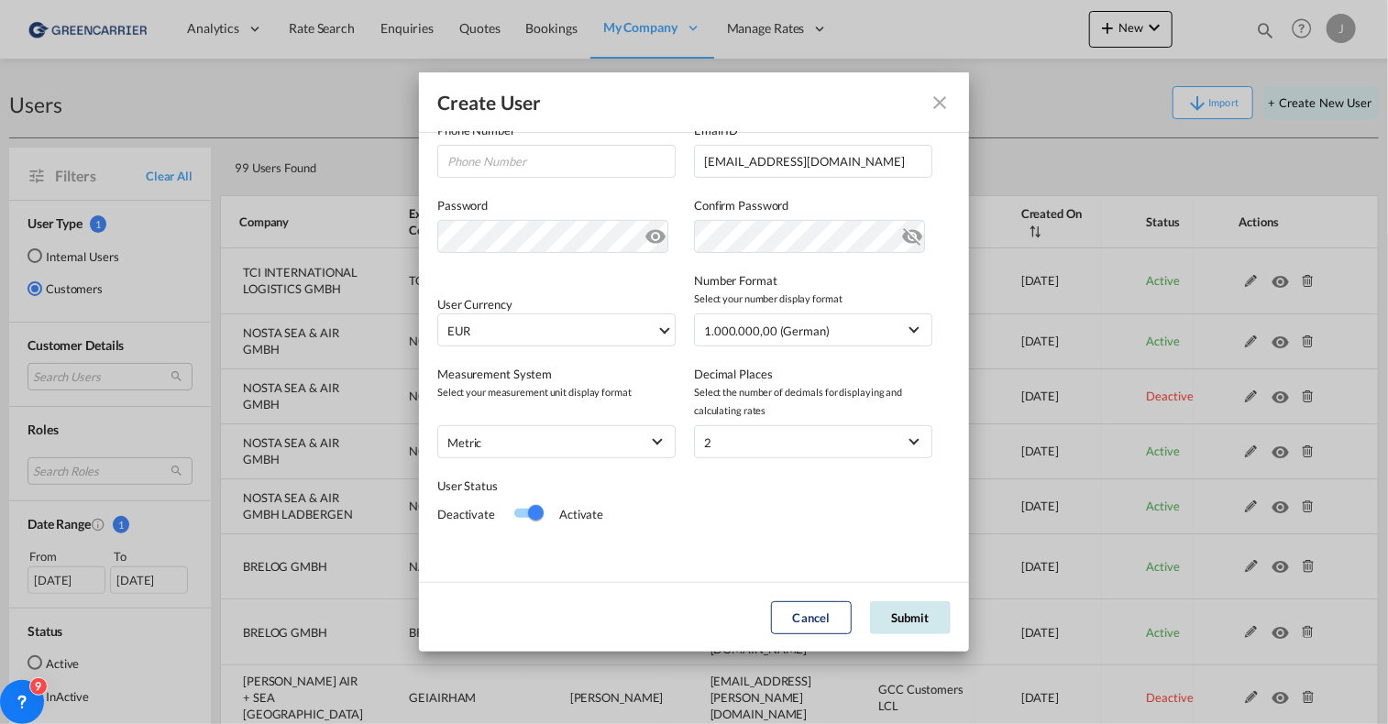
click at [906, 624] on button "Submit" at bounding box center [910, 618] width 81 height 33
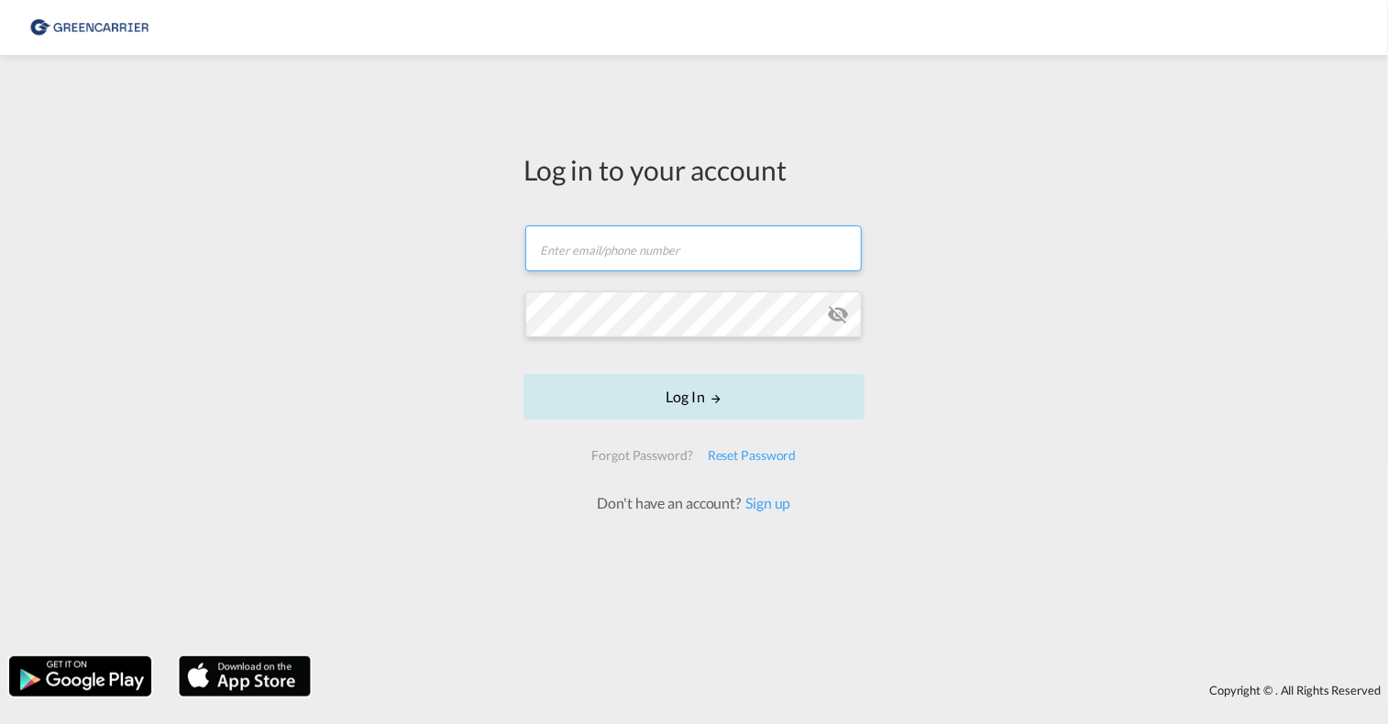
type input "[PERSON_NAME][EMAIL_ADDRESS][PERSON_NAME][DOMAIN_NAME]"
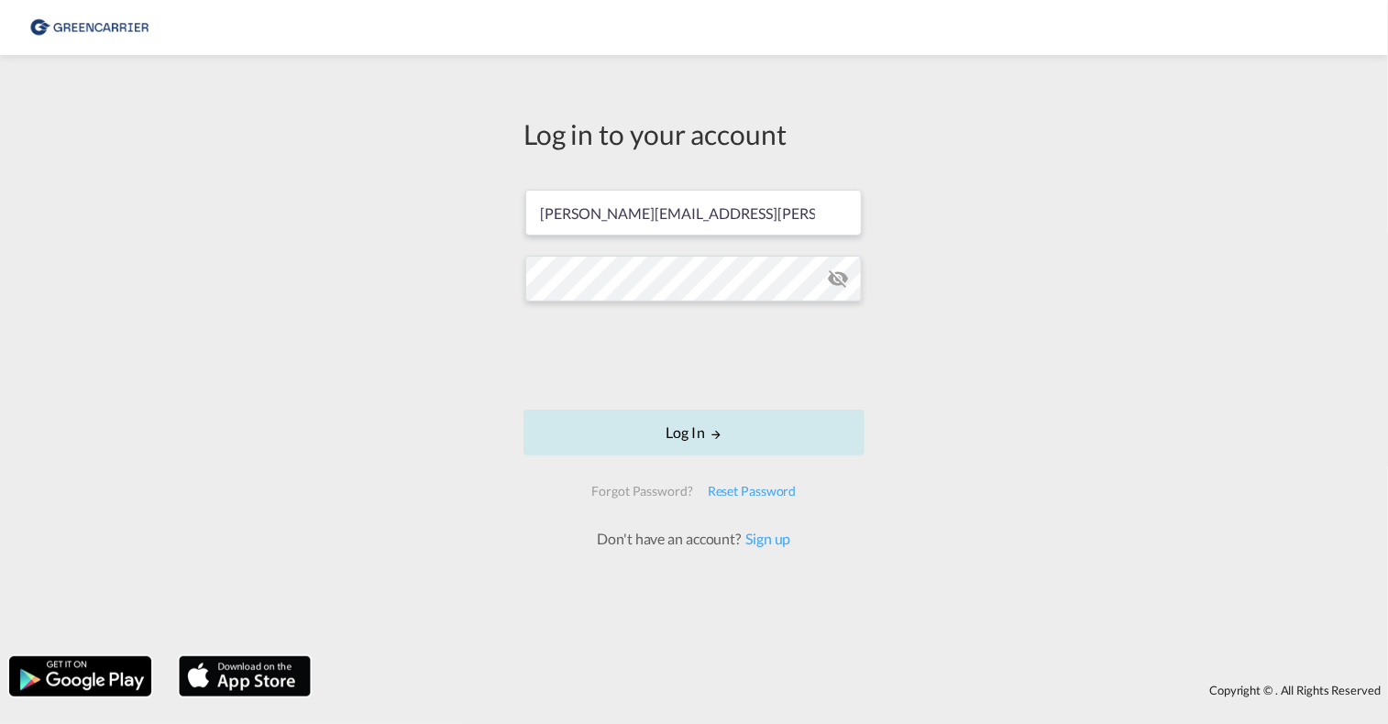
click at [692, 433] on button "Log In" at bounding box center [694, 433] width 341 height 46
